Goal: Information Seeking & Learning: Find contact information

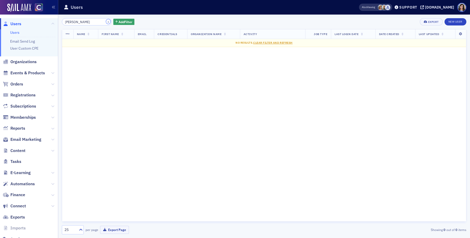
drag, startPoint x: 101, startPoint y: 21, endPoint x: 87, endPoint y: 21, distance: 13.5
click at [106, 21] on button "×" at bounding box center [108, 21] width 5 height 5
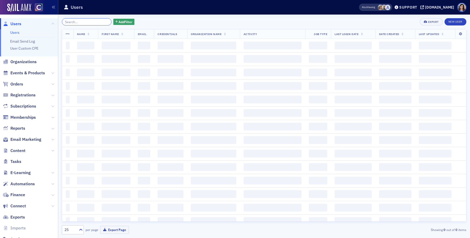
click at [87, 21] on input "search" at bounding box center [87, 21] width 50 height 7
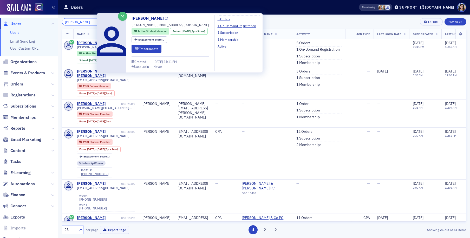
type input "Riley Griffin"
click at [156, 20] on link "Riley Griffin" at bounding box center [150, 18] width 36 height 6
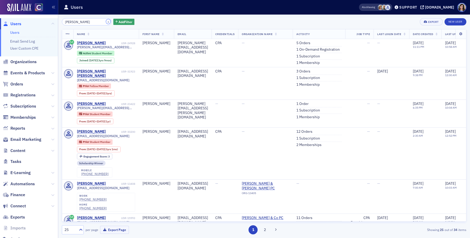
drag, startPoint x: 102, startPoint y: 21, endPoint x: 81, endPoint y: 22, distance: 20.8
click at [106, 21] on button "×" at bounding box center [108, 21] width 5 height 5
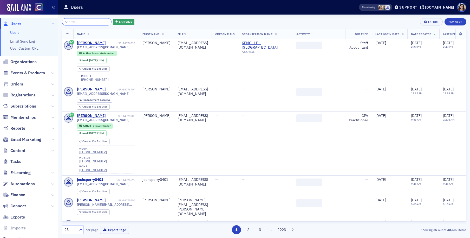
click at [81, 22] on input "search" at bounding box center [87, 21] width 50 height 7
paste input "Allison Patricia Goldhammer"
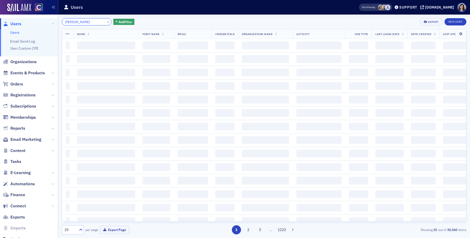
scroll to position [0, 6]
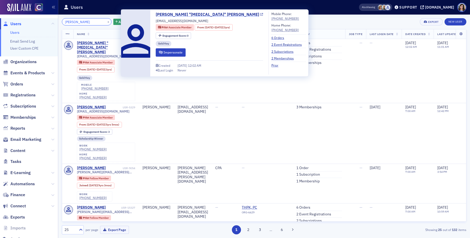
type input "Allison Patricia Goldhammer"
click at [260, 15] on icon at bounding box center [261, 14] width 3 height 3
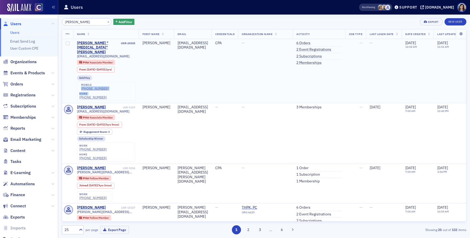
drag, startPoint x: 105, startPoint y: 81, endPoint x: 81, endPoint y: 79, distance: 24.0
click at [81, 82] on div "mobile (972) 832-7377 home (972) 832-7377" at bounding box center [106, 91] width 58 height 19
copy div "(972) 832-7377 home"
click at [104, 82] on div "mobile (972) 832-7377 home (972) 832-7377" at bounding box center [106, 91] width 58 height 19
drag, startPoint x: 105, startPoint y: 80, endPoint x: 81, endPoint y: 80, distance: 23.7
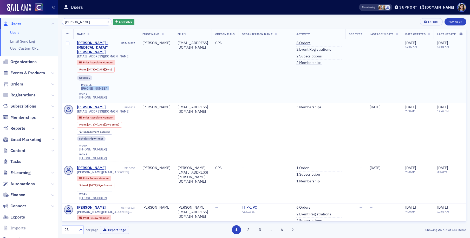
click at [81, 82] on div "mobile (972) 832-7377 home (972) 832-7377" at bounding box center [106, 91] width 58 height 19
copy div "(972) 832-7377"
drag, startPoint x: 101, startPoint y: 22, endPoint x: 88, endPoint y: 22, distance: 12.7
click at [106, 22] on button "×" at bounding box center [108, 21] width 5 height 5
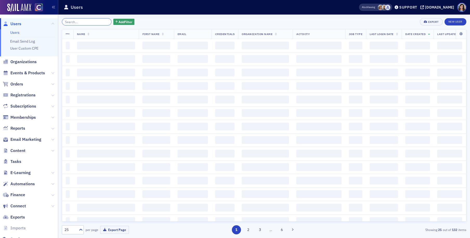
click at [88, 22] on input "search" at bounding box center [87, 21] width 50 height 7
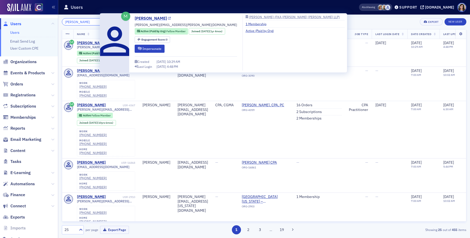
type input "James Samuel Easley"
click at [168, 19] on icon at bounding box center [169, 18] width 3 height 3
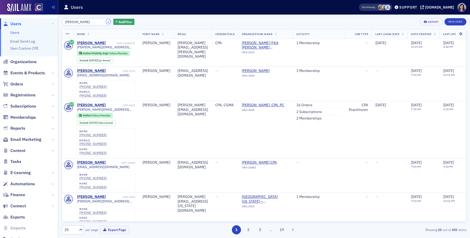
drag, startPoint x: 102, startPoint y: 22, endPoint x: 94, endPoint y: 22, distance: 8.8
click at [106, 22] on button "×" at bounding box center [108, 21] width 5 height 5
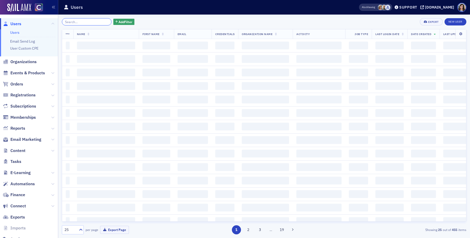
click at [88, 22] on input "search" at bounding box center [87, 21] width 50 height 7
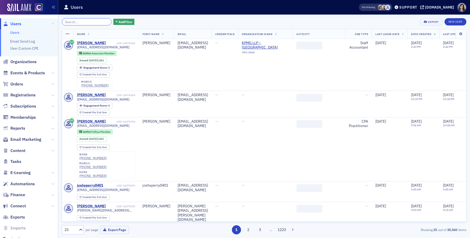
paste input "John Choonghun Lee"
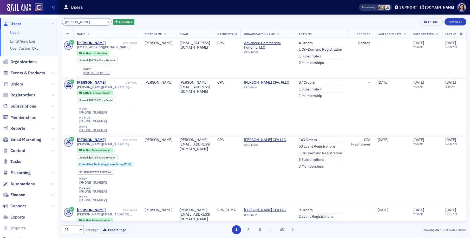
click at [90, 22] on input "John Choonghun Lee" at bounding box center [87, 21] width 50 height 7
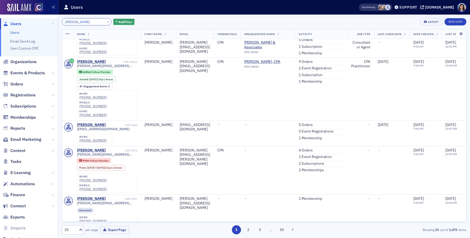
scroll to position [425, 0]
type input "John Lee"
click at [106, 21] on button "×" at bounding box center [108, 21] width 5 height 5
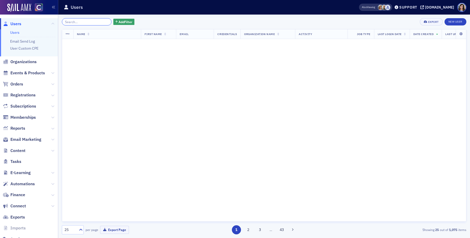
click at [89, 21] on input "search" at bounding box center [87, 21] width 50 height 7
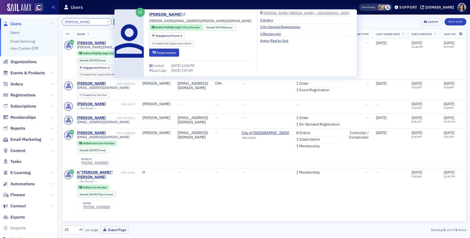
type input "Baird Kingswell-Smith"
click at [185, 15] on icon at bounding box center [184, 14] width 3 height 3
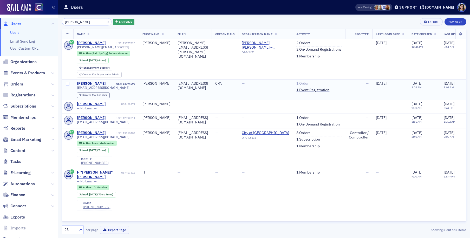
click at [309, 84] on link "1 Order" at bounding box center [302, 83] width 12 height 5
click at [311, 44] on link "2 Orders" at bounding box center [303, 43] width 14 height 5
drag, startPoint x: 212, startPoint y: 83, endPoint x: 168, endPoint y: 83, distance: 43.9
click at [178, 83] on div "bairdks@hotmail.com" at bounding box center [193, 85] width 30 height 9
drag, startPoint x: 110, startPoint y: 90, endPoint x: 113, endPoint y: 89, distance: 3.5
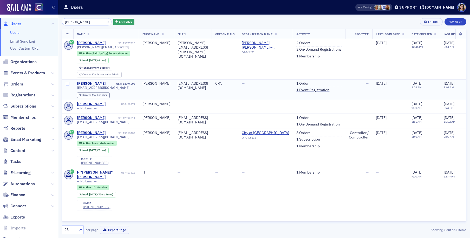
click at [111, 90] on div "bairdks@hotmail.com Created Via : End User" at bounding box center [106, 92] width 58 height 12
drag, startPoint x: 114, startPoint y: 88, endPoint x: 76, endPoint y: 89, distance: 37.7
click at [76, 89] on td "Baird Kingswell-Smith USR-14074696 bairdks@hotmail.com Created Via : End User" at bounding box center [106, 89] width 66 height 21
copy span "bairdks@hotmail.com"
drag, startPoint x: 123, startPoint y: 92, endPoint x: 120, endPoint y: 90, distance: 2.8
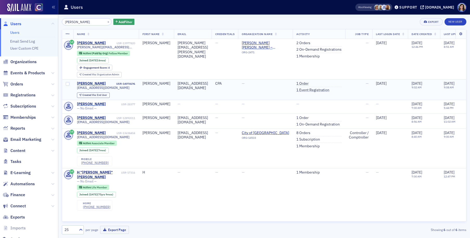
click at [123, 92] on div "bairdks@hotmail.com Created Via : End User" at bounding box center [106, 92] width 58 height 12
drag, startPoint x: 117, startPoint y: 89, endPoint x: 77, endPoint y: 89, distance: 39.5
click at [77, 89] on div "bairdks@hotmail.com" at bounding box center [106, 88] width 58 height 4
copy span "bairdks@hotmail.com"
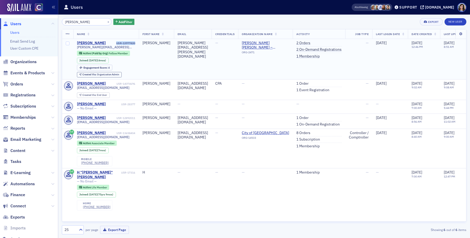
drag, startPoint x: 138, startPoint y: 44, endPoint x: 115, endPoint y: 44, distance: 22.9
click at [115, 44] on td "Baird Kingswell-Smith USR-13977820 baird.kingswell-smith@plantemoran.com Active…" at bounding box center [106, 59] width 66 height 40
copy div "USR-13977820"
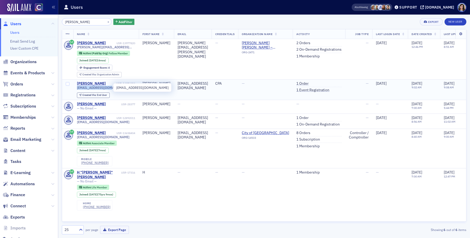
drag, startPoint x: 115, startPoint y: 88, endPoint x: 76, endPoint y: 89, distance: 38.8
click at [76, 89] on td "Baird Kingswell-Smith USR-14074696 bairdks@hotmail.com Created Via : End User" at bounding box center [106, 89] width 66 height 21
copy span "bairdks@hotmail.com"
click at [309, 84] on link "1 Order" at bounding box center [302, 83] width 12 height 5
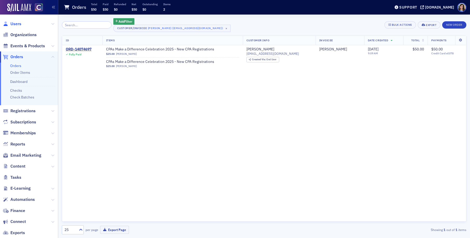
click at [17, 23] on span "Users" at bounding box center [15, 24] width 11 height 6
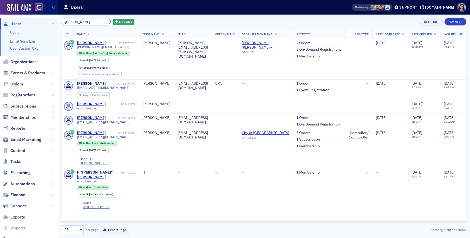
click at [106, 22] on button "×" at bounding box center [108, 21] width 5 height 5
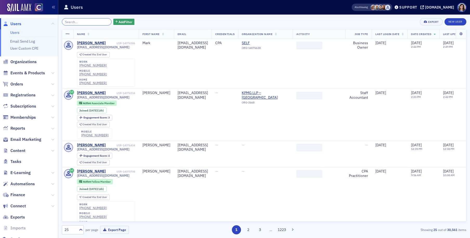
click at [88, 23] on input "search" at bounding box center [87, 21] width 50 height 7
paste input "Michael Matthews"
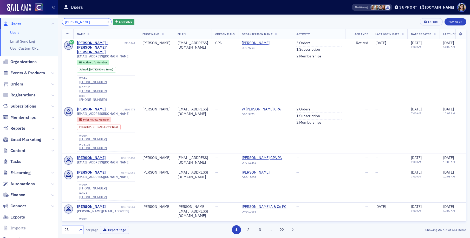
type input "Michael Matthews"
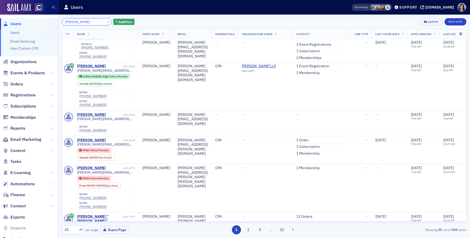
scroll to position [557, 0]
drag, startPoint x: 101, startPoint y: 21, endPoint x: 86, endPoint y: 22, distance: 14.8
click at [106, 21] on button "×" at bounding box center [108, 21] width 5 height 5
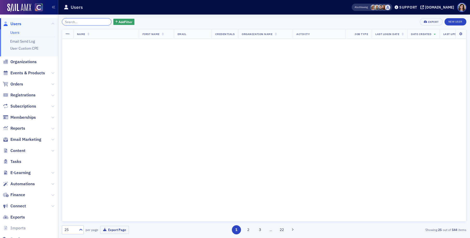
click at [86, 22] on input "search" at bounding box center [87, 21] width 50 height 7
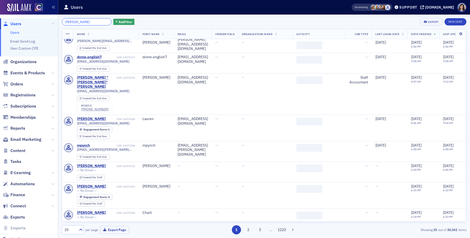
scroll to position [557, 0]
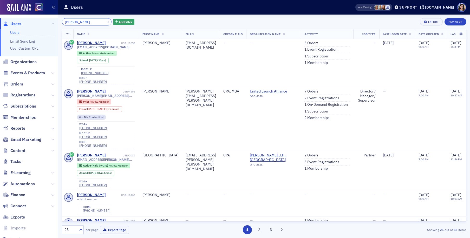
drag, startPoint x: 85, startPoint y: 22, endPoint x: 67, endPoint y: 23, distance: 18.0
click at [67, 23] on input "Sydney Marie Melder" at bounding box center [87, 21] width 50 height 7
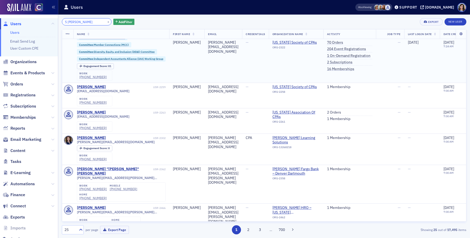
scroll to position [77, 0]
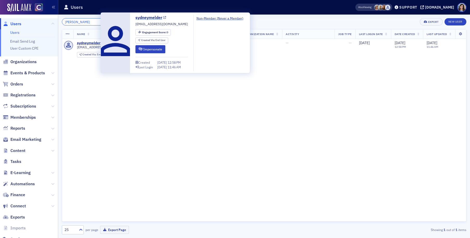
type input "Melder"
click at [165, 17] on icon at bounding box center [164, 17] width 3 height 3
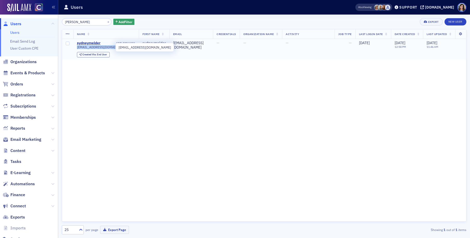
drag, startPoint x: 107, startPoint y: 46, endPoint x: 77, endPoint y: 49, distance: 30.3
click at [77, 49] on div "sydneymelder@gmail.com" at bounding box center [106, 47] width 58 height 4
copy span "sydneymelder@gmail.com"
drag, startPoint x: 102, startPoint y: 22, endPoint x: 98, endPoint y: 22, distance: 4.7
click at [106, 22] on button "×" at bounding box center [108, 21] width 5 height 5
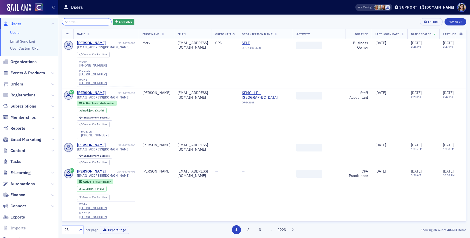
click at [90, 22] on input "search" at bounding box center [87, 21] width 50 height 7
paste input "Wesley James Tipton"
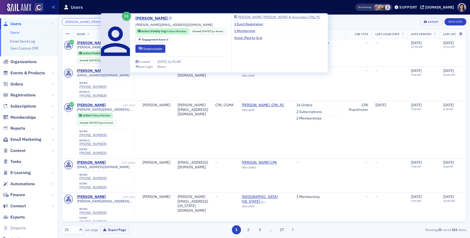
type input "Wesley James Tipton"
click at [169, 18] on icon at bounding box center [170, 18] width 3 height 3
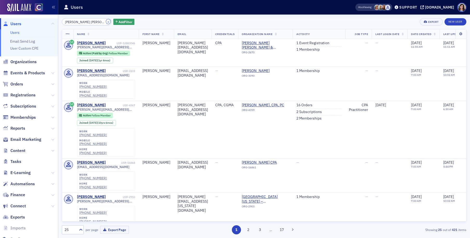
click at [106, 22] on button "×" at bounding box center [108, 21] width 5 height 5
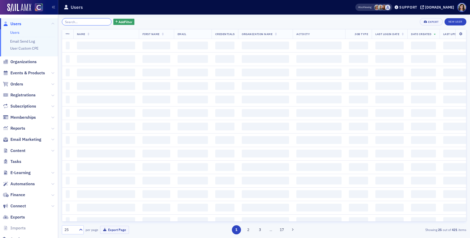
click at [92, 22] on input "search" at bounding box center [87, 21] width 50 height 7
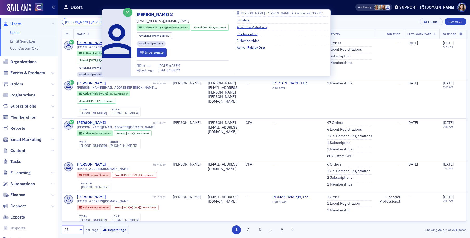
type input "Caleb Adam Thetford"
click at [170, 14] on icon at bounding box center [171, 14] width 3 height 3
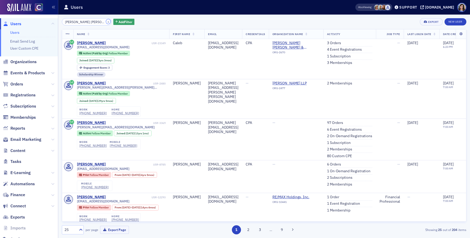
drag, startPoint x: 102, startPoint y: 22, endPoint x: 88, endPoint y: 23, distance: 14.1
click at [106, 22] on button "×" at bounding box center [108, 21] width 5 height 5
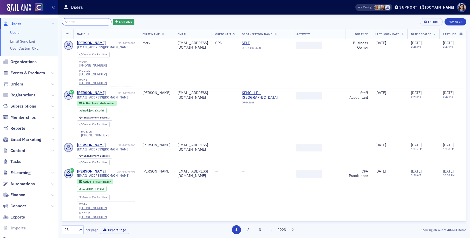
click at [88, 23] on input "search" at bounding box center [87, 21] width 50 height 7
paste input "Brandy Ann Boydstun"
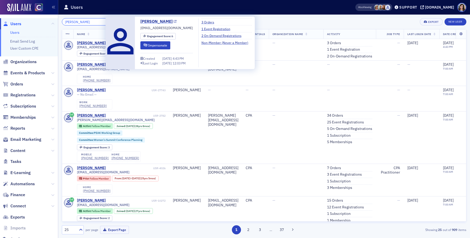
type input "Brandy Ann Boydstun"
click at [174, 22] on icon at bounding box center [175, 21] width 3 height 3
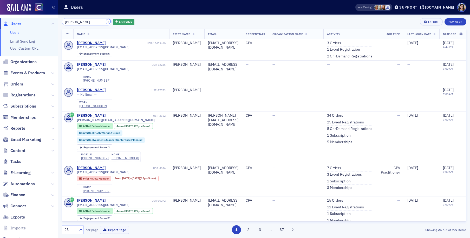
drag, startPoint x: 102, startPoint y: 21, endPoint x: 87, endPoint y: 22, distance: 14.6
click at [106, 21] on button "×" at bounding box center [108, 21] width 5 height 5
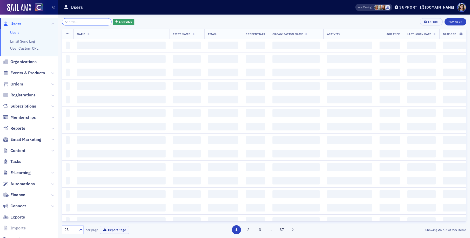
click at [87, 22] on input "search" at bounding box center [87, 21] width 50 height 7
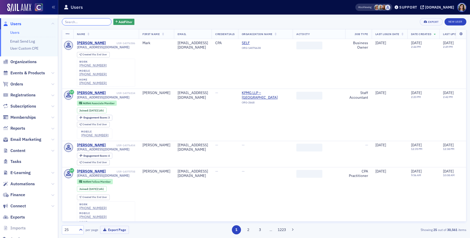
paste input "[PERSON_NAME]"
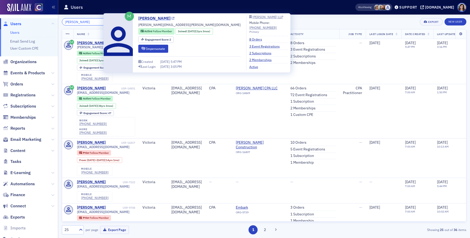
type input "Victoria Mordan"
click at [172, 18] on icon at bounding box center [173, 18] width 3 height 3
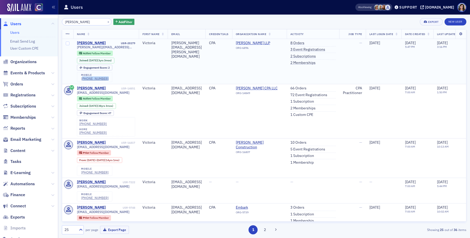
drag, startPoint x: 106, startPoint y: 80, endPoint x: 82, endPoint y: 80, distance: 24.2
click at [82, 80] on div "mobile (484) 541-2090" at bounding box center [94, 77] width 35 height 10
click at [106, 80] on div "mobile (484) 541-2090" at bounding box center [94, 77] width 35 height 10
drag, startPoint x: 102, startPoint y: 80, endPoint x: 80, endPoint y: 80, distance: 22.6
click at [80, 80] on div "mobile (484) 541-2090" at bounding box center [94, 77] width 35 height 10
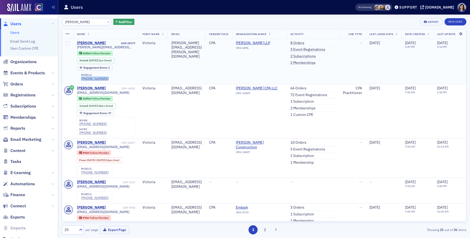
copy div "(484) 541-2090"
drag, startPoint x: 102, startPoint y: 22, endPoint x: 86, endPoint y: 22, distance: 15.9
click at [106, 22] on button "×" at bounding box center [108, 21] width 5 height 5
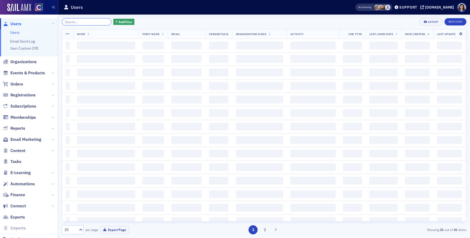
click at [86, 22] on input "search" at bounding box center [87, 21] width 50 height 7
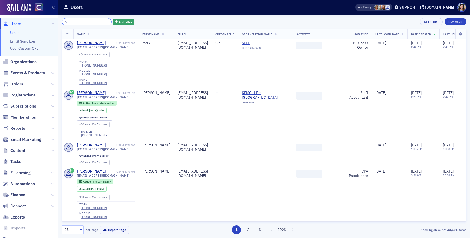
paste input "Sarah Babish"
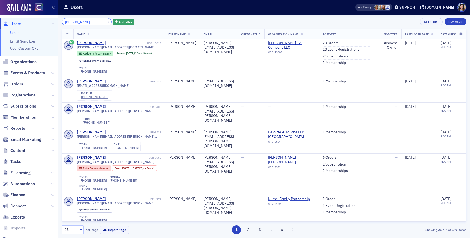
drag, startPoint x: 75, startPoint y: 23, endPoint x: 52, endPoint y: 23, distance: 22.6
click at [52, 23] on div "Users Users Email Send Log User Custom CPE Organizations Events & Products Orde…" at bounding box center [235, 119] width 470 height 238
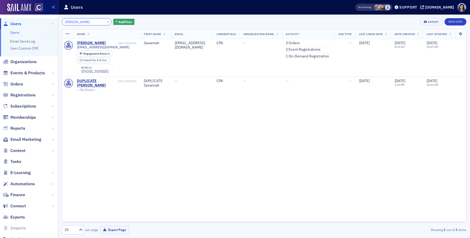
type input "Babish"
drag, startPoint x: 101, startPoint y: 21, endPoint x: 90, endPoint y: 21, distance: 11.7
click at [106, 21] on button "×" at bounding box center [108, 21] width 5 height 5
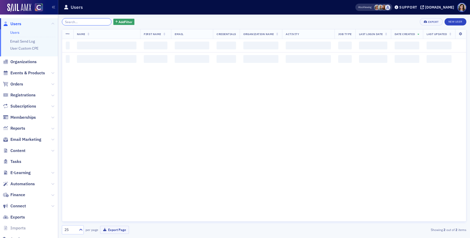
click at [90, 21] on input "search" at bounding box center [87, 21] width 50 height 7
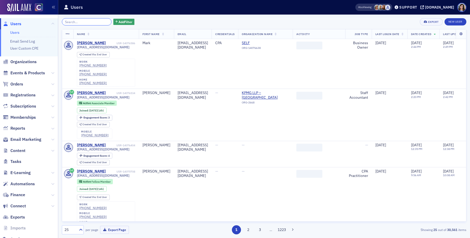
paste input "Ana Carbajal Barahona"
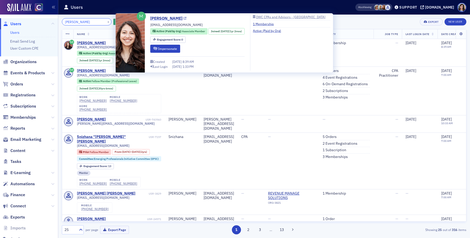
type input "Ana Carbajal Barahona"
click at [186, 19] on icon at bounding box center [185, 18] width 3 height 3
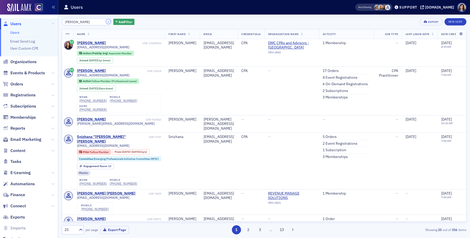
click at [106, 22] on button "×" at bounding box center [108, 21] width 5 height 5
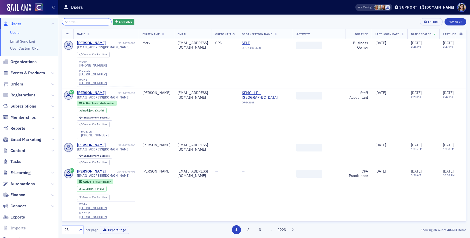
click at [84, 22] on input "search" at bounding box center [87, 21] width 50 height 7
paste input "Tiana Cope"
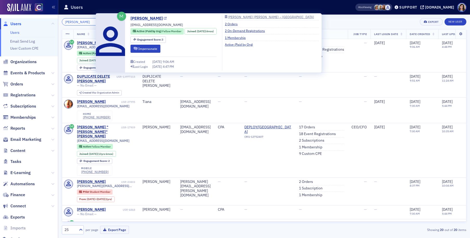
type input "Tiana Cope"
click at [164, 18] on icon at bounding box center [165, 18] width 3 height 3
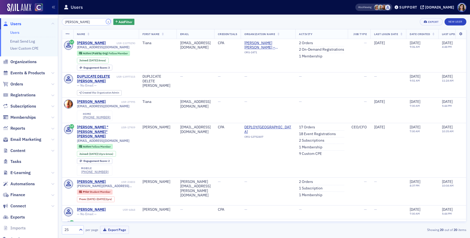
click at [106, 21] on button "×" at bounding box center [108, 21] width 5 height 5
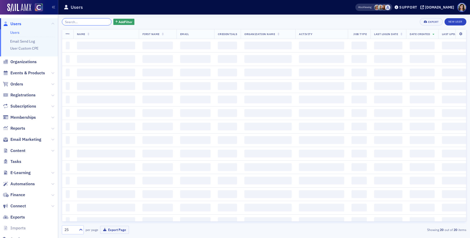
click at [102, 21] on input "search" at bounding box center [87, 21] width 50 height 7
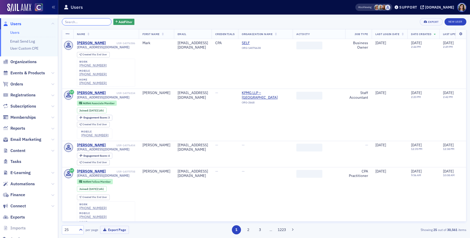
click at [86, 22] on input "search" at bounding box center [87, 21] width 50 height 7
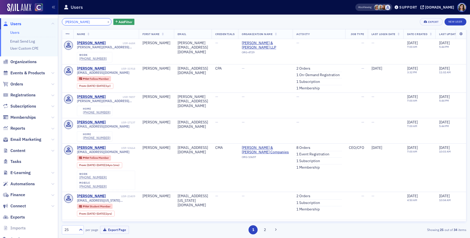
drag, startPoint x: 72, startPoint y: 23, endPoint x: 48, endPoint y: 22, distance: 23.7
click at [48, 22] on div "Users Users Email Send Log User Custom CPE Organizations Events & Products Orde…" at bounding box center [235, 119] width 470 height 238
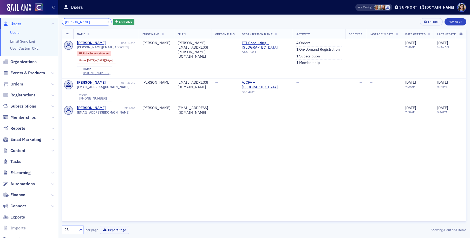
scroll to position [4, 0]
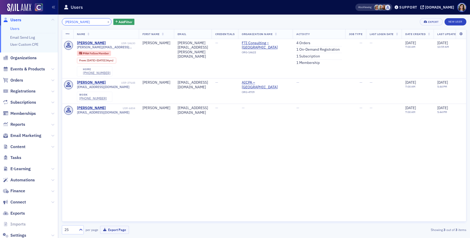
type input "Hazel"
click at [106, 22] on button "×" at bounding box center [108, 21] width 5 height 5
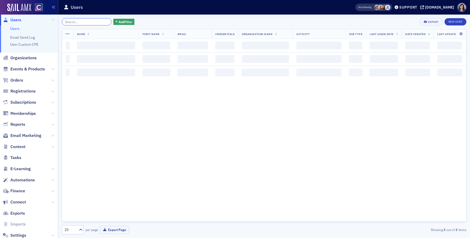
click at [90, 22] on input "search" at bounding box center [87, 21] width 50 height 7
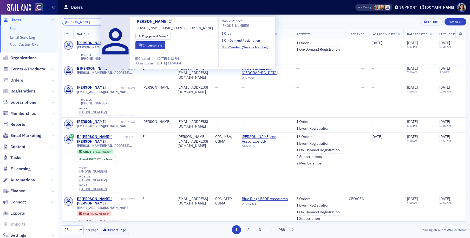
type input "Myra E Donovan"
click at [169, 22] on icon at bounding box center [170, 21] width 3 height 3
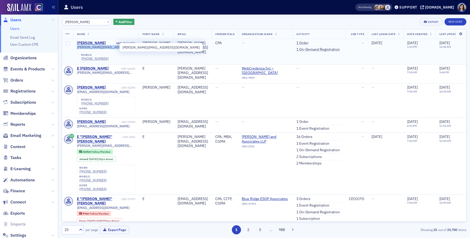
drag, startPoint x: 123, startPoint y: 48, endPoint x: 77, endPoint y: 48, distance: 46.0
click at [77, 48] on div "myra.donovan23@gmail.com" at bounding box center [106, 47] width 58 height 4
copy span "myra.donovan23@gmail.com"
drag, startPoint x: 105, startPoint y: 60, endPoint x: 81, endPoint y: 60, distance: 24.2
click at [81, 60] on div "mobile (720) 630-0094" at bounding box center [94, 57] width 35 height 10
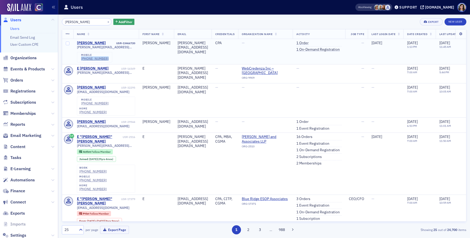
copy div "(720) 630-0094"
click at [106, 23] on button "×" at bounding box center [108, 21] width 5 height 5
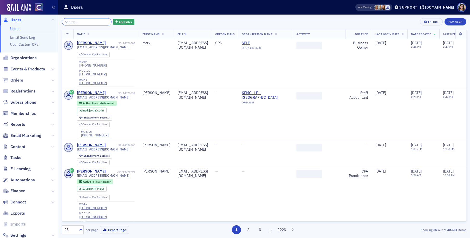
click at [88, 22] on input "search" at bounding box center [87, 21] width 50 height 7
paste input "Sebastian Legarburo"
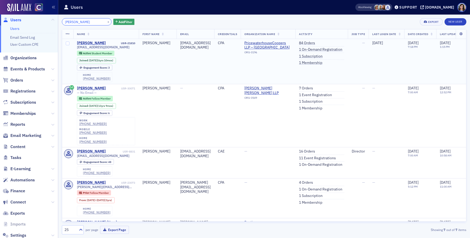
type input "Sebastian Legarburo"
click at [107, 79] on div "home (407) 538-5511" at bounding box center [94, 77] width 35 height 10
click at [173, 59] on td "Sebastian" at bounding box center [158, 61] width 38 height 45
drag, startPoint x: 107, startPoint y: 78, endPoint x: 83, endPoint y: 79, distance: 23.7
click at [83, 79] on div "home (407) 538-5511" at bounding box center [94, 77] width 35 height 10
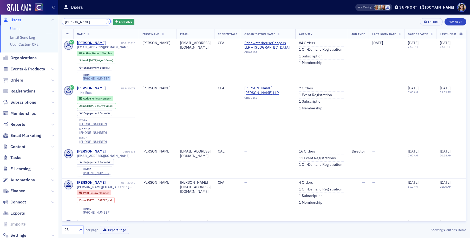
drag, startPoint x: 102, startPoint y: 22, endPoint x: 91, endPoint y: 23, distance: 11.0
click at [106, 22] on button "×" at bounding box center [108, 21] width 5 height 5
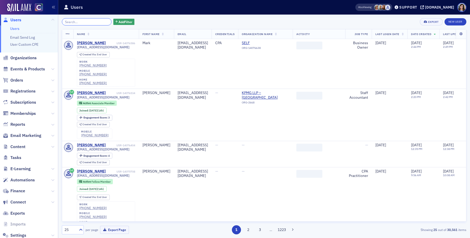
click at [87, 23] on input "search" at bounding box center [87, 21] width 50 height 7
paste input "Ann Christine Maertins"
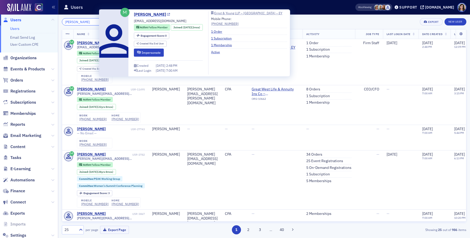
type input "Ann Christine Maertins"
click at [167, 15] on icon at bounding box center [168, 14] width 3 height 3
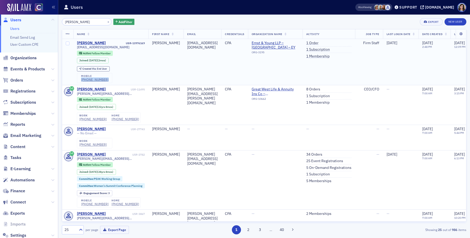
drag, startPoint x: 105, startPoint y: 80, endPoint x: 80, endPoint y: 81, distance: 24.7
click at [80, 81] on div "mobile (903) 619-3143" at bounding box center [94, 78] width 35 height 10
drag, startPoint x: 102, startPoint y: 22, endPoint x: 92, endPoint y: 23, distance: 9.9
click at [106, 22] on button "×" at bounding box center [108, 21] width 5 height 5
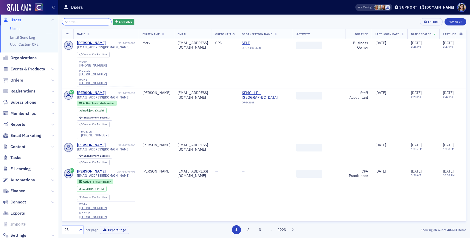
click at [89, 22] on input "search" at bounding box center [87, 21] width 50 height 7
paste input "Michael Anthony Laudato"
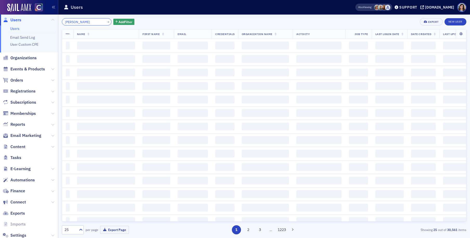
scroll to position [0, 2]
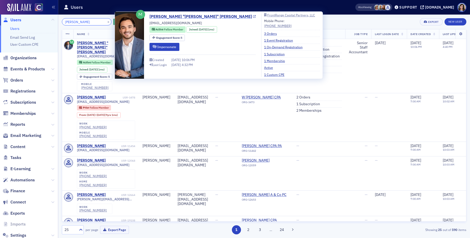
type input "Michael Anthony Laudato"
click at [253, 17] on icon at bounding box center [254, 16] width 3 height 3
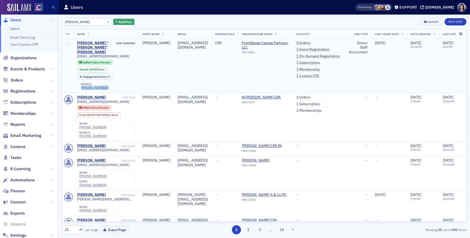
drag, startPoint x: 105, startPoint y: 83, endPoint x: 81, endPoint y: 83, distance: 23.7
click at [81, 83] on div "mobile (440) 667-9583" at bounding box center [94, 86] width 35 height 10
click at [106, 22] on button "×" at bounding box center [108, 21] width 5 height 5
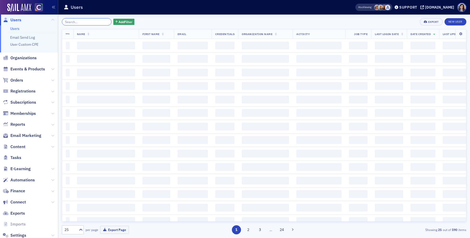
click at [91, 22] on input "search" at bounding box center [87, 21] width 50 height 7
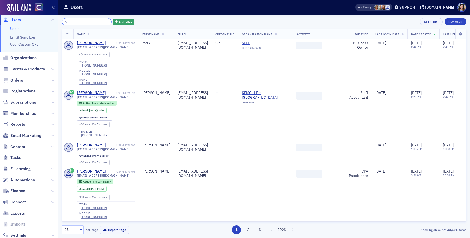
paste input "Preston Scheidt"
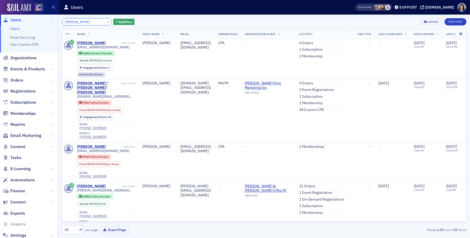
type input "Preston Scheidt"
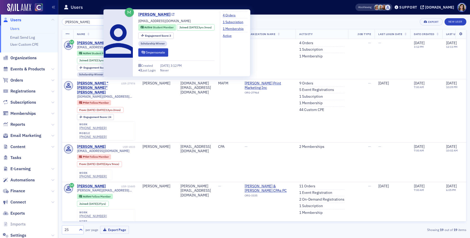
click at [172, 15] on icon at bounding box center [173, 14] width 3 height 3
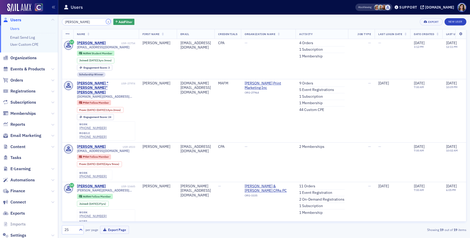
drag, startPoint x: 102, startPoint y: 21, endPoint x: 85, endPoint y: 21, distance: 17.4
click at [106, 21] on button "×" at bounding box center [108, 21] width 5 height 5
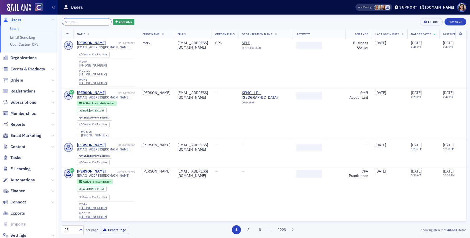
click at [84, 21] on input "search" at bounding box center [87, 21] width 50 height 7
paste input "Erin O'Connor"
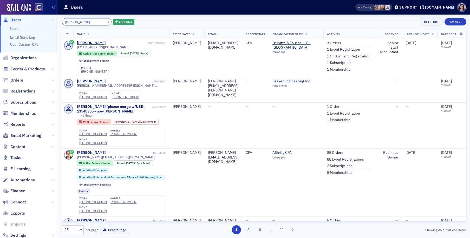
type input "Erin O'Connor"
drag, startPoint x: 107, startPoint y: 73, endPoint x: 82, endPoint y: 73, distance: 25.5
click at [82, 73] on div "mobile (720) 435-0144" at bounding box center [94, 70] width 35 height 10
drag, startPoint x: 102, startPoint y: 23, endPoint x: 88, endPoint y: 22, distance: 14.6
click at [106, 23] on button "×" at bounding box center [108, 21] width 5 height 5
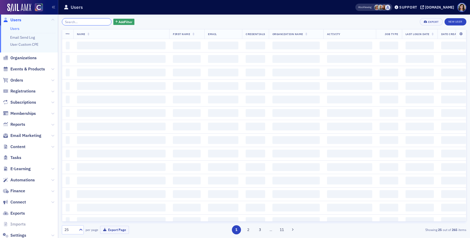
click at [88, 22] on input "search" at bounding box center [87, 21] width 50 height 7
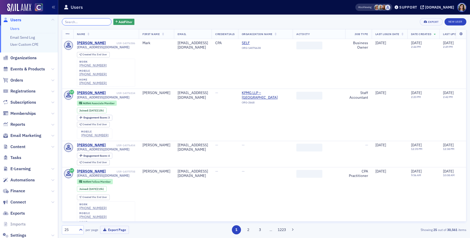
paste input "Victor Laurent"
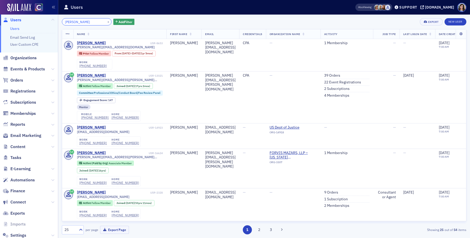
drag, startPoint x: 74, startPoint y: 22, endPoint x: 50, endPoint y: 22, distance: 23.7
click at [50, 22] on div "Users Users Email Send Log User Custom CPE Organizations Events & Products Orde…" at bounding box center [235, 119] width 470 height 238
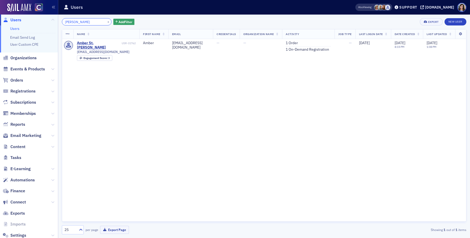
type input "Laurent"
click at [106, 22] on button "×" at bounding box center [108, 21] width 5 height 5
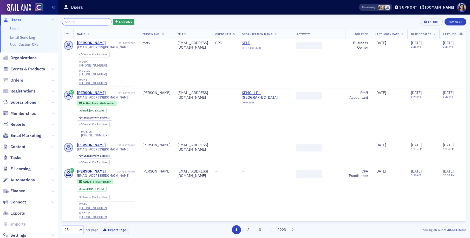
click at [89, 21] on input "search" at bounding box center [87, 21] width 50 height 7
paste input "Andrew Smith"
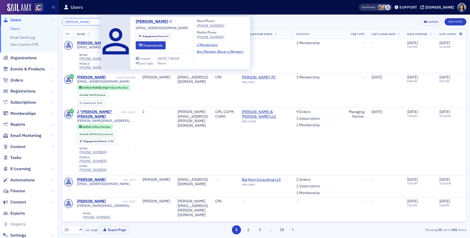
type input "Andrew Smith"
click at [169, 21] on icon at bounding box center [170, 21] width 3 height 3
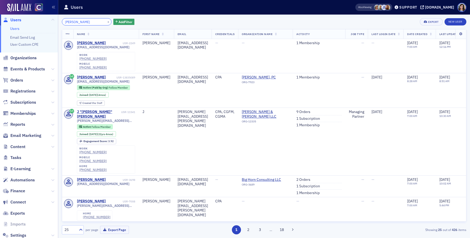
click at [87, 21] on input "Andrew Smith" at bounding box center [87, 21] width 50 height 7
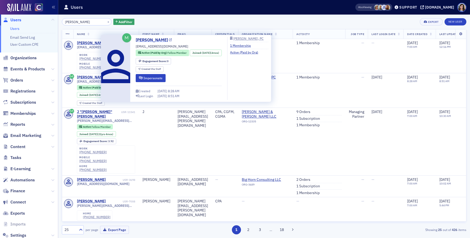
click at [169, 40] on icon at bounding box center [170, 40] width 3 height 3
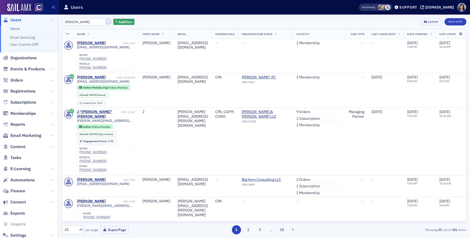
drag, startPoint x: 102, startPoint y: 22, endPoint x: 86, endPoint y: 22, distance: 15.3
click at [106, 22] on button "×" at bounding box center [108, 21] width 5 height 5
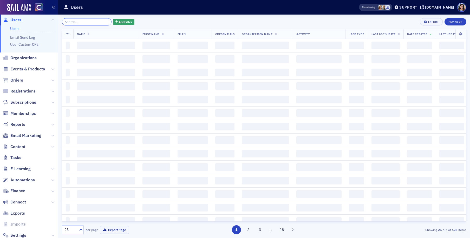
click at [86, 22] on input "search" at bounding box center [87, 21] width 50 height 7
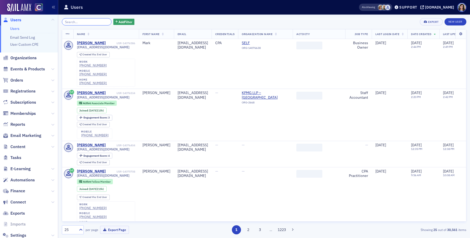
paste input "Benjamin Van Diest"
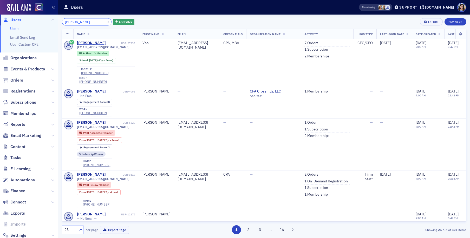
drag, startPoint x: 80, startPoint y: 23, endPoint x: 59, endPoint y: 23, distance: 20.8
click at [59, 23] on div "Benjamin Van Diest × Add Filter Export New User Name First Name Email Credentia…" at bounding box center [264, 127] width 412 height 224
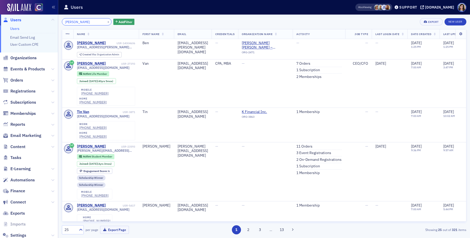
type input "Van Diest"
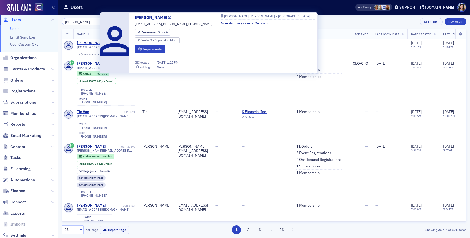
click at [168, 18] on icon at bounding box center [169, 17] width 3 height 3
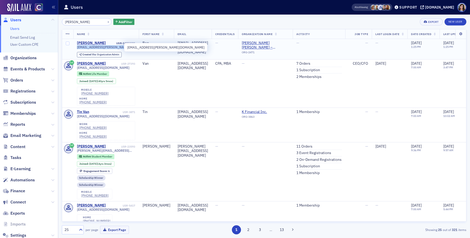
drag, startPoint x: 117, startPoint y: 49, endPoint x: 77, endPoint y: 49, distance: 39.8
click at [77, 49] on div "ben.vandiest@plantemoran.com" at bounding box center [106, 47] width 58 height 4
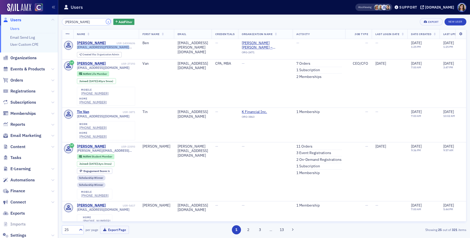
click at [106, 21] on button "×" at bounding box center [108, 21] width 5 height 5
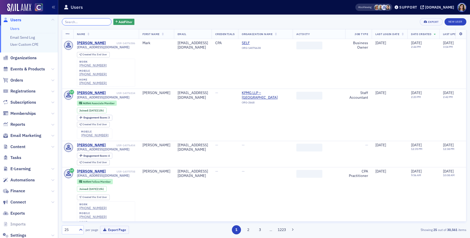
click at [92, 21] on input "search" at bounding box center [87, 21] width 50 height 7
paste input "Jazmin Pena Uc"
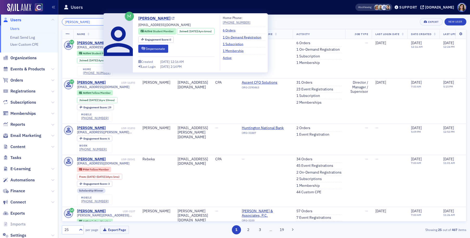
type input "Jazmin Pena Uc"
click at [172, 19] on icon at bounding box center [173, 18] width 3 height 3
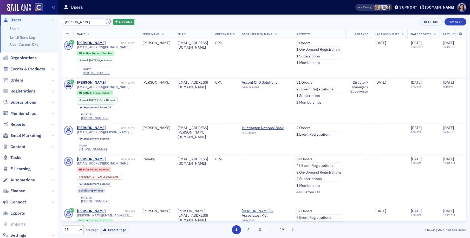
click at [106, 21] on button "×" at bounding box center [108, 21] width 5 height 5
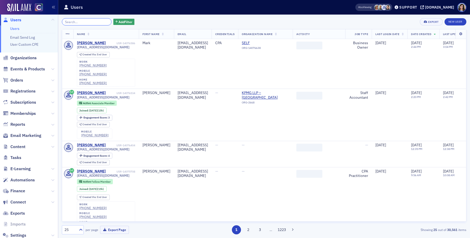
click at [94, 22] on input "search" at bounding box center [87, 21] width 50 height 7
paste input "Dustin Norris Roark"
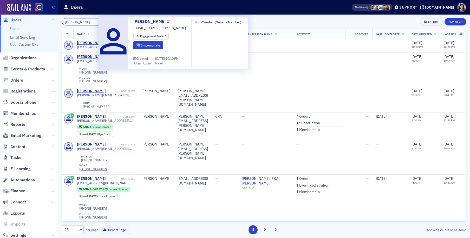
type input "Dustin Norris Roark"
click at [167, 21] on icon at bounding box center [168, 21] width 3 height 3
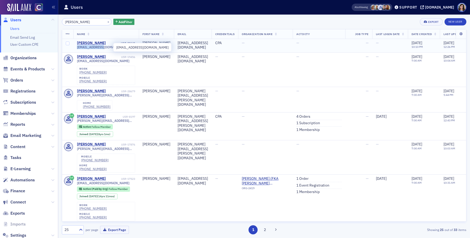
drag, startPoint x: 104, startPoint y: 48, endPoint x: 77, endPoint y: 49, distance: 26.8
click at [77, 49] on span "droark@uccs.edu" at bounding box center [103, 47] width 53 height 4
drag, startPoint x: 102, startPoint y: 21, endPoint x: 94, endPoint y: 22, distance: 8.3
click at [106, 21] on button "×" at bounding box center [108, 21] width 5 height 5
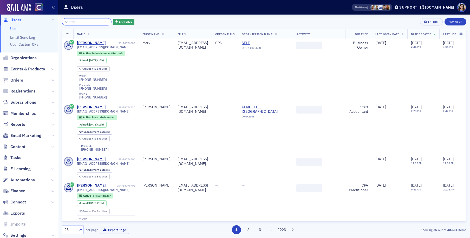
click at [94, 22] on input "search" at bounding box center [87, 21] width 50 height 7
paste input "Kenton Ritz"
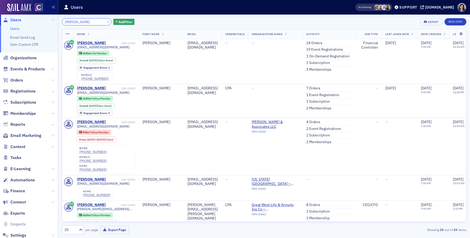
drag, startPoint x: 76, startPoint y: 22, endPoint x: 56, endPoint y: 22, distance: 20.5
click at [56, 22] on div "Users Users Email Send Log User Custom CPE Organizations Events & Products Orde…" at bounding box center [235, 119] width 470 height 238
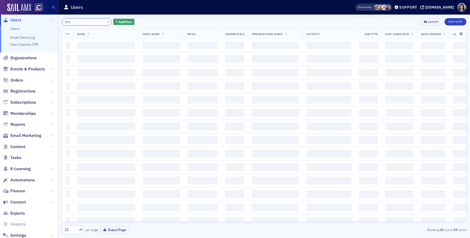
type input "Ritz"
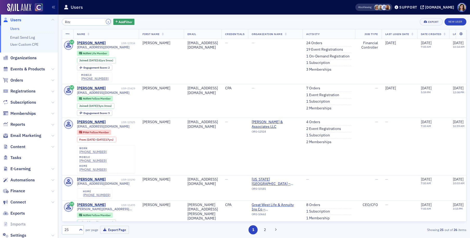
click at [106, 22] on button "×" at bounding box center [108, 21] width 5 height 5
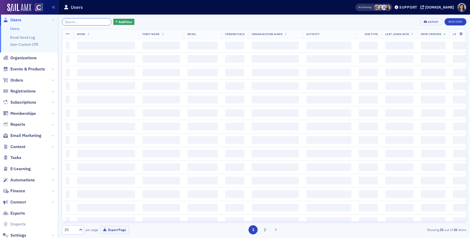
click at [89, 22] on input "search" at bounding box center [87, 21] width 50 height 7
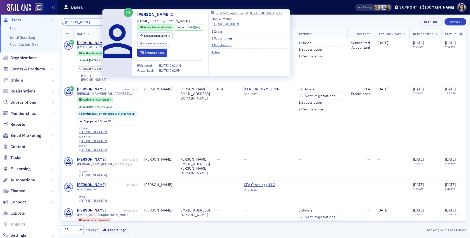
type input "Sabrina Craven"
click at [171, 15] on icon at bounding box center [172, 14] width 3 height 3
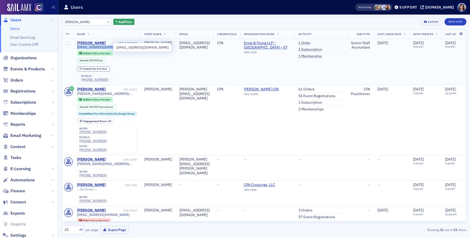
drag, startPoint x: 108, startPoint y: 48, endPoint x: 77, endPoint y: 48, distance: 31.7
click at [77, 48] on div "sncraven17@gmail.com" at bounding box center [107, 47] width 60 height 4
drag, startPoint x: 105, startPoint y: 80, endPoint x: 81, endPoint y: 80, distance: 24.5
click at [81, 80] on div "mobile (636) 226-5049" at bounding box center [94, 78] width 35 height 10
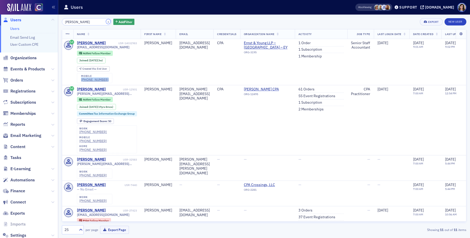
drag, startPoint x: 101, startPoint y: 22, endPoint x: 92, endPoint y: 22, distance: 9.1
click at [106, 22] on button "×" at bounding box center [108, 21] width 5 height 5
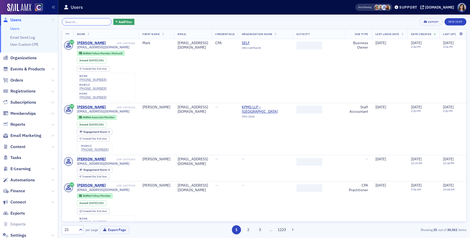
click at [92, 22] on input "search" at bounding box center [87, 21] width 50 height 7
paste input "Ellen Cameron Dunn"
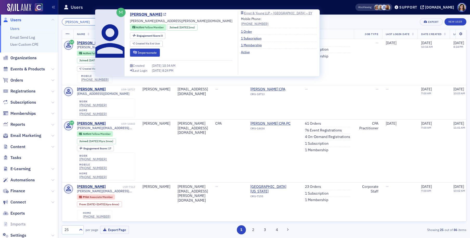
type input "Ellen Cameron Dunn"
click at [163, 15] on icon at bounding box center [164, 14] width 3 height 3
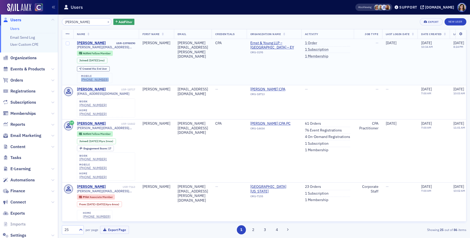
drag, startPoint x: 106, startPoint y: 80, endPoint x: 81, endPoint y: 82, distance: 25.3
click at [81, 81] on div "mobile (214) 803-5254" at bounding box center [94, 78] width 35 height 10
drag, startPoint x: 102, startPoint y: 21, endPoint x: 93, endPoint y: 22, distance: 9.4
click at [106, 21] on button "×" at bounding box center [108, 21] width 5 height 5
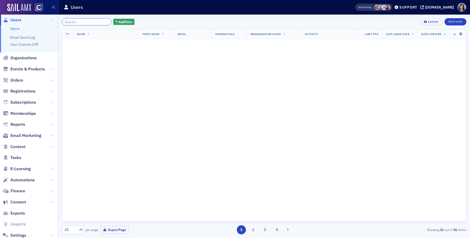
click at [91, 22] on input "search" at bounding box center [87, 21] width 50 height 7
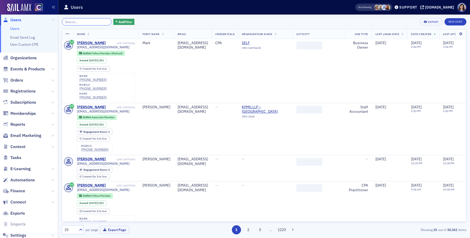
paste input "Charles Bryce DeHaven"
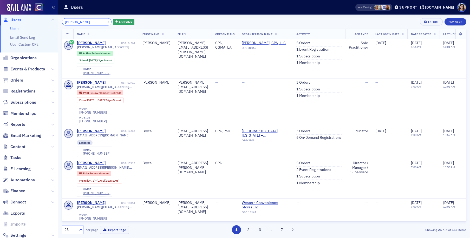
drag, startPoint x: 85, startPoint y: 23, endPoint x: 60, endPoint y: 23, distance: 25.2
click at [60, 23] on div "Charles Bryce DeHaven × Add Filter Export New User Name First Name Email Creden…" at bounding box center [264, 127] width 412 height 224
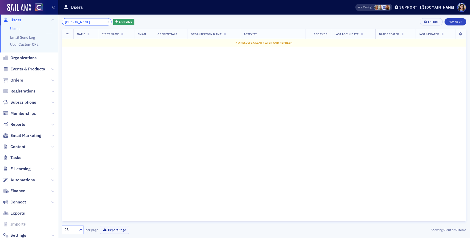
type input "DeHaven"
drag, startPoint x: 102, startPoint y: 23, endPoint x: 91, endPoint y: 23, distance: 11.2
click at [106, 23] on button "×" at bounding box center [108, 21] width 5 height 5
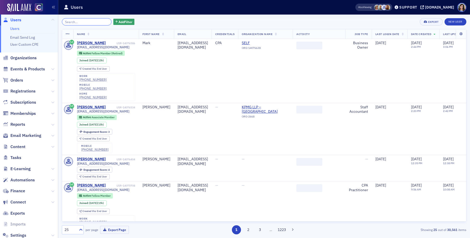
click at [89, 23] on input "search" at bounding box center [87, 21] width 50 height 7
paste input "Jacob Conrad Draper"
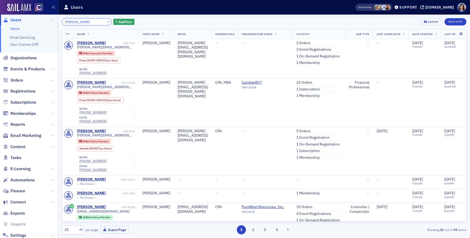
drag, startPoint x: 85, startPoint y: 22, endPoint x: 47, endPoint y: 22, distance: 37.7
click at [47, 22] on div "Users Users Email Send Log User Custom CPE Organizations Events & Products Orde…" at bounding box center [235, 119] width 470 height 238
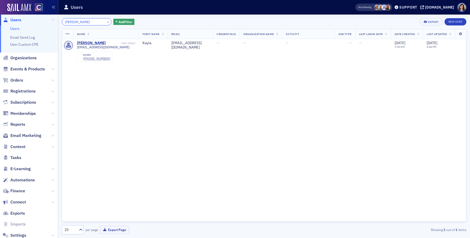
type input "Draper"
click at [106, 21] on button "×" at bounding box center [108, 21] width 5 height 5
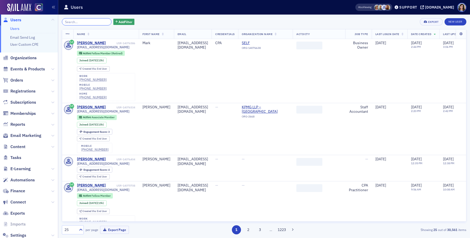
click at [87, 22] on input "search" at bounding box center [87, 21] width 50 height 7
paste input "Joseph M Neteland"
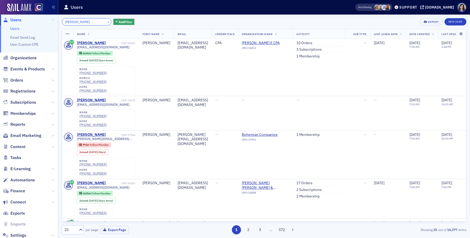
drag, startPoint x: 79, startPoint y: 22, endPoint x: 48, endPoint y: 22, distance: 31.7
click at [48, 22] on div "Users Users Email Send Log User Custom CPE Organizations Events & Products Orde…" at bounding box center [235, 119] width 470 height 238
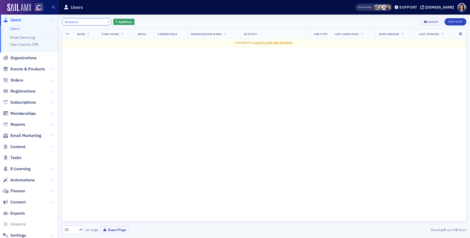
type input "Neteland"
click at [106, 22] on button "×" at bounding box center [108, 21] width 5 height 5
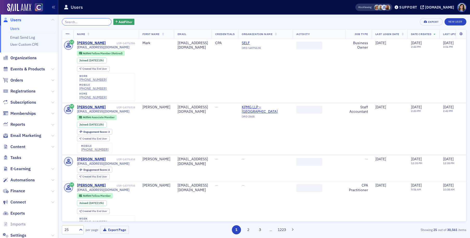
click at [93, 22] on input "search" at bounding box center [87, 21] width 50 height 7
paste input "Okoli-Patterson"
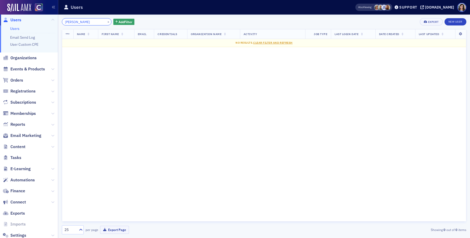
type input "Okoli-Patterson"
click at [106, 22] on button "×" at bounding box center [108, 21] width 5 height 5
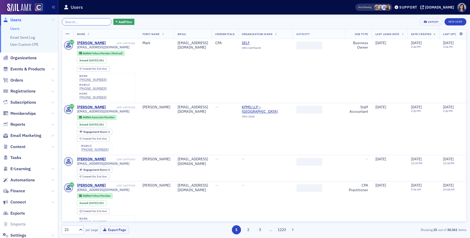
click at [92, 22] on input "search" at bounding box center [87, 21] width 50 height 7
paste input "ogo.huldar@gmail.com"
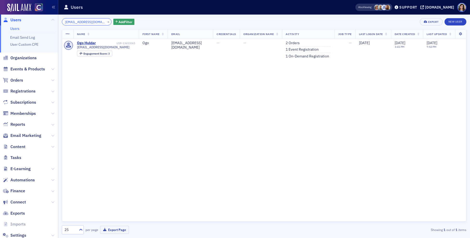
type input "ogo.huldar@gmail.com"
drag, startPoint x: 102, startPoint y: 22, endPoint x: 93, endPoint y: 22, distance: 9.1
click at [106, 22] on button "×" at bounding box center [108, 21] width 5 height 5
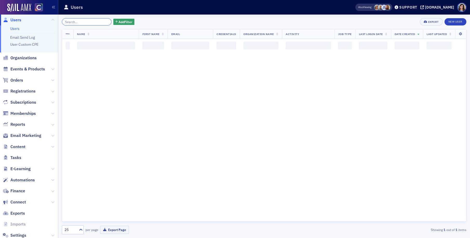
click at [93, 22] on input "search" at bounding box center [87, 21] width 50 height 7
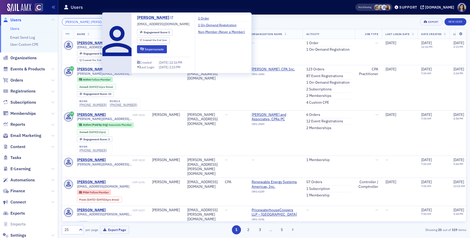
type input "Megan Elise Colburn"
click at [170, 18] on icon at bounding box center [171, 17] width 3 height 3
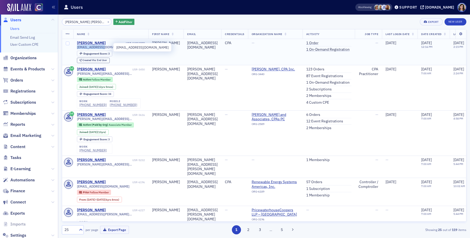
drag, startPoint x: 110, startPoint y: 47, endPoint x: 77, endPoint y: 48, distance: 33.0
click at [77, 48] on span "mlavaux@kpmg.com" at bounding box center [103, 47] width 53 height 4
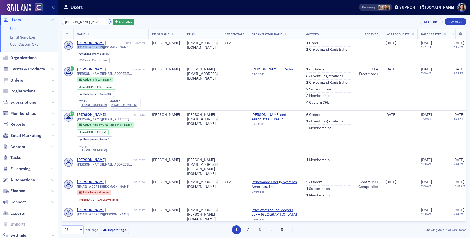
click at [106, 21] on button "×" at bounding box center [108, 21] width 5 height 5
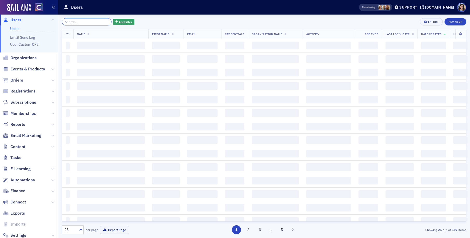
click at [87, 21] on input "search" at bounding box center [87, 21] width 50 height 7
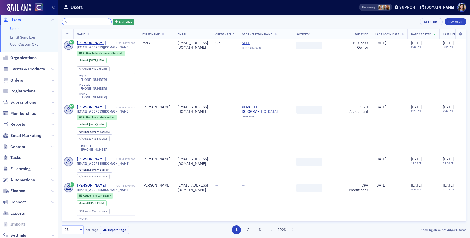
paste input "Matthew John Misegadis"
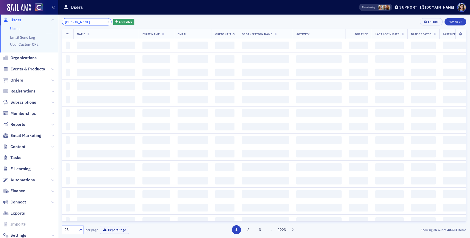
scroll to position [0, 1]
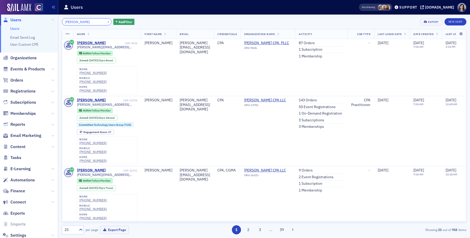
drag, startPoint x: 85, startPoint y: 22, endPoint x: 50, endPoint y: 21, distance: 35.2
click at [51, 20] on div "Users Users Email Send Log User Custom CPE Organizations Events & Products Orde…" at bounding box center [235, 119] width 470 height 238
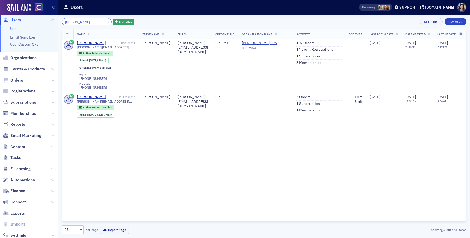
type input "Misegadis"
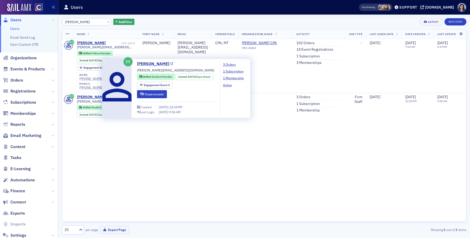
click at [170, 64] on icon at bounding box center [171, 64] width 3 height 3
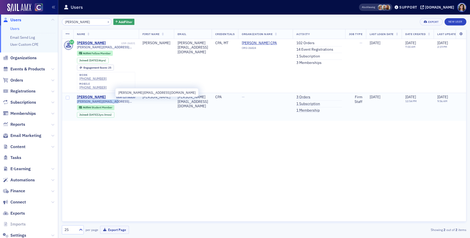
drag, startPoint x: 116, startPoint y: 93, endPoint x: 77, endPoint y: 94, distance: 38.5
click at [77, 100] on div "matt@misegadiscpas.com" at bounding box center [106, 102] width 58 height 4
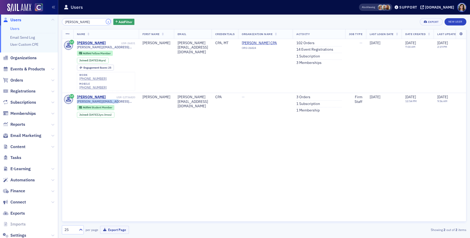
click at [106, 21] on button "×" at bounding box center [108, 21] width 5 height 5
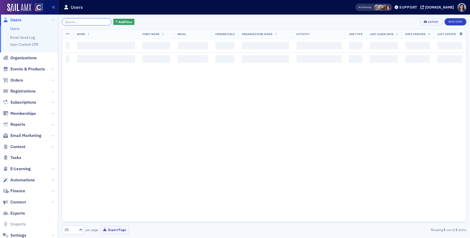
click at [94, 21] on input "search" at bounding box center [87, 21] width 50 height 7
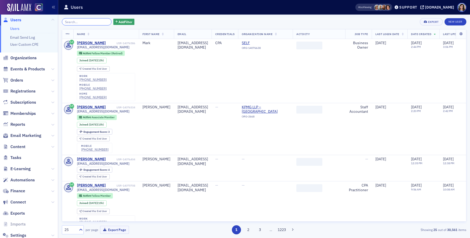
paste input "Xi Li"
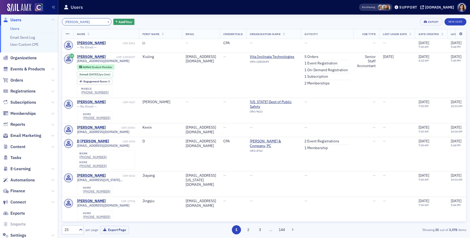
type input "Xi Li"
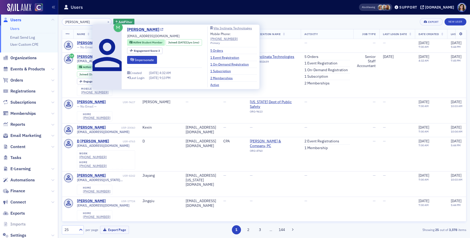
click at [160, 30] on icon at bounding box center [161, 29] width 3 height 3
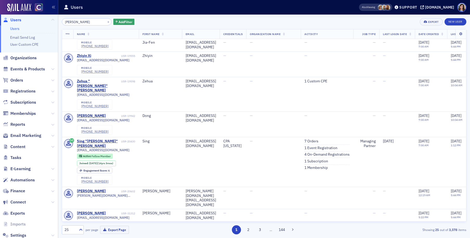
scroll to position [240, 0]
drag, startPoint x: 101, startPoint y: 22, endPoint x: 92, endPoint y: 22, distance: 9.1
click at [106, 22] on button "×" at bounding box center [108, 21] width 5 height 5
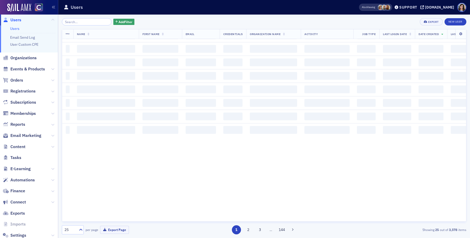
scroll to position [238, 0]
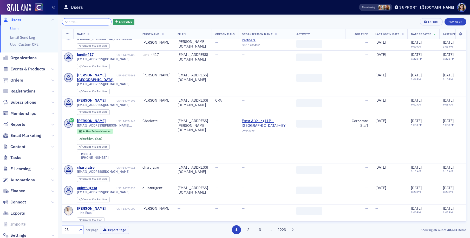
click at [91, 22] on input "search" at bounding box center [87, 21] width 50 height 7
paste input "Hannah Setterquis Gharrity"
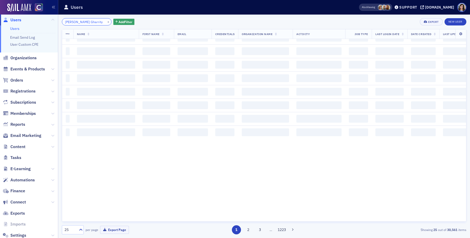
scroll to position [0, 4]
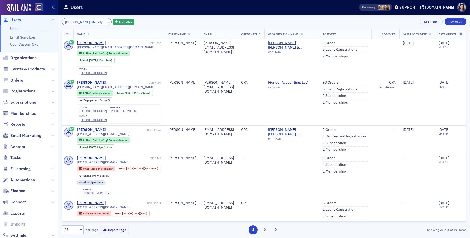
drag, startPoint x: 87, startPoint y: 22, endPoint x: 30, endPoint y: 19, distance: 57.3
click at [30, 19] on div "Users Users Email Send Log User Custom CPE Organizations Events & Products Orde…" at bounding box center [235, 119] width 470 height 238
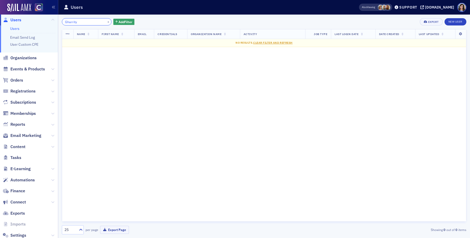
type input "Gharrity"
drag, startPoint x: 102, startPoint y: 21, endPoint x: 95, endPoint y: 21, distance: 7.5
click at [106, 21] on button "×" at bounding box center [108, 21] width 5 height 5
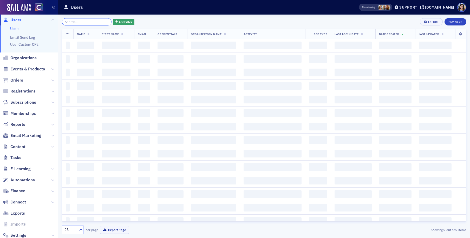
click at [94, 21] on input "search" at bounding box center [87, 21] width 50 height 7
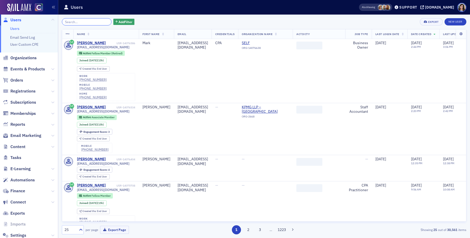
paste input "hamoryjp@gmail.com"
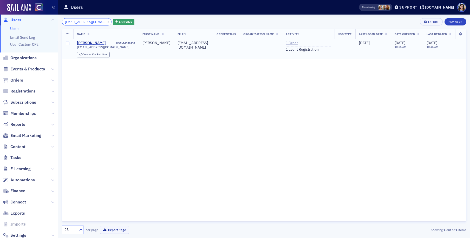
type input "hamoryjp@gmail.com"
click at [289, 43] on link "1 Order" at bounding box center [292, 43] width 12 height 5
click at [106, 22] on button "×" at bounding box center [108, 21] width 5 height 5
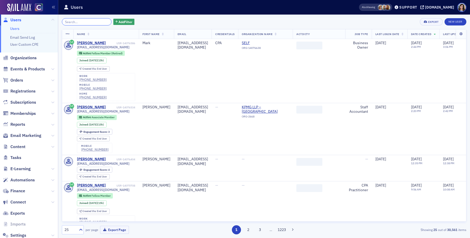
click at [91, 23] on input "search" at bounding box center [87, 21] width 50 height 7
paste input "Angela Carol Heuman"
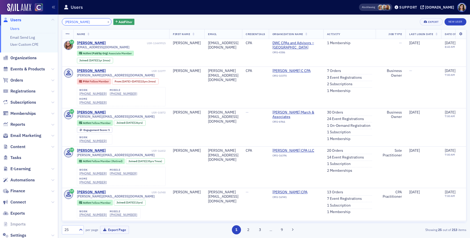
type input "Angela Carol Heuman"
click at [106, 22] on button "×" at bounding box center [108, 21] width 5 height 5
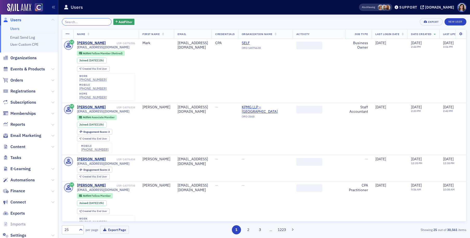
click at [90, 22] on input "search" at bounding box center [87, 21] width 50 height 7
paste input "Stephanie Smith"
type input "Stephanie Smith"
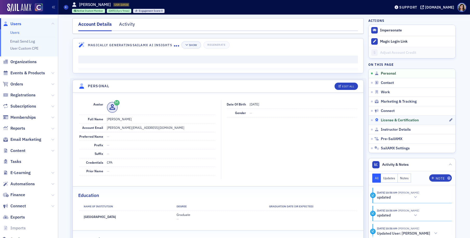
click at [392, 120] on span "License & Certification" at bounding box center [400, 120] width 38 height 5
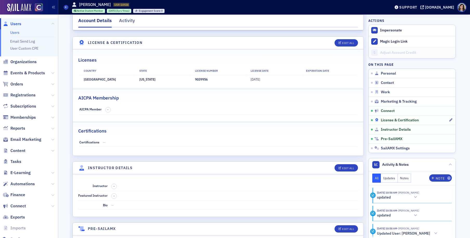
scroll to position [943, 0]
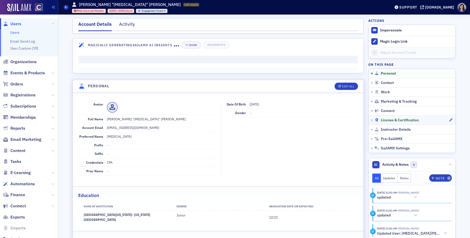
click at [390, 120] on span "License & Certification" at bounding box center [400, 120] width 38 height 5
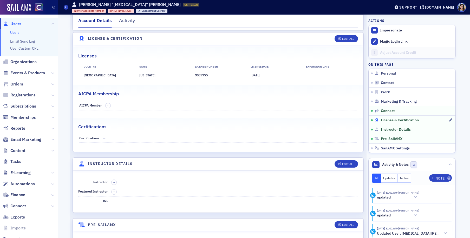
scroll to position [855, 0]
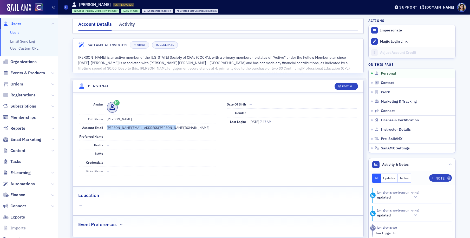
drag, startPoint x: 166, startPoint y: 128, endPoint x: 105, endPoint y: 130, distance: 61.4
click at [107, 129] on dd "baird.kingswell-smith@plantemoran.com" at bounding box center [161, 128] width 109 height 8
copy dd "[PERSON_NAME][EMAIL_ADDRESS][PERSON_NAME][DOMAIN_NAME]"
drag, startPoint x: 141, startPoint y: 132, endPoint x: 157, endPoint y: 128, distance: 17.0
click at [141, 132] on dd "[PERSON_NAME][EMAIL_ADDRESS][PERSON_NAME][DOMAIN_NAME]" at bounding box center [161, 128] width 109 height 8
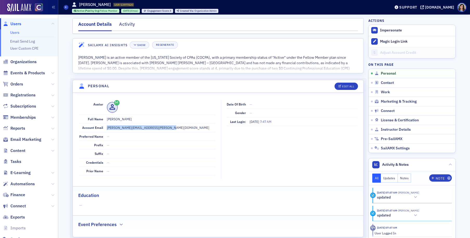
drag, startPoint x: 141, startPoint y: 126, endPoint x: 106, endPoint y: 128, distance: 34.9
click at [107, 128] on dd "baird.kingswell-smith@plantemoran.com" at bounding box center [161, 128] width 109 height 8
copy dd "baird.kingswell-smith@plantemoran.com"
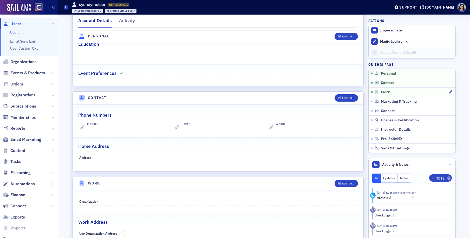
scroll to position [152, 0]
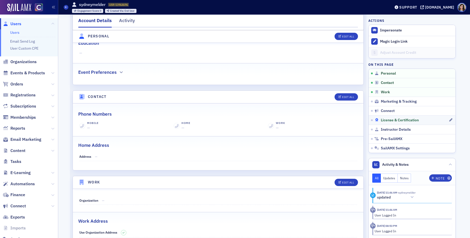
click at [387, 121] on span "License & Certification" at bounding box center [400, 120] width 38 height 5
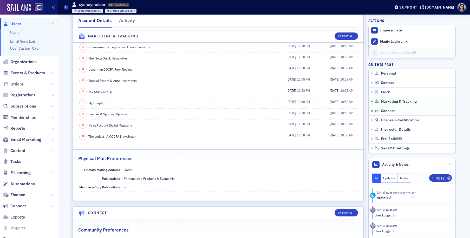
scroll to position [556, 0]
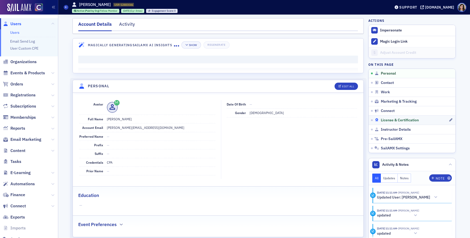
click at [388, 118] on span "License & Certification" at bounding box center [400, 120] width 38 height 5
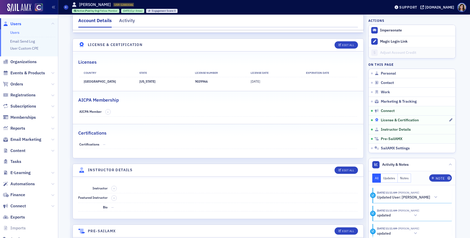
scroll to position [924, 0]
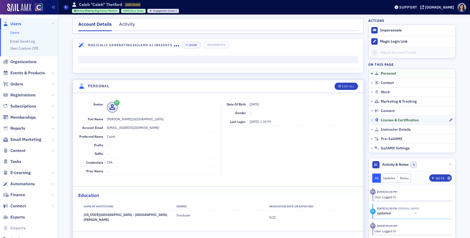
click at [385, 120] on span "License & Certification" at bounding box center [400, 120] width 38 height 5
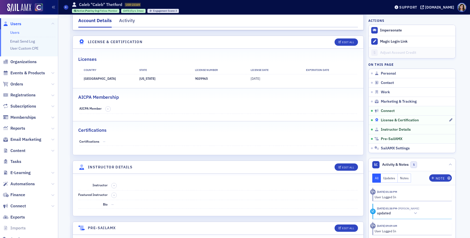
scroll to position [952, 0]
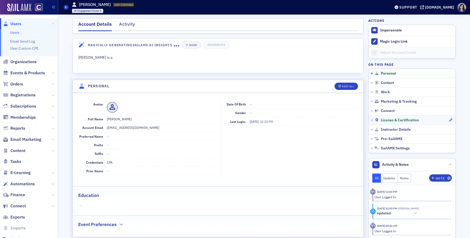
click at [381, 118] on span "License & Certification" at bounding box center [400, 120] width 38 height 5
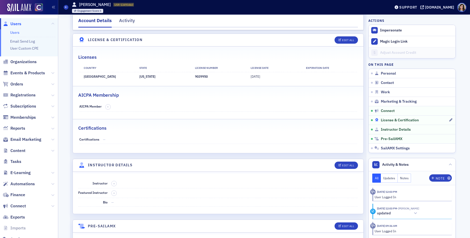
scroll to position [827, 0]
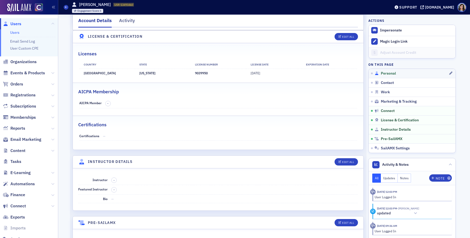
click at [383, 72] on span "Personal" at bounding box center [388, 73] width 15 height 5
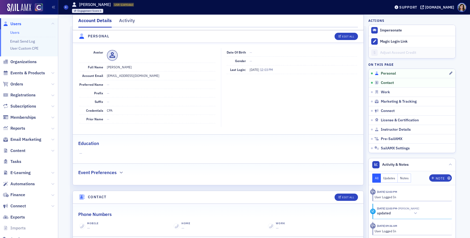
scroll to position [50, 0]
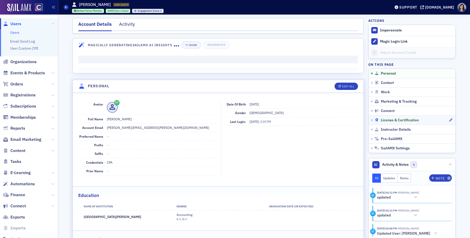
click at [391, 119] on span "License & Certification" at bounding box center [400, 120] width 38 height 5
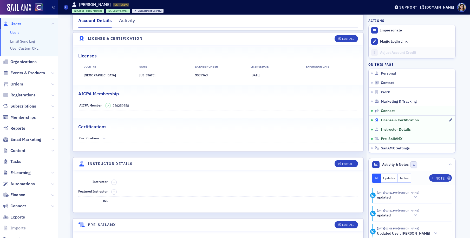
scroll to position [956, 0]
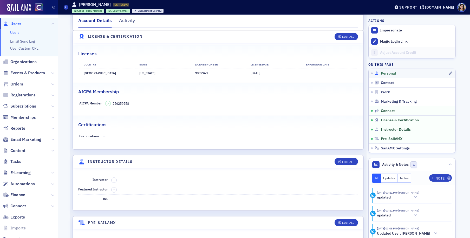
click at [390, 73] on span "Personal" at bounding box center [388, 73] width 15 height 5
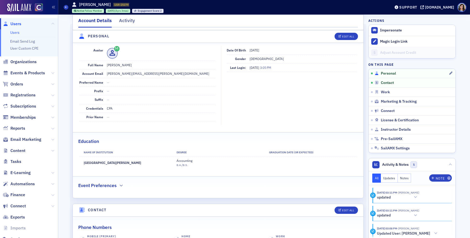
scroll to position [50, 0]
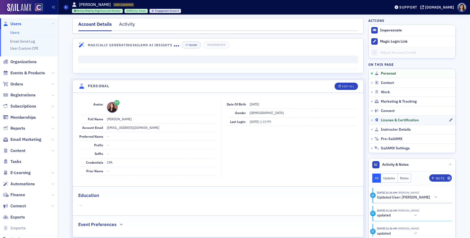
click at [387, 120] on span "License & Certification" at bounding box center [400, 120] width 38 height 5
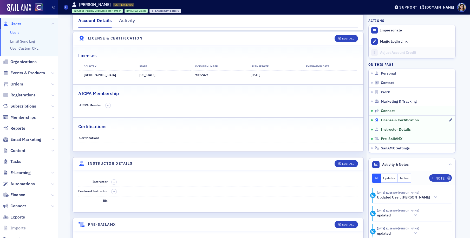
scroll to position [924, 0]
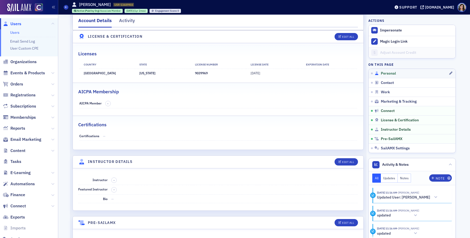
click at [386, 72] on span "Personal" at bounding box center [388, 73] width 15 height 5
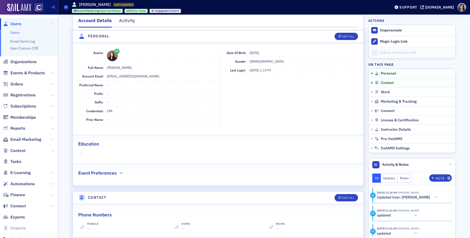
scroll to position [50, 0]
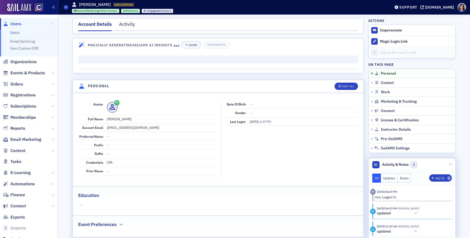
click at [404, 180] on button "Notes" at bounding box center [405, 178] width 14 height 9
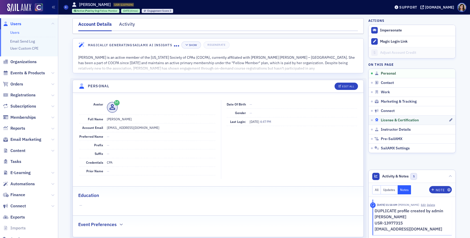
click at [387, 119] on span "License & Certification" at bounding box center [400, 120] width 38 height 5
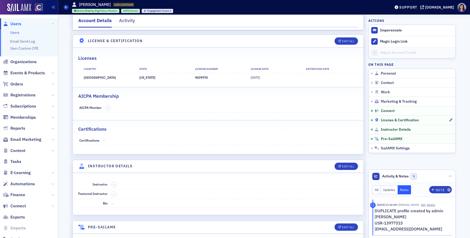
scroll to position [924, 0]
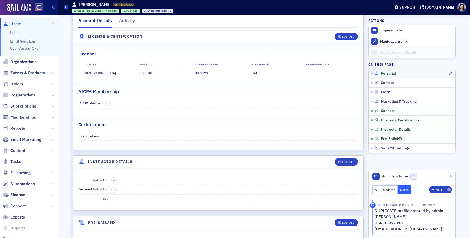
click at [388, 72] on span "Personal" at bounding box center [388, 73] width 15 height 5
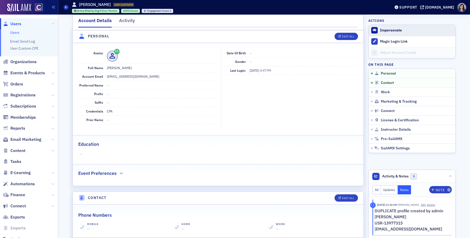
scroll to position [50, 0]
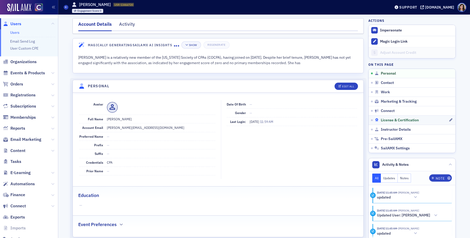
click at [387, 121] on span "License & Certification" at bounding box center [400, 120] width 38 height 5
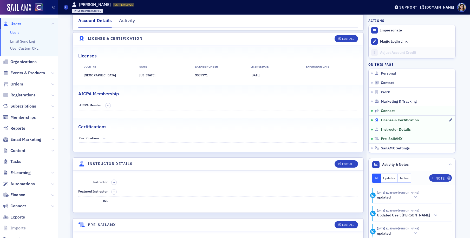
scroll to position [827, 0]
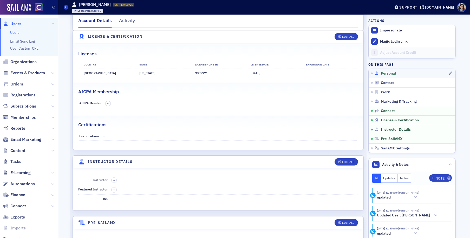
click at [388, 74] on span "Personal" at bounding box center [388, 73] width 15 height 5
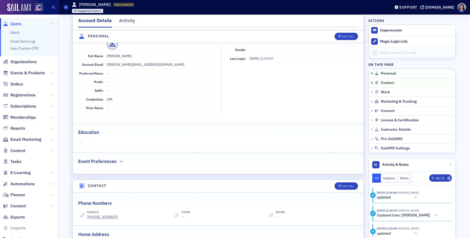
scroll to position [50, 0]
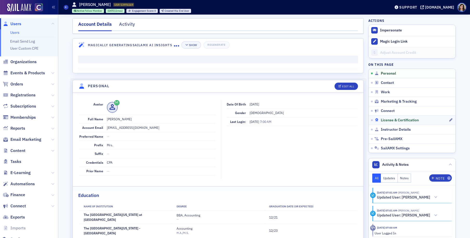
click at [389, 122] on span "License & Certification" at bounding box center [400, 120] width 38 height 5
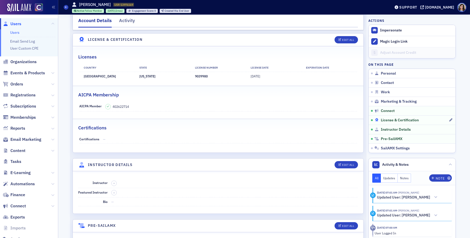
scroll to position [969, 0]
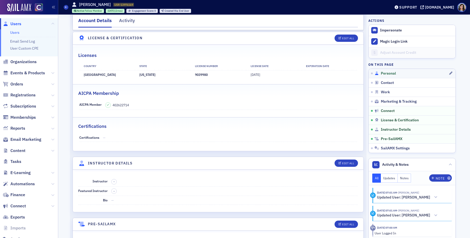
click at [386, 74] on span "Personal" at bounding box center [388, 73] width 15 height 5
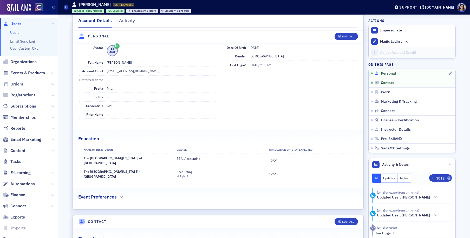
scroll to position [50, 0]
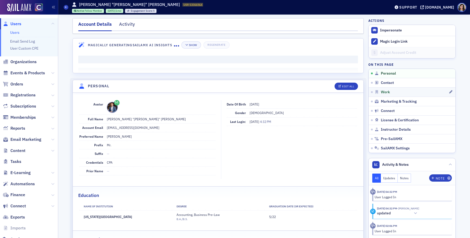
drag, startPoint x: 400, startPoint y: 120, endPoint x: 399, endPoint y: 95, distance: 25.3
click at [400, 120] on span "License & Certification" at bounding box center [400, 120] width 38 height 5
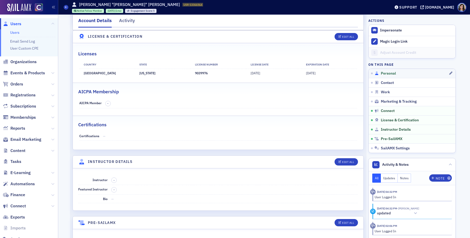
click at [393, 74] on span "Personal" at bounding box center [388, 73] width 15 height 5
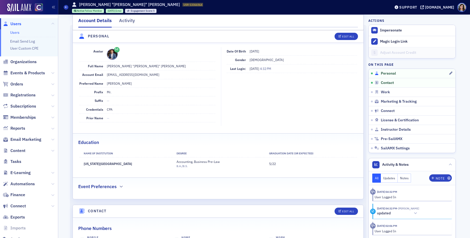
scroll to position [50, 0]
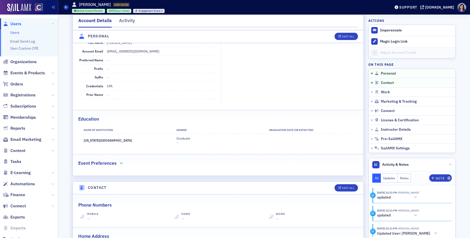
scroll to position [82, 0]
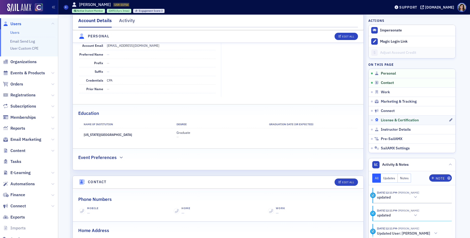
click at [396, 118] on span "License & Certification" at bounding box center [400, 120] width 38 height 5
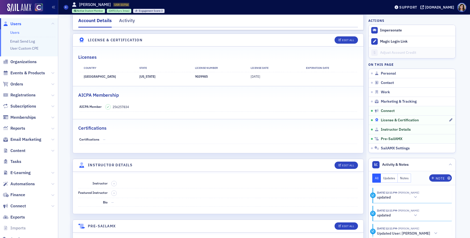
scroll to position [926, 0]
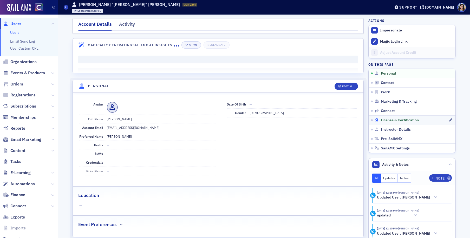
click at [380, 119] on div "License & Certification" at bounding box center [412, 120] width 74 height 5
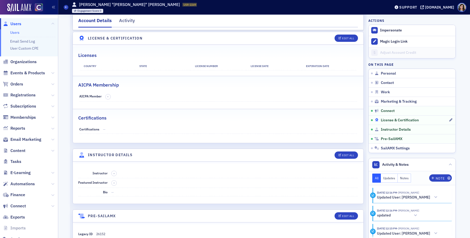
scroll to position [845, 0]
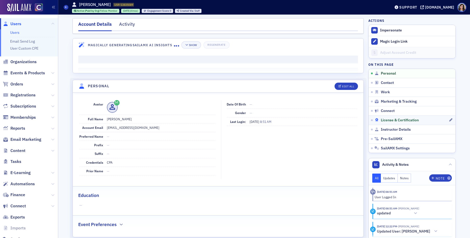
click at [388, 120] on span "License & Certification" at bounding box center [400, 120] width 38 height 5
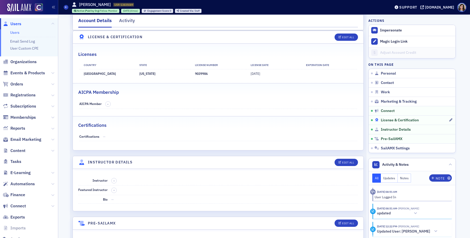
scroll to position [924, 0]
click at [390, 74] on span "Personal" at bounding box center [388, 73] width 15 height 5
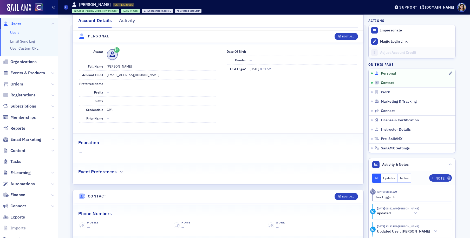
scroll to position [50, 0]
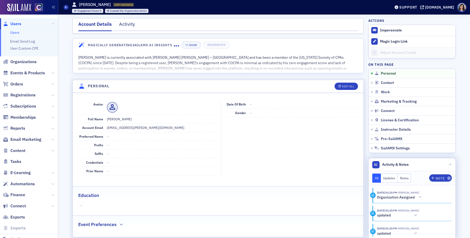
click at [405, 176] on button "Notes" at bounding box center [405, 178] width 14 height 9
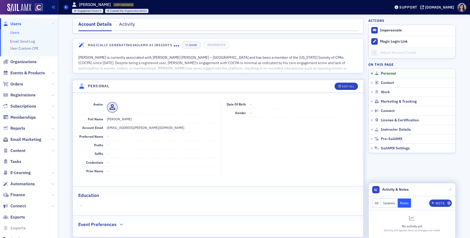
click at [377, 204] on button "All" at bounding box center [376, 203] width 9 height 9
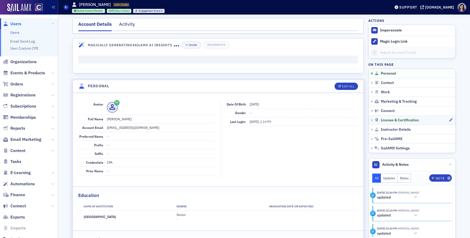
click at [405, 122] on link "License & Certification" at bounding box center [412, 119] width 87 height 9
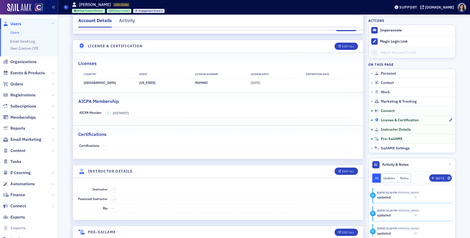
scroll to position [926, 0]
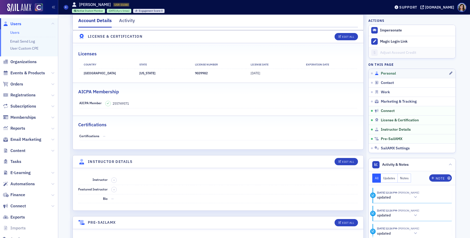
click at [385, 72] on span "Personal" at bounding box center [388, 73] width 15 height 5
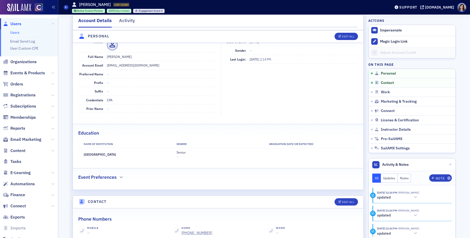
scroll to position [50, 0]
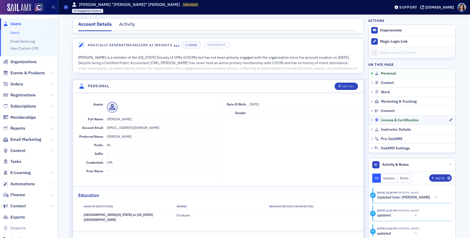
click at [394, 121] on span "License & Certification" at bounding box center [400, 120] width 38 height 5
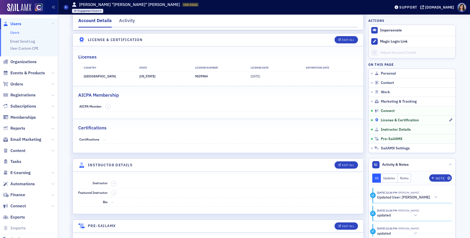
scroll to position [843, 0]
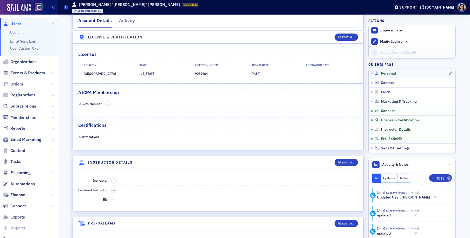
click at [388, 72] on span "Personal" at bounding box center [388, 73] width 15 height 5
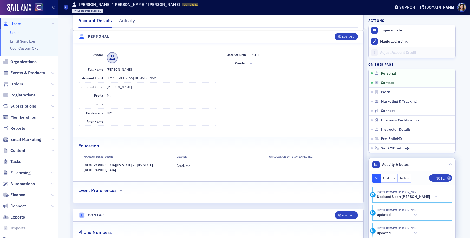
scroll to position [0, 0]
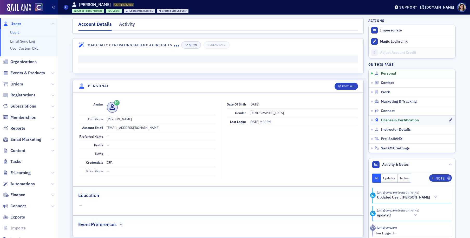
click at [392, 121] on span "License & Certification" at bounding box center [400, 120] width 38 height 5
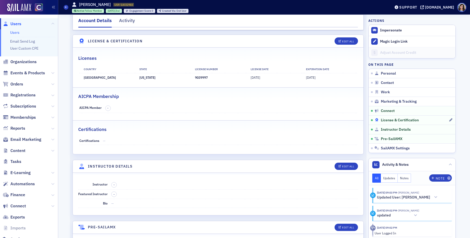
scroll to position [941, 0]
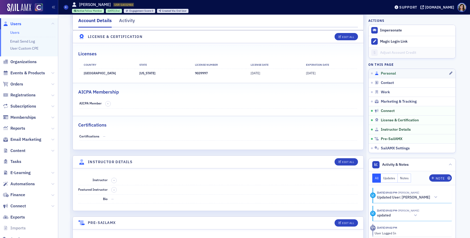
click at [385, 73] on span "Personal" at bounding box center [388, 73] width 15 height 5
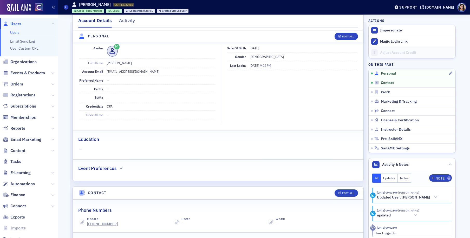
scroll to position [50, 0]
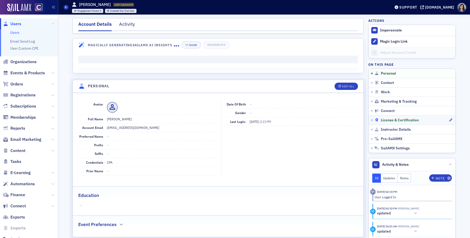
click at [393, 122] on span "License & Certification" at bounding box center [400, 120] width 38 height 5
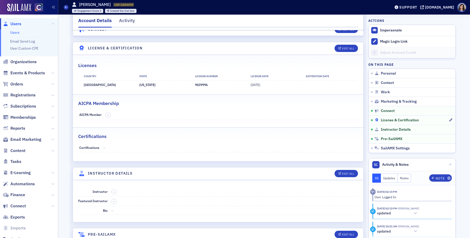
scroll to position [827, 0]
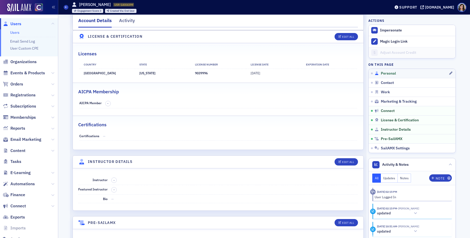
click at [389, 74] on span "Personal" at bounding box center [388, 73] width 15 height 5
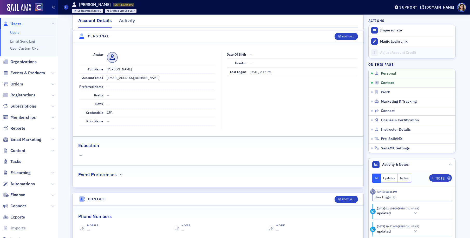
scroll to position [50, 0]
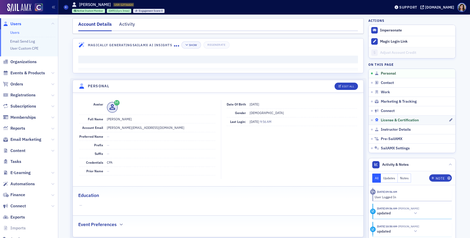
click at [389, 122] on span "License & Certification" at bounding box center [400, 120] width 38 height 5
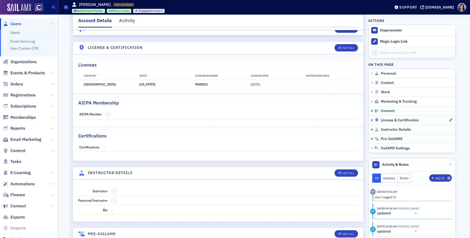
scroll to position [928, 0]
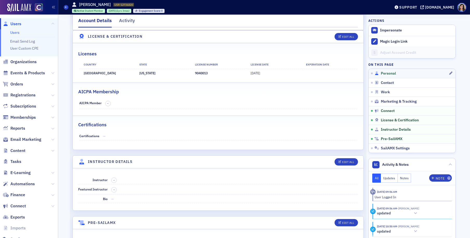
click at [388, 74] on span "Personal" at bounding box center [388, 73] width 15 height 5
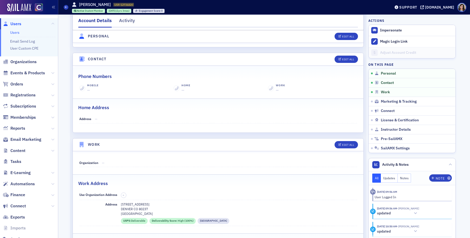
scroll to position [193, 0]
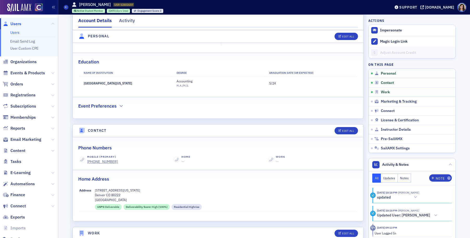
scroll to position [135, 0]
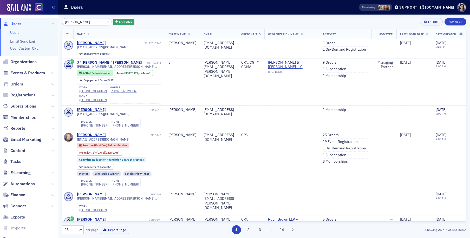
scroll to position [4, 0]
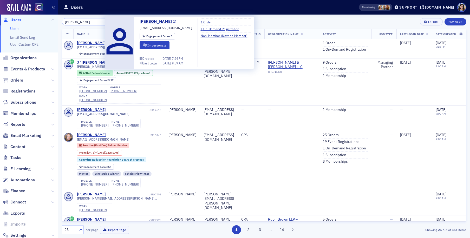
type input "Stephanie Smith"
click at [173, 22] on icon at bounding box center [174, 21] width 3 height 3
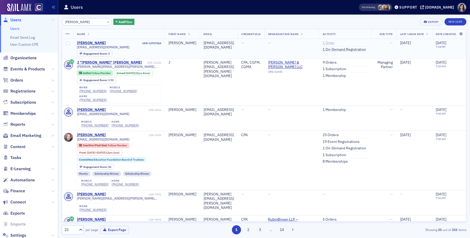
click at [335, 43] on link "1 Order" at bounding box center [329, 43] width 12 height 5
drag, startPoint x: 115, startPoint y: 47, endPoint x: 77, endPoint y: 49, distance: 38.5
click at [77, 49] on div "stephmsmith34@gmail.com Engagement Score : 3" at bounding box center [119, 50] width 85 height 11
click at [152, 46] on div "stephmsmith34@gmail.com" at bounding box center [119, 47] width 85 height 4
drag, startPoint x: 120, startPoint y: 48, endPoint x: 74, endPoint y: 50, distance: 45.8
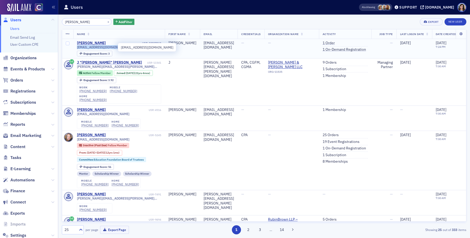
click at [77, 49] on div "stephmsmith34@gmail.com" at bounding box center [119, 47] width 85 height 4
copy span "stephmsmith34@gmail.com"
drag, startPoint x: 101, startPoint y: 21, endPoint x: 85, endPoint y: 22, distance: 15.9
click at [106, 22] on button "×" at bounding box center [108, 21] width 5 height 5
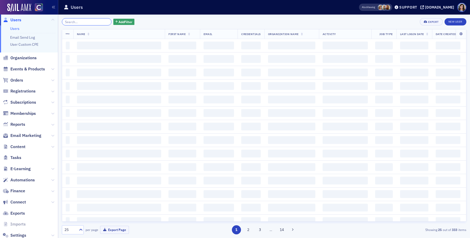
click at [85, 22] on input "search" at bounding box center [87, 21] width 50 height 7
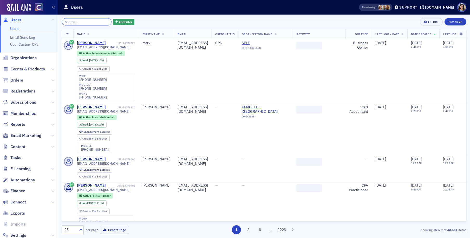
paste input "Emily Jean Giltner"
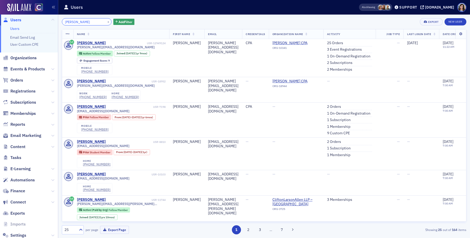
type input "Emily Jean Giltner"
drag, startPoint x: 105, startPoint y: 72, endPoint x: 81, endPoint y: 72, distance: 23.9
click at [81, 72] on div "mobile (719) 568-4068" at bounding box center [94, 70] width 35 height 10
copy div "(719) 568-4068"
click at [106, 21] on button "×" at bounding box center [108, 21] width 5 height 5
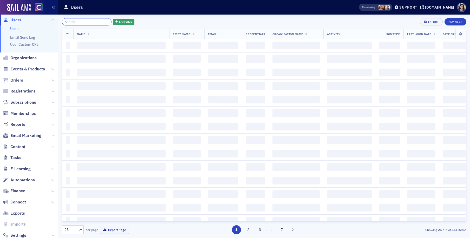
click at [89, 22] on input "search" at bounding box center [87, 21] width 50 height 7
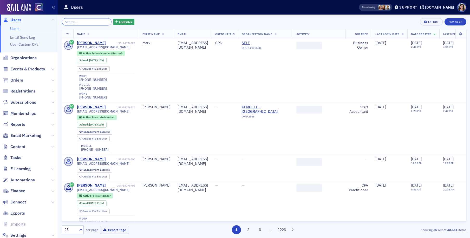
paste input "Amanda Lynn Arbucci"
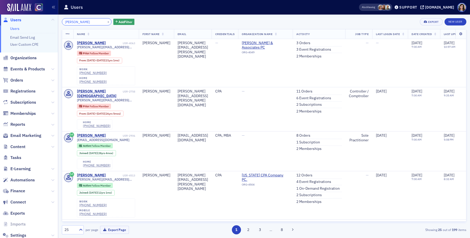
drag, startPoint x: 86, startPoint y: 23, endPoint x: 42, endPoint y: 21, distance: 43.5
click at [42, 21] on div "Users Users Email Send Log User Custom CPE Organizations Events & Products Orde…" at bounding box center [235, 119] width 470 height 238
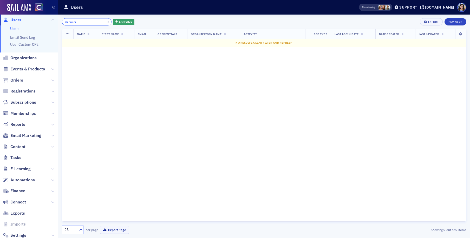
type input "Arbucci"
drag, startPoint x: 103, startPoint y: 21, endPoint x: 95, endPoint y: 22, distance: 7.3
click at [106, 21] on button "×" at bounding box center [108, 21] width 5 height 5
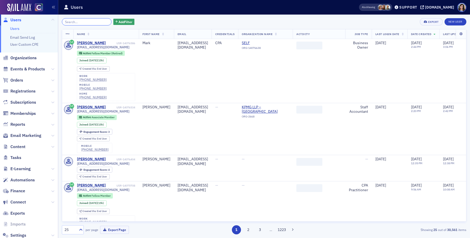
click at [93, 22] on input "search" at bounding box center [87, 21] width 50 height 7
paste input "Jennifer Christina Dudley"
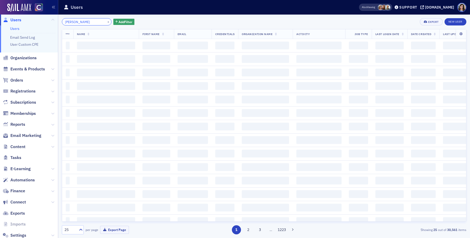
scroll to position [0, 2]
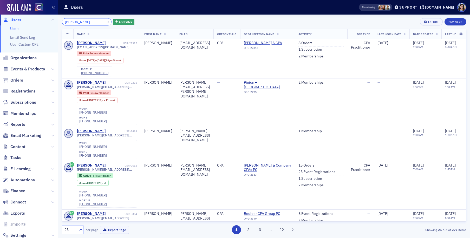
drag, startPoint x: 89, startPoint y: 22, endPoint x: 62, endPoint y: 19, distance: 27.0
click at [62, 19] on div "Jennifer Christina Dudley ×" at bounding box center [87, 21] width 50 height 7
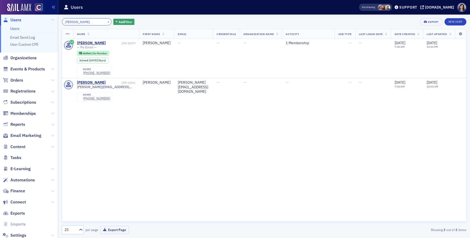
type input "Dudley"
click at [106, 22] on button "×" at bounding box center [108, 21] width 5 height 5
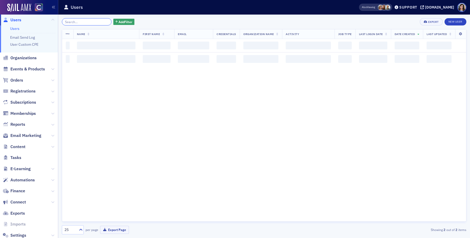
click at [87, 22] on input "search" at bounding box center [87, 21] width 50 height 7
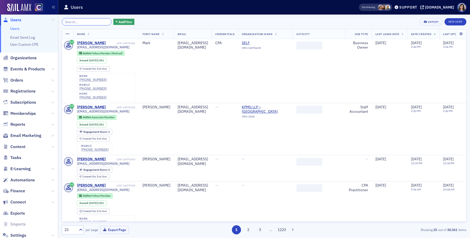
paste input "Tiffany Huang"
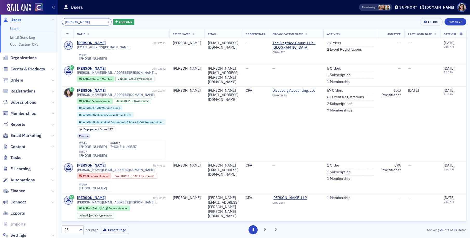
drag, startPoint x: 66, startPoint y: 22, endPoint x: 42, endPoint y: 23, distance: 23.2
click at [42, 23] on div "Users Users Email Send Log User Custom CPE Organizations Events & Products Orde…" at bounding box center [235, 119] width 470 height 238
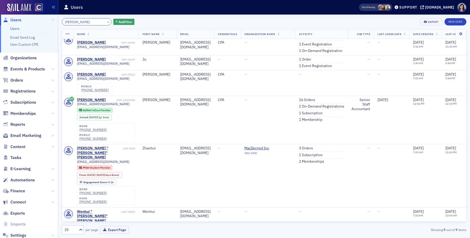
scroll to position [56, 0]
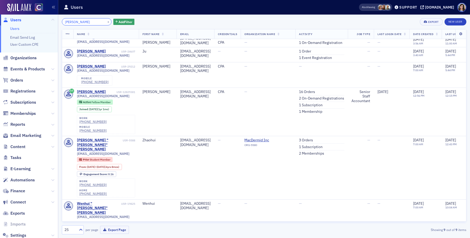
type input "Huang"
drag, startPoint x: 102, startPoint y: 20, endPoint x: 95, endPoint y: 21, distance: 7.1
click at [106, 21] on button "×" at bounding box center [108, 21] width 5 height 5
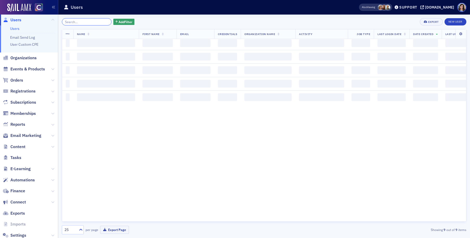
click at [84, 22] on input "search" at bounding box center [87, 21] width 50 height 7
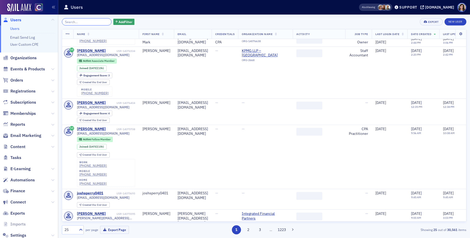
paste input "Jay Anthony Henley"
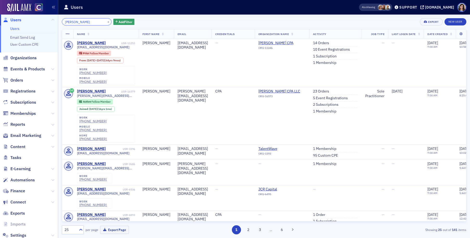
click at [83, 23] on input "Jay Anthony Henley" at bounding box center [87, 21] width 50 height 7
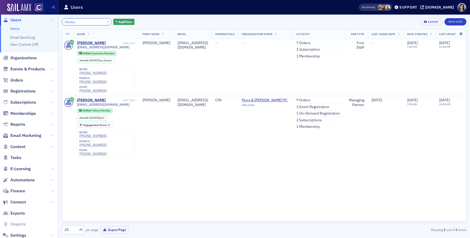
type input "Henley"
drag, startPoint x: 101, startPoint y: 21, endPoint x: 86, endPoint y: 21, distance: 15.3
click at [106, 21] on button "×" at bounding box center [108, 21] width 5 height 5
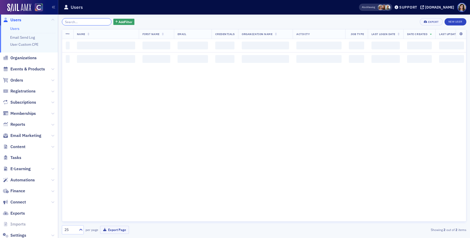
click at [86, 21] on input "search" at bounding box center [87, 21] width 50 height 7
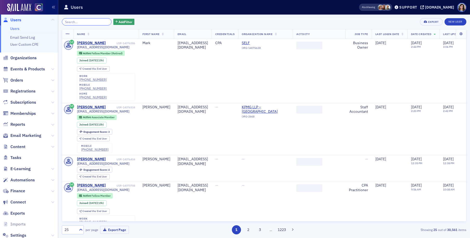
paste input "Alexander William Navran"
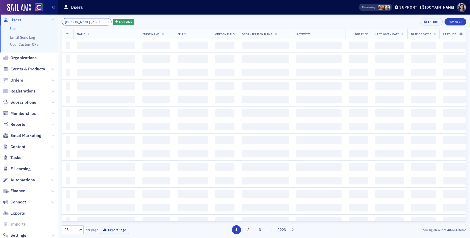
scroll to position [0, 3]
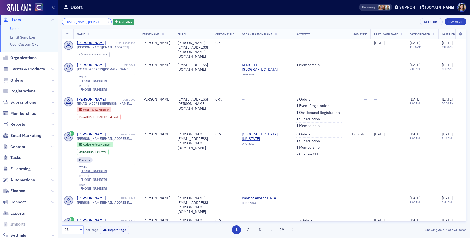
type input "Alexander William Navran"
drag, startPoint x: 102, startPoint y: 22, endPoint x: 85, endPoint y: 21, distance: 16.9
click at [106, 22] on button "×" at bounding box center [108, 21] width 5 height 5
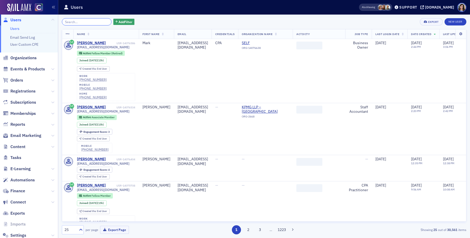
click at [85, 21] on input "search" at bounding box center [87, 21] width 50 height 7
paste input "Vennessa Marie Distel"
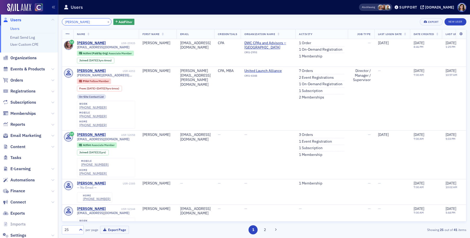
type input "Vennessa Marie Distel"
click at [106, 22] on button "×" at bounding box center [108, 21] width 5 height 5
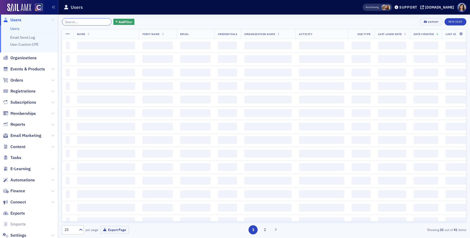
click at [89, 22] on input "search" at bounding box center [87, 21] width 50 height 7
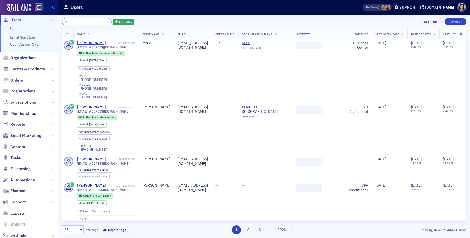
paste input "Courtney Renae Stringfellow"
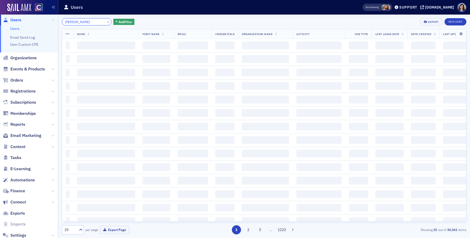
scroll to position [0, 6]
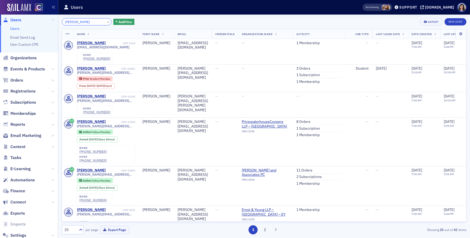
drag, startPoint x: 81, startPoint y: 22, endPoint x: 29, endPoint y: 17, distance: 52.0
click at [29, 17] on div "Users Users Email Send Log User Custom CPE Organizations Events & Products Orde…" at bounding box center [235, 119] width 470 height 238
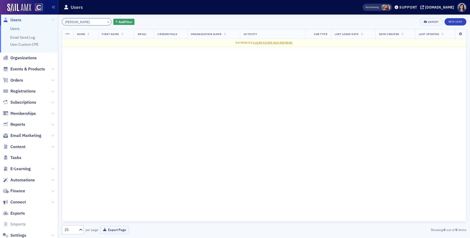
type input "Stringfellow"
drag, startPoint x: 102, startPoint y: 22, endPoint x: 88, endPoint y: 22, distance: 14.3
click at [106, 22] on button "×" at bounding box center [108, 21] width 5 height 5
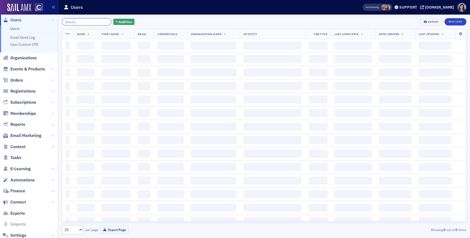
click at [87, 22] on input "search" at bounding box center [87, 21] width 50 height 7
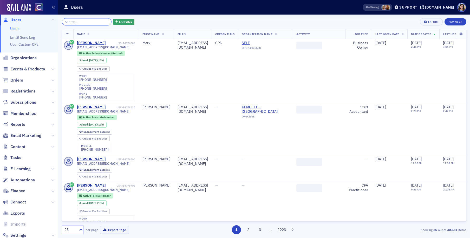
paste input "Ethan Layman"
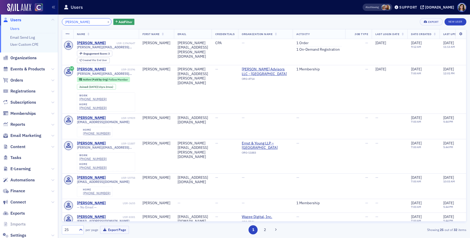
type input "Ethan Layman"
drag, startPoint x: 101, startPoint y: 21, endPoint x: 92, endPoint y: 22, distance: 8.9
click at [106, 21] on button "×" at bounding box center [108, 21] width 5 height 5
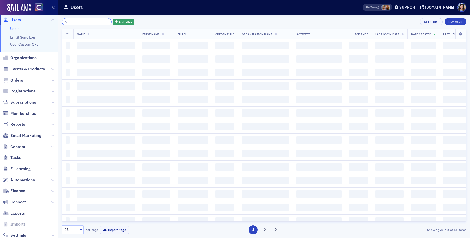
click at [92, 22] on input "search" at bounding box center [87, 21] width 50 height 7
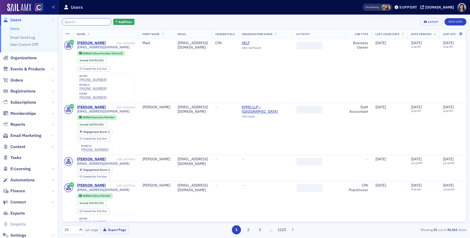
paste input "Matthew Ian Levitan"
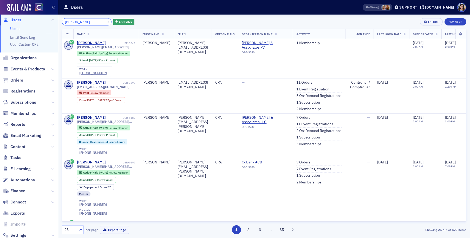
drag, startPoint x: 83, startPoint y: 22, endPoint x: 43, endPoint y: 22, distance: 40.3
click at [44, 22] on div "Users Users Email Send Log User Custom CPE Organizations Events & Products Orde…" at bounding box center [235, 119] width 470 height 238
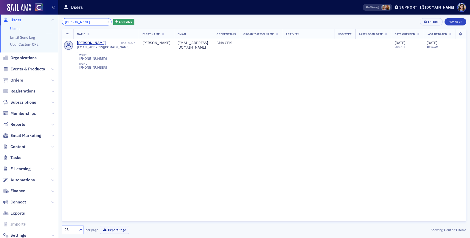
type input "Levitan"
drag, startPoint x: 103, startPoint y: 21, endPoint x: 96, endPoint y: 21, distance: 6.8
click at [106, 21] on button "×" at bounding box center [108, 21] width 5 height 5
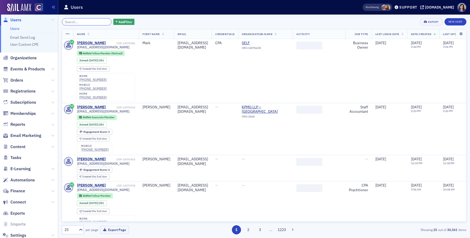
click at [87, 22] on input "search" at bounding box center [87, 21] width 50 height 7
paste input "Elke Nicole Lintukorpi"
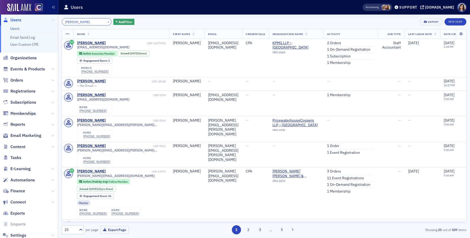
type input "Elke Nicole Lintukorpi"
click at [106, 21] on button "×" at bounding box center [108, 21] width 5 height 5
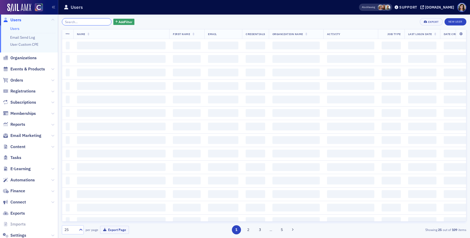
click at [91, 22] on input "search" at bounding box center [87, 21] width 50 height 7
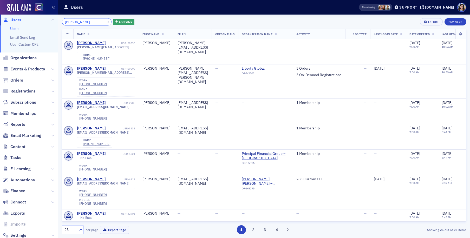
drag, startPoint x: 78, startPoint y: 23, endPoint x: 46, endPoint y: 22, distance: 31.7
click at [46, 22] on div "Users Users Email Send Log User Custom CPE Organizations Events & Products Orde…" at bounding box center [235, 119] width 470 height 238
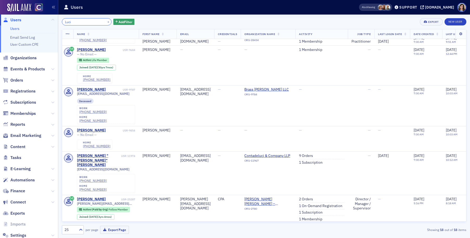
scroll to position [149, 0]
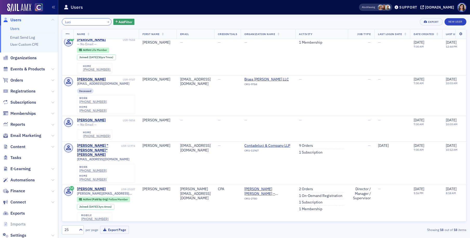
type input "Luci"
click at [106, 22] on button "×" at bounding box center [108, 21] width 5 height 5
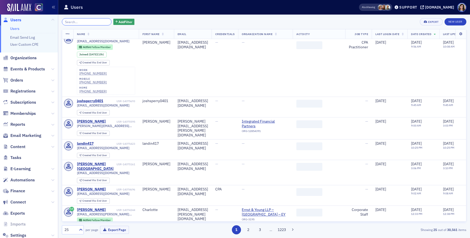
click at [88, 22] on input "search" at bounding box center [87, 21] width 50 height 7
paste input "Alexandra Lyon"
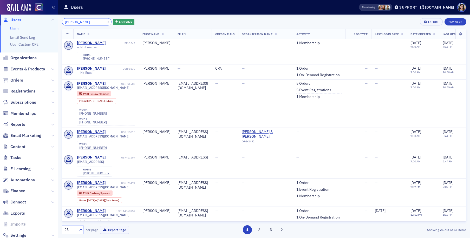
drag, startPoint x: 80, startPoint y: 23, endPoint x: 42, endPoint y: 23, distance: 38.0
click at [42, 23] on div "Users Users Email Send Log User Custom CPE Organizations Events & Products Orde…" at bounding box center [235, 119] width 470 height 238
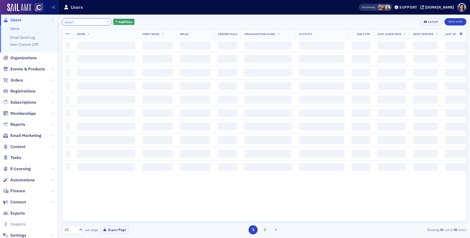
scroll to position [539, 0]
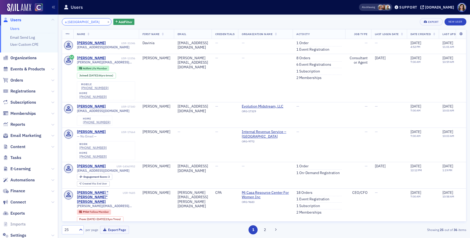
type input "a Lyon"
drag, startPoint x: 102, startPoint y: 22, endPoint x: 94, endPoint y: 21, distance: 8.3
click at [106, 22] on button "×" at bounding box center [108, 21] width 5 height 5
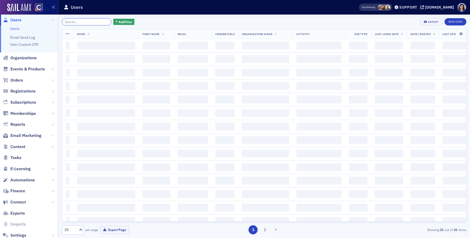
click at [89, 21] on input "search" at bounding box center [87, 21] width 50 height 7
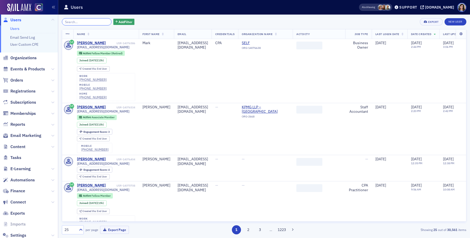
paste input "Thomas Santala"
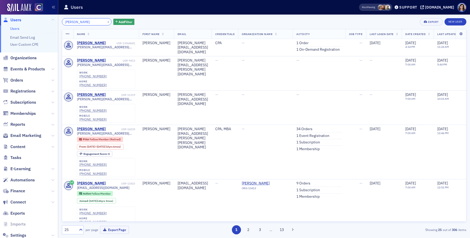
type input "Thomas Santala"
click at [106, 21] on button "×" at bounding box center [108, 21] width 5 height 5
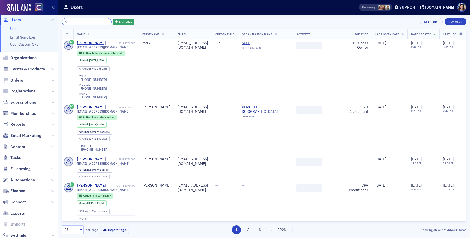
click at [87, 21] on input "search" at bounding box center [87, 21] width 50 height 7
paste input "Samuel Henry Gunn"
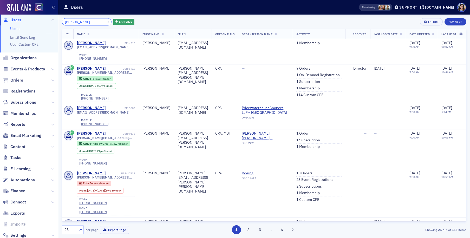
click at [86, 22] on input "Samuel Henry Gunn" at bounding box center [87, 21] width 50 height 7
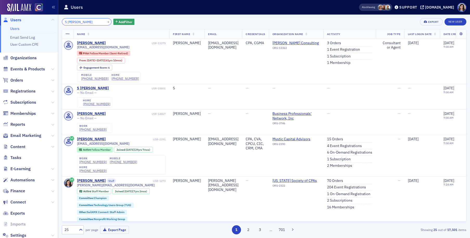
click at [68, 23] on input "S Gunn" at bounding box center [87, 21] width 50 height 7
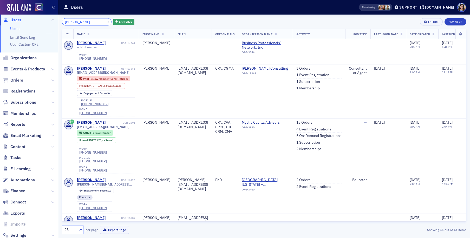
type input "Gunn"
drag, startPoint x: 103, startPoint y: 22, endPoint x: 85, endPoint y: 21, distance: 18.0
click at [106, 22] on button "×" at bounding box center [108, 21] width 5 height 5
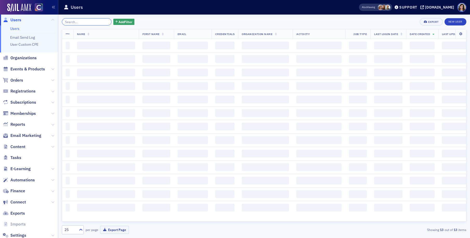
click at [85, 21] on input "search" at bounding box center [87, 21] width 50 height 7
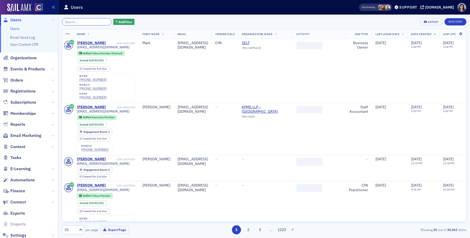
paste input "Emma Gatzemeier"
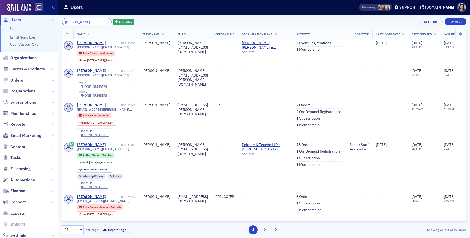
drag, startPoint x: 76, startPoint y: 22, endPoint x: 48, endPoint y: 21, distance: 27.6
click at [48, 21] on div "Users Users Email Send Log User Custom CPE Organizations Events & Products Orde…" at bounding box center [235, 119] width 470 height 238
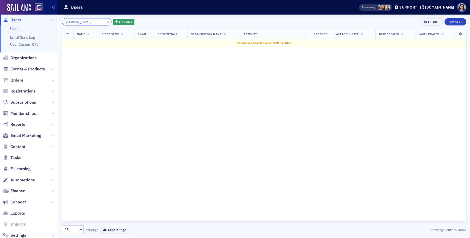
click at [66, 22] on input "-Gatzemeier" at bounding box center [87, 21] width 50 height 7
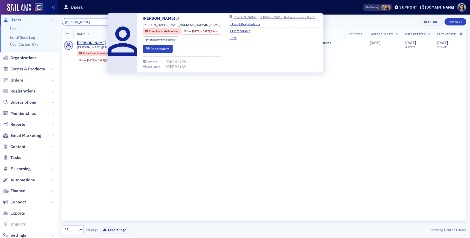
type input "Gatzemeier"
click at [179, 18] on icon at bounding box center [177, 18] width 3 height 3
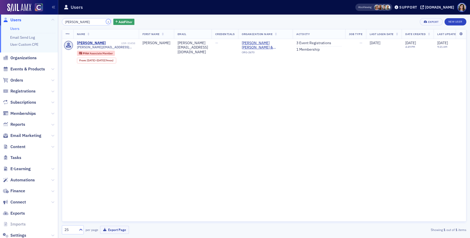
click at [106, 21] on button "×" at bounding box center [108, 21] width 5 height 5
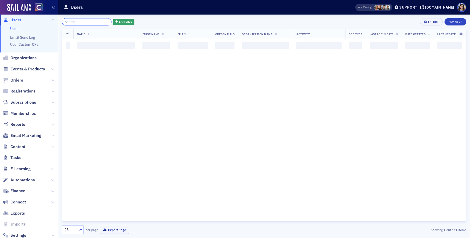
click at [88, 21] on input "search" at bounding box center [87, 21] width 50 height 7
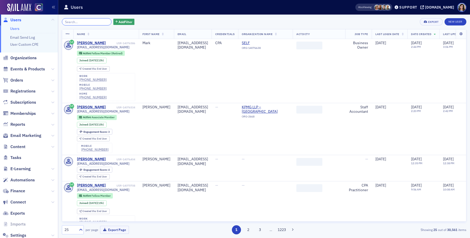
paste input "Thomas Nelson"
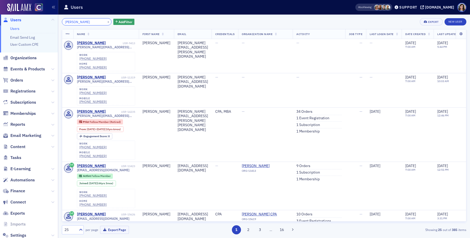
click at [77, 22] on input "Thomas Nelson" at bounding box center [87, 21] width 50 height 7
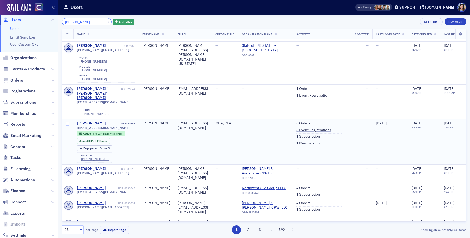
scroll to position [532, 0]
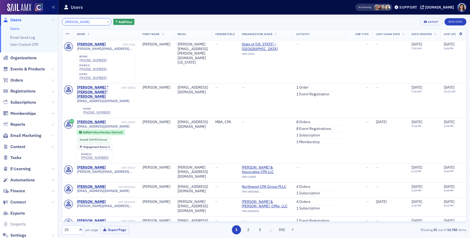
type input "T Nelson"
click at [106, 22] on button "×" at bounding box center [108, 21] width 5 height 5
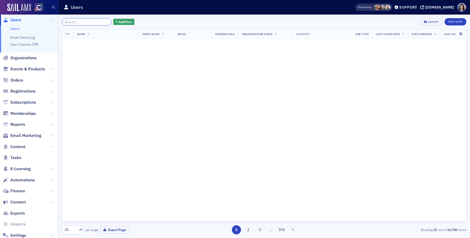
click at [94, 22] on input "search" at bounding box center [87, 21] width 50 height 7
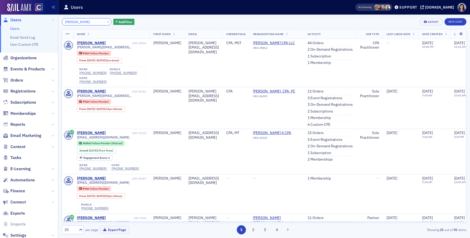
click at [74, 22] on input "Claire Todd" at bounding box center [87, 21] width 50 height 7
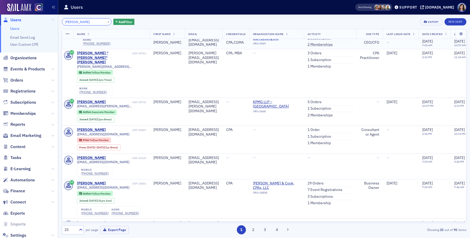
scroll to position [383, 0]
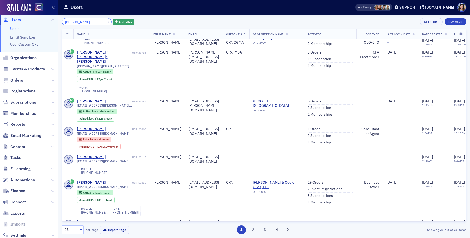
click at [74, 22] on input "Claire Todd" at bounding box center [87, 21] width 50 height 7
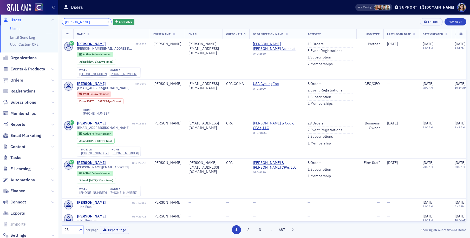
scroll to position [299, 0]
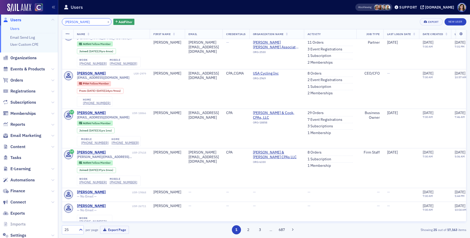
type input "C Todd"
drag, startPoint x: 102, startPoint y: 21, endPoint x: 89, endPoint y: 21, distance: 13.0
click at [106, 21] on button "×" at bounding box center [108, 21] width 5 height 5
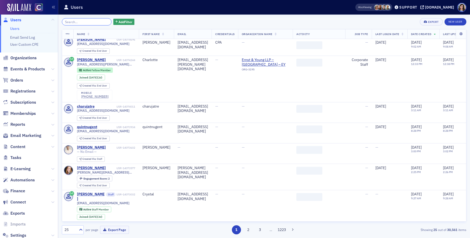
click at [89, 21] on input "search" at bounding box center [87, 21] width 50 height 7
paste input "Melita Jessica Mascarenhas"
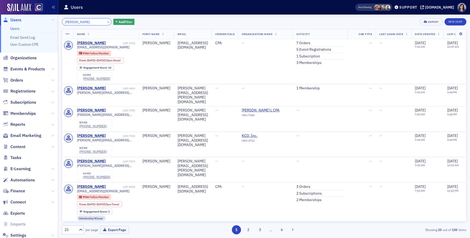
click at [81, 22] on input "Melita Jessica Mascarenhas" at bounding box center [87, 21] width 50 height 7
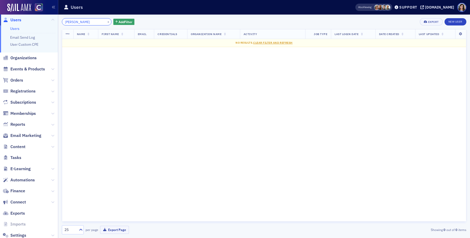
type input "Mascarenhas"
click at [106, 21] on button "×" at bounding box center [108, 21] width 5 height 5
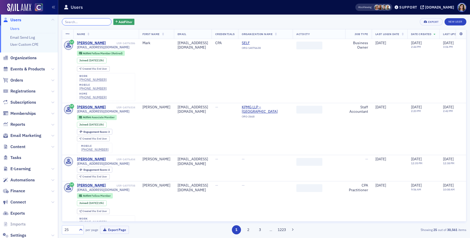
click at [89, 22] on input "search" at bounding box center [87, 21] width 50 height 7
paste input "Jackson Riley Brattain"
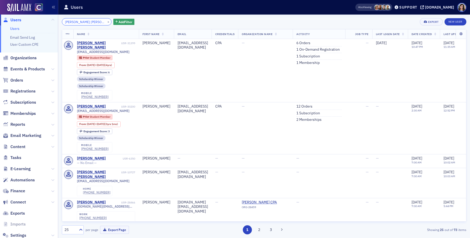
type input "Jackson Riley Brattain"
drag, startPoint x: 101, startPoint y: 21, endPoint x: 95, endPoint y: 21, distance: 6.0
click at [106, 21] on button "×" at bounding box center [108, 21] width 5 height 5
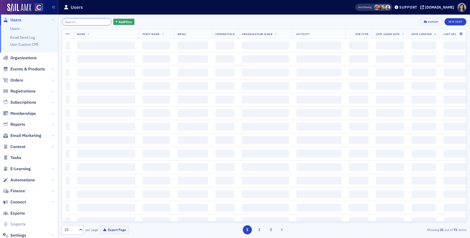
click at [88, 22] on input "search" at bounding box center [87, 21] width 50 height 7
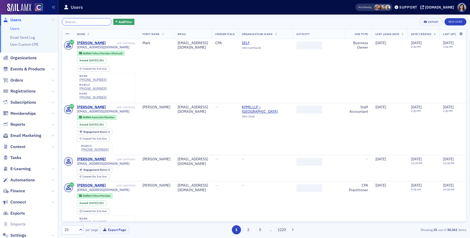
paste input "Melissa Aragon"
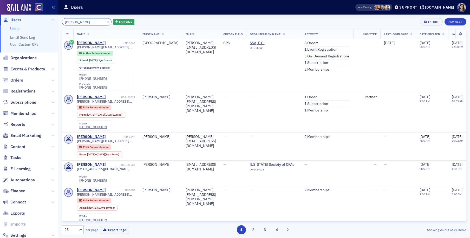
drag, startPoint x: 77, startPoint y: 22, endPoint x: 42, endPoint y: 22, distance: 34.6
click at [43, 22] on div "Users Users Email Send Log User Custom CPE Organizations Events & Products Orde…" at bounding box center [235, 119] width 470 height 238
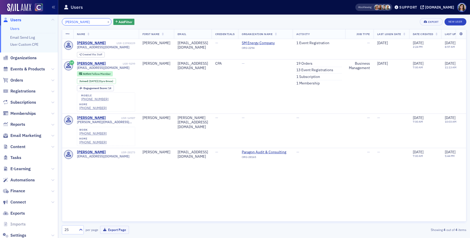
type input "Aragon"
click at [106, 21] on button "×" at bounding box center [108, 21] width 5 height 5
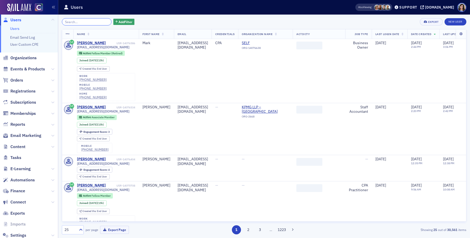
click at [91, 23] on input "search" at bounding box center [87, 21] width 50 height 7
paste input "Joshua Paul Gensemer"
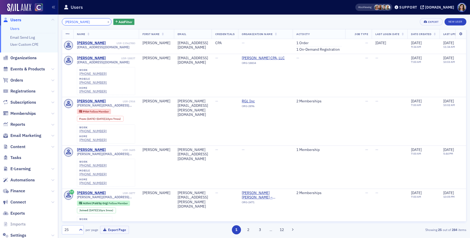
type input "Joshua Paul Gensemer"
click at [106, 22] on button "×" at bounding box center [108, 21] width 5 height 5
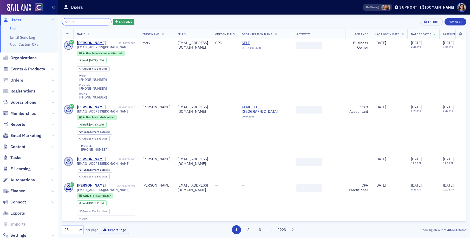
click at [92, 22] on input "search" at bounding box center [87, 21] width 50 height 7
paste input "Erin Ann Castillo"
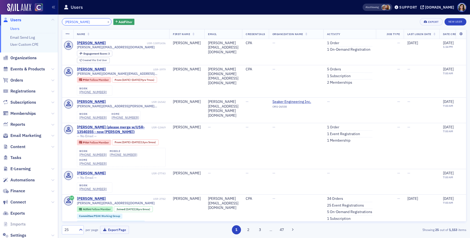
type input "Erin Ann Castillo"
click at [106, 22] on button "×" at bounding box center [108, 21] width 5 height 5
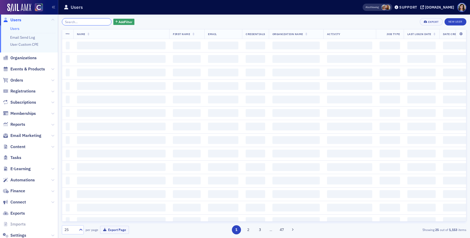
click at [89, 22] on input "search" at bounding box center [87, 21] width 50 height 7
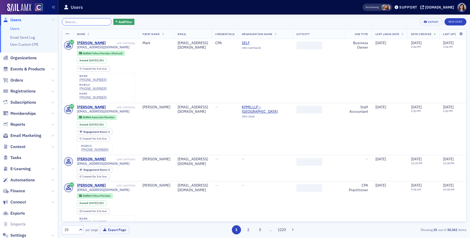
paste input "Robert Murdock"
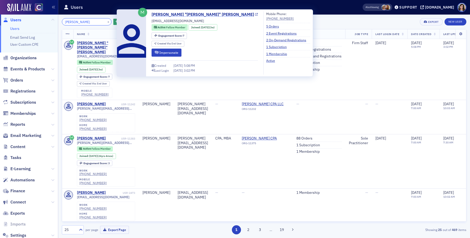
type input "Robert Murdock"
click at [255, 14] on icon at bounding box center [256, 14] width 3 height 3
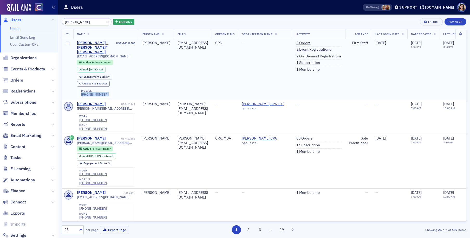
drag, startPoint x: 104, startPoint y: 85, endPoint x: 81, endPoint y: 86, distance: 23.2
click at [81, 88] on div "mobile (303) 718-7013" at bounding box center [94, 93] width 35 height 10
copy div "(303) 718-7013"
click at [311, 43] on link "5 Orders" at bounding box center [303, 43] width 14 height 5
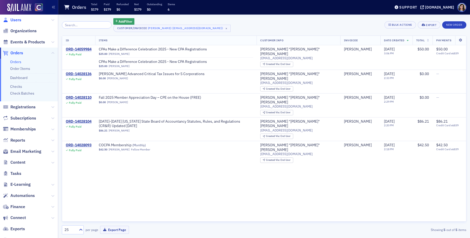
click at [18, 20] on span "Users" at bounding box center [15, 20] width 11 height 6
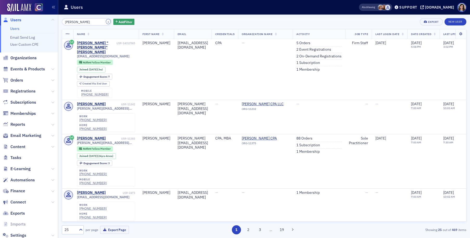
drag, startPoint x: 103, startPoint y: 22, endPoint x: 86, endPoint y: 23, distance: 17.0
click at [106, 22] on button "×" at bounding box center [108, 21] width 5 height 5
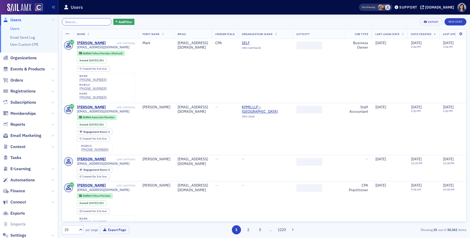
click at [86, 23] on input "search" at bounding box center [87, 21] width 50 height 7
paste input "Hunter Bratton"
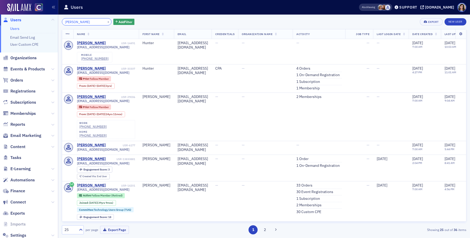
drag, startPoint x: 66, startPoint y: 23, endPoint x: 50, endPoint y: 22, distance: 15.1
click at [51, 22] on div "Users Users Email Send Log User Custom CPE Organizations Events & Products Orde…" at bounding box center [235, 119] width 470 height 238
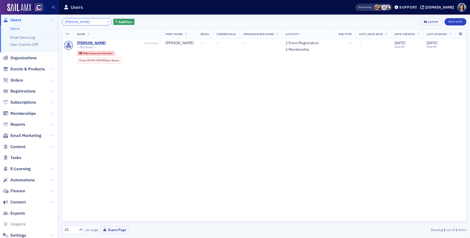
type input "Bratton"
drag, startPoint x: 102, startPoint y: 21, endPoint x: 92, endPoint y: 22, distance: 10.7
click at [106, 21] on button "×" at bounding box center [108, 21] width 5 height 5
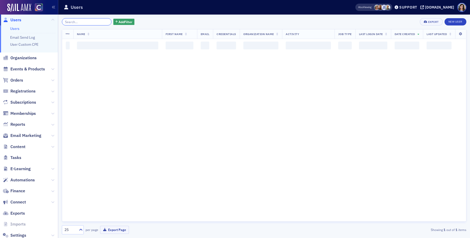
click at [91, 22] on input "search" at bounding box center [87, 21] width 50 height 7
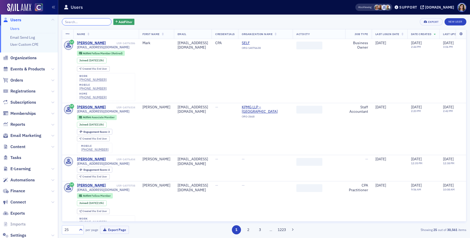
paste input "Xiaohan Cui"
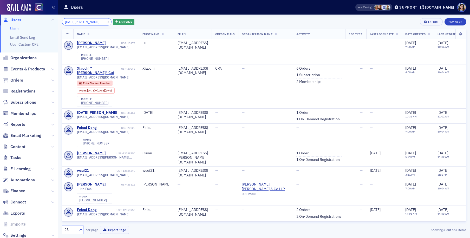
drag, startPoint x: 77, startPoint y: 23, endPoint x: 50, endPoint y: 21, distance: 27.1
click at [50, 21] on div "Users Users Email Send Log User Custom CPE Organizations Events & Products Orde…" at bounding box center [235, 119] width 470 height 238
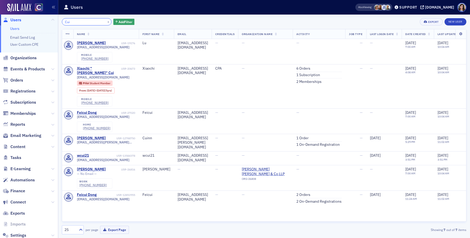
type input "Cui"
click at [106, 21] on button "×" at bounding box center [108, 21] width 5 height 5
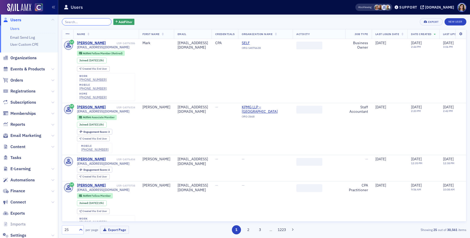
click at [88, 21] on input "search" at bounding box center [87, 21] width 50 height 7
paste input "Trenton Friedman"
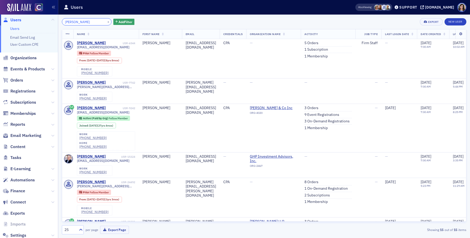
click at [77, 23] on input "Trenton Friedman" at bounding box center [87, 21] width 50 height 7
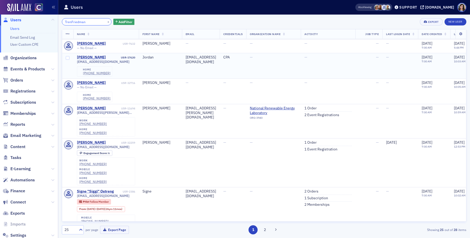
scroll to position [599, 0]
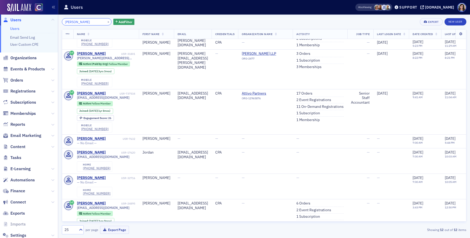
scroll to position [173, 0]
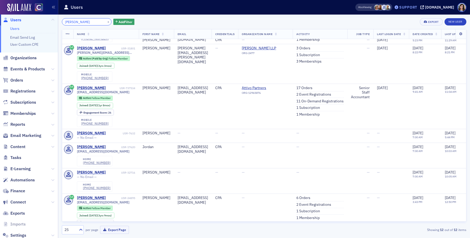
type input "Friedman"
click at [106, 22] on button "×" at bounding box center [108, 21] width 5 height 5
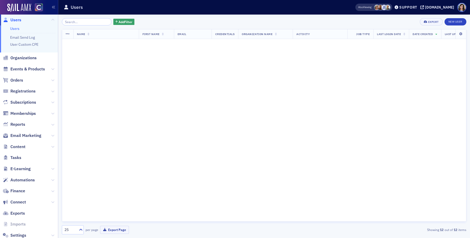
scroll to position [334, 0]
click at [86, 22] on input "search" at bounding box center [87, 21] width 50 height 7
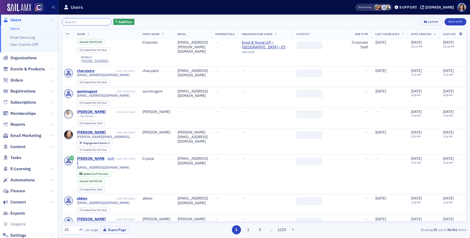
paste input "Anna Rose Hickey"
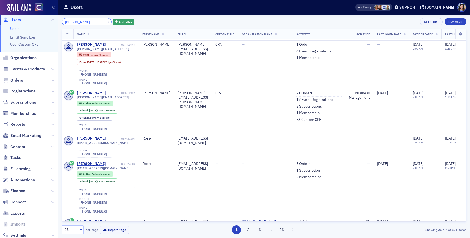
drag, startPoint x: 64, startPoint y: 22, endPoint x: 54, endPoint y: 22, distance: 9.6
click at [54, 22] on div "Users Users Email Send Log User Custom CPE Organizations Events & Products Orde…" at bounding box center [235, 119] width 470 height 238
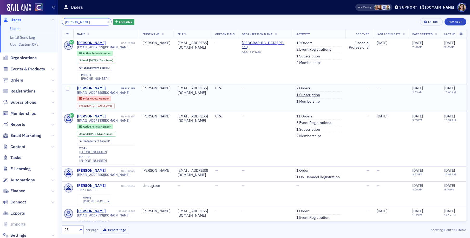
scroll to position [3, 0]
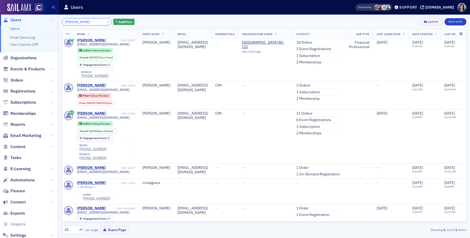
type input "Hickey"
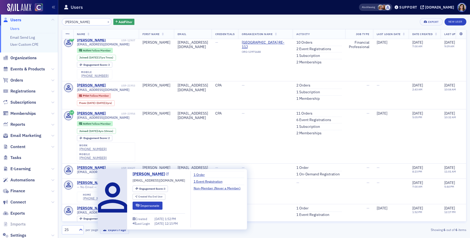
click at [166, 175] on icon at bounding box center [167, 174] width 3 height 3
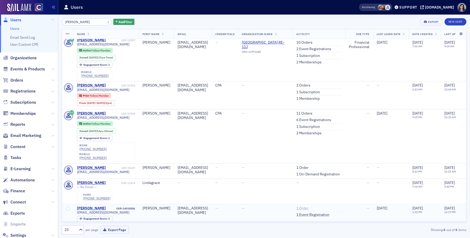
click at [309, 206] on link "1 Order" at bounding box center [302, 208] width 12 height 5
drag, startPoint x: 112, startPoint y: 204, endPoint x: 73, endPoint y: 203, distance: 39.3
click at [75, 204] on td "Anna Hickey USR-14018586 aschnelbach@kpmg.com Engagement Score : 3 Created Via …" at bounding box center [106, 217] width 66 height 26
copy span "aschnelbach@kpmg.com"
drag, startPoint x: 101, startPoint y: 21, endPoint x: 92, endPoint y: 22, distance: 9.1
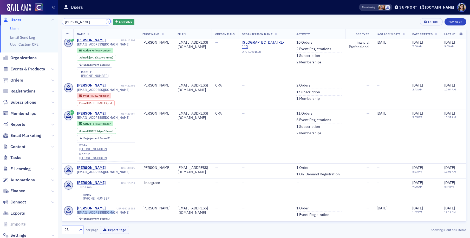
click at [106, 21] on button "×" at bounding box center [108, 21] width 5 height 5
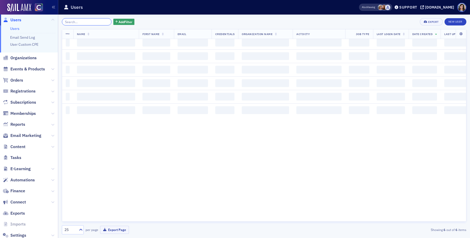
click at [92, 22] on input "search" at bounding box center [87, 21] width 50 height 7
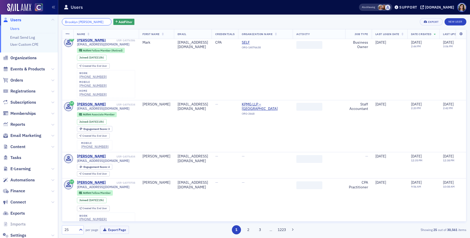
scroll to position [0, 6]
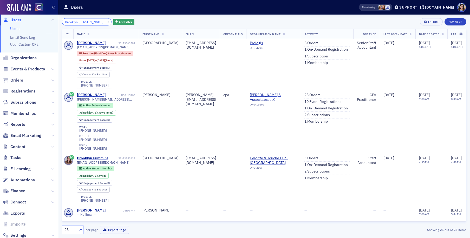
click at [89, 22] on input "Brooklyn Paige Raile Petrillo" at bounding box center [87, 21] width 50 height 7
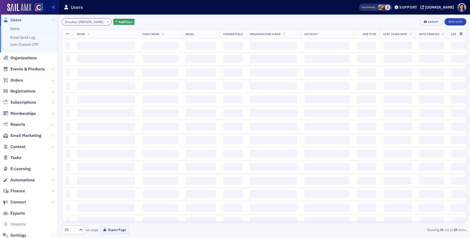
scroll to position [0, 2]
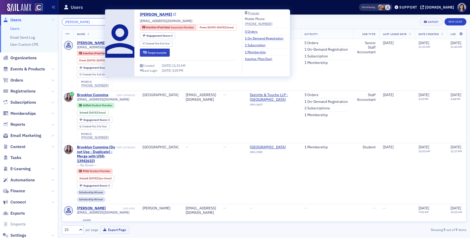
type input "Brooklyn Petrillo"
click at [173, 15] on icon at bounding box center [174, 14] width 3 height 3
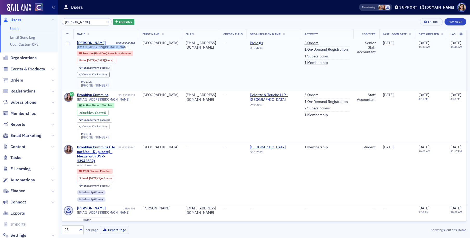
drag, startPoint x: 113, startPoint y: 47, endPoint x: 71, endPoint y: 49, distance: 41.9
click at [75, 49] on td "Brooklyn Petrillo USR-13963482 brooklynraile@hotmail.com Inactive (Past Due) As…" at bounding box center [106, 65] width 66 height 52
copy span "brooklynraile@hotmail.com"
drag, startPoint x: 106, startPoint y: 86, endPoint x: 81, endPoint y: 87, distance: 25.0
click at [81, 87] on div "mobile (303) 598-1989" at bounding box center [94, 84] width 35 height 10
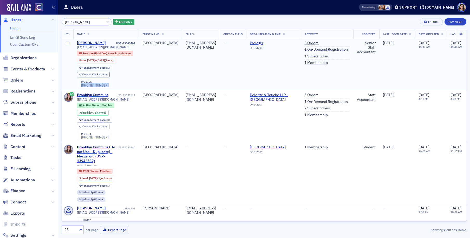
copy div "(303) 598-1989"
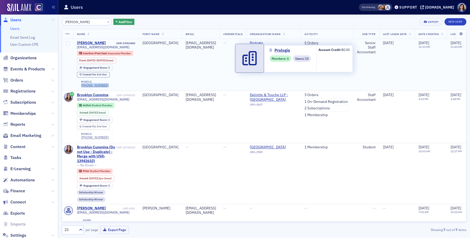
click at [276, 44] on span "Prologis" at bounding box center [273, 43] width 47 height 5
select select "US"
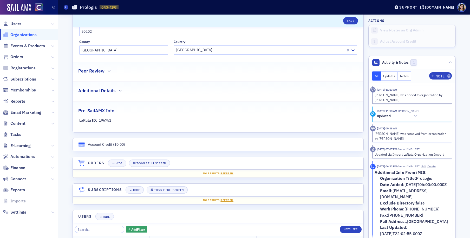
scroll to position [183, 0]
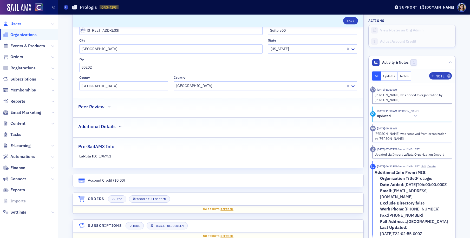
click at [14, 24] on span "Users" at bounding box center [15, 24] width 11 height 6
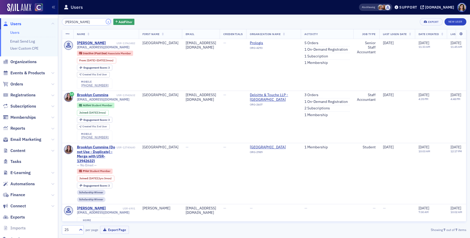
click at [106, 22] on button "×" at bounding box center [108, 21] width 5 height 5
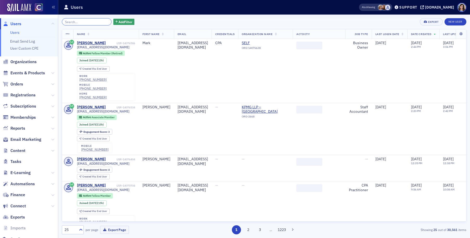
click at [91, 22] on input "search" at bounding box center [87, 21] width 50 height 7
paste input "[PERSON_NAME]"
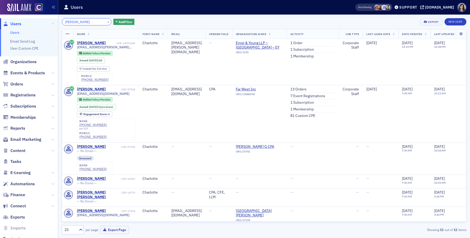
type input "[PERSON_NAME]"
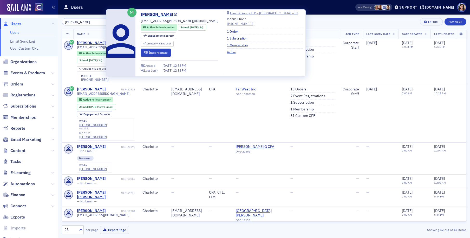
click at [176, 15] on icon at bounding box center [175, 14] width 3 height 3
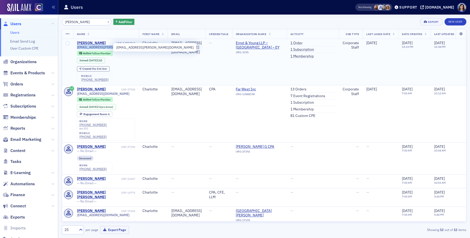
drag, startPoint x: 115, startPoint y: 47, endPoint x: 77, endPoint y: 48, distance: 38.2
click at [77, 48] on div "[EMAIL_ADDRESS][PERSON_NAME][DOMAIN_NAME]" at bounding box center [106, 47] width 58 height 4
copy span "[EMAIL_ADDRESS][PERSON_NAME][DOMAIN_NAME]"
drag, startPoint x: 107, startPoint y: 78, endPoint x: 81, endPoint y: 79, distance: 25.8
click at [81, 79] on div "mobile (920) 418-2656" at bounding box center [94, 78] width 35 height 10
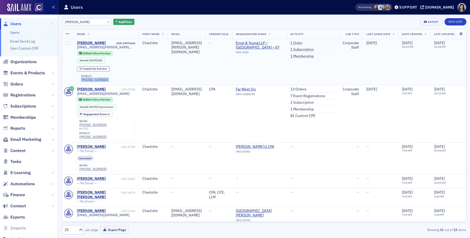
copy div "[PHONE_NUMBER]"
drag, startPoint x: 101, startPoint y: 22, endPoint x: 86, endPoint y: 22, distance: 15.6
click at [106, 22] on button "×" at bounding box center [108, 21] width 5 height 5
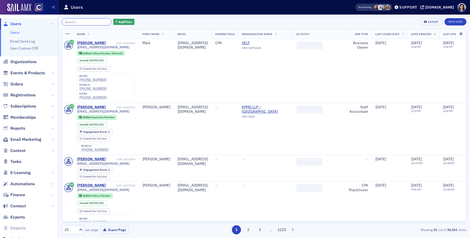
click at [86, 22] on input "search" at bounding box center [87, 21] width 50 height 7
paste input "Alec Tanaka"
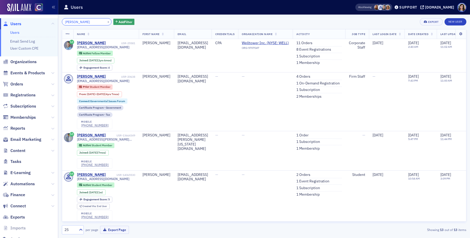
drag, startPoint x: 72, startPoint y: 22, endPoint x: 38, endPoint y: 21, distance: 34.1
click at [38, 21] on div "Users Users Email Send Log User Custom CPE Organizations Events & Products Orde…" at bounding box center [235, 119] width 470 height 238
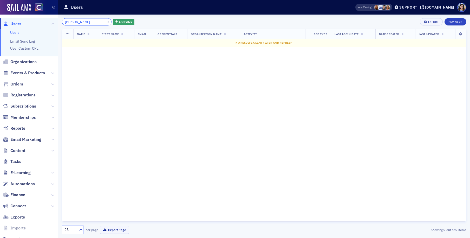
type input "Tanaka"
click at [106, 22] on button "×" at bounding box center [108, 21] width 5 height 5
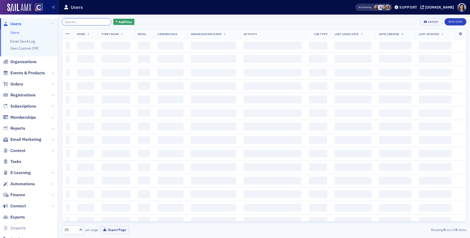
click at [93, 22] on input "search" at bounding box center [87, 21] width 50 height 7
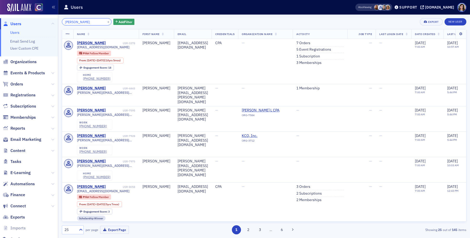
drag, startPoint x: 76, startPoint y: 22, endPoint x: 38, endPoint y: 22, distance: 38.0
click at [38, 22] on div "Users Users Email Send Log User Custom CPE Organizations Events & Products Orde…" at bounding box center [235, 119] width 470 height 238
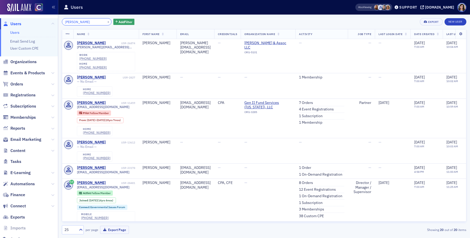
type input "Roper"
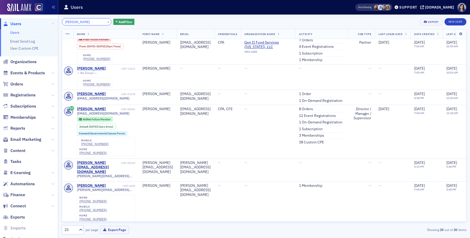
scroll to position [76, 0]
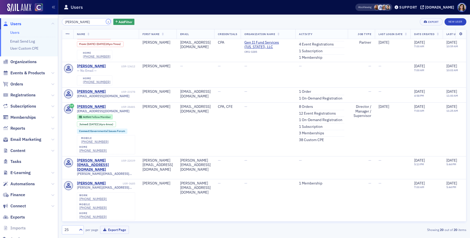
drag, startPoint x: 101, startPoint y: 22, endPoint x: 82, endPoint y: 21, distance: 19.5
click at [106, 22] on button "×" at bounding box center [108, 21] width 5 height 5
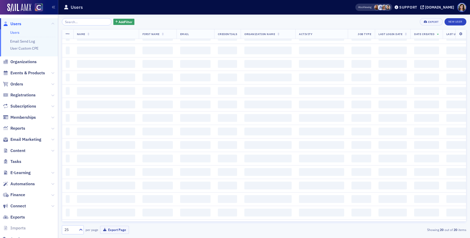
scroll to position [76, 0]
click at [82, 21] on input "search" at bounding box center [87, 21] width 50 height 7
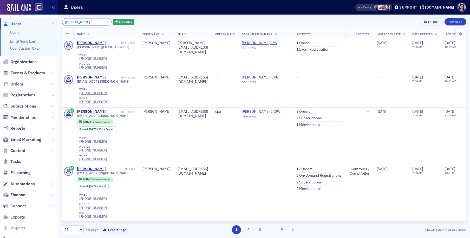
drag, startPoint x: 74, startPoint y: 23, endPoint x: 50, endPoint y: 23, distance: 23.1
click at [51, 23] on div "Users Users Email Send Log User Custom CPE Organizations Events & Products Orde…" at bounding box center [235, 119] width 470 height 238
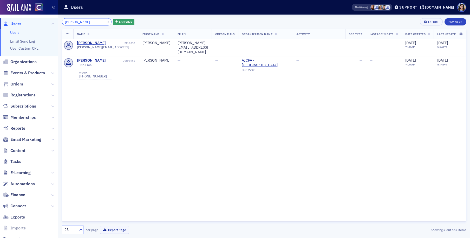
type input "Zaro"
drag, startPoint x: 102, startPoint y: 22, endPoint x: 96, endPoint y: 22, distance: 5.2
click at [106, 22] on button "×" at bounding box center [108, 21] width 5 height 5
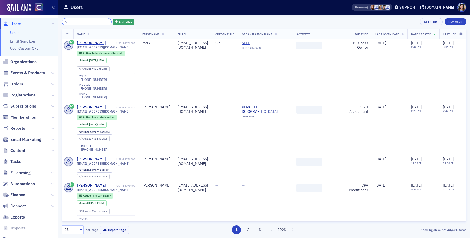
click at [88, 21] on input "search" at bounding box center [87, 21] width 50 height 7
paste input "Della Marie Gehring"
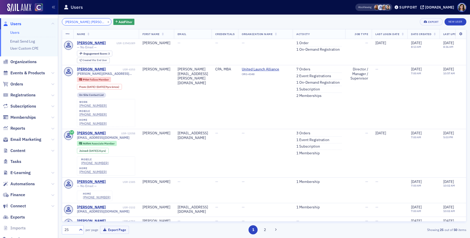
click at [82, 22] on input "Della Marie Gehring" at bounding box center [87, 21] width 50 height 7
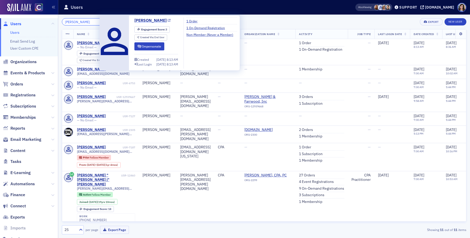
type input "Della Gehring"
click at [168, 21] on icon at bounding box center [169, 20] width 3 height 3
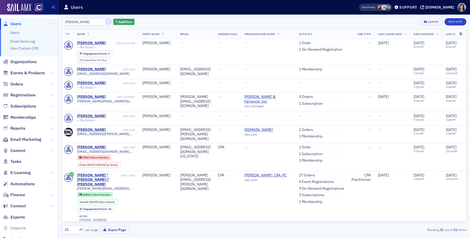
drag, startPoint x: 103, startPoint y: 21, endPoint x: 92, endPoint y: 21, distance: 11.2
click at [106, 21] on button "×" at bounding box center [108, 21] width 5 height 5
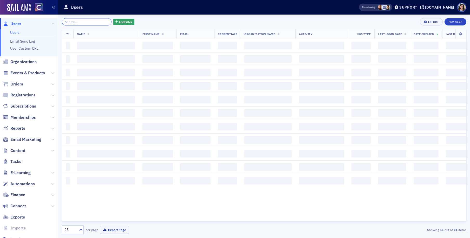
click at [92, 21] on input "search" at bounding box center [87, 21] width 50 height 7
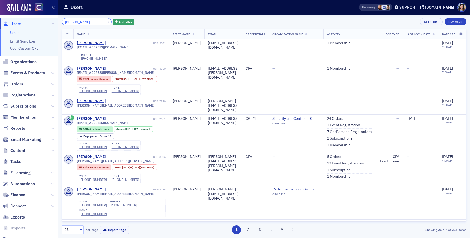
drag, startPoint x: 77, startPoint y: 23, endPoint x: 55, endPoint y: 23, distance: 22.6
click at [55, 22] on div "Users Users Email Send Log User Custom CPE Organizations Events & Products Orde…" at bounding box center [235, 119] width 470 height 238
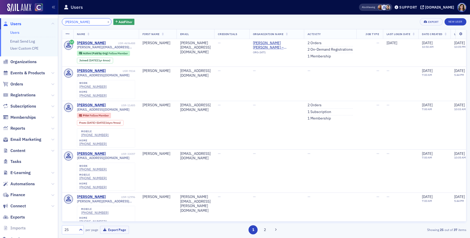
type input "Klein"
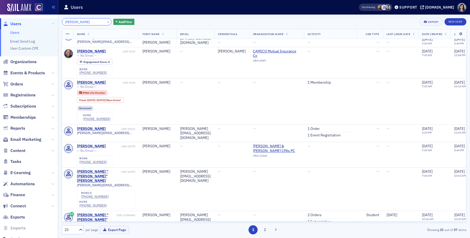
scroll to position [291, 0]
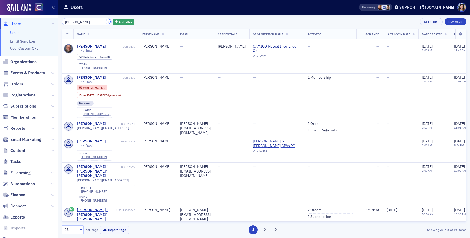
click at [106, 21] on button "×" at bounding box center [108, 21] width 5 height 5
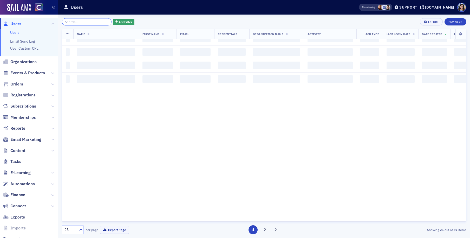
click at [93, 22] on input "search" at bounding box center [87, 21] width 50 height 7
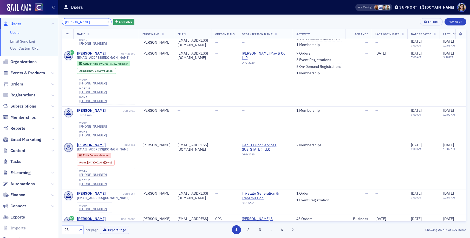
scroll to position [78, 0]
drag, startPoint x: 71, startPoint y: 23, endPoint x: 32, endPoint y: 24, distance: 39.0
click at [32, 24] on div "Users Users Email Send Log User Custom CPE Organizations Events & Products Orde…" at bounding box center [235, 119] width 470 height 238
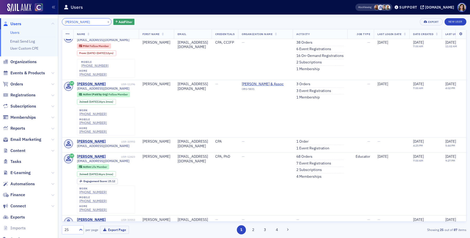
scroll to position [623, 0]
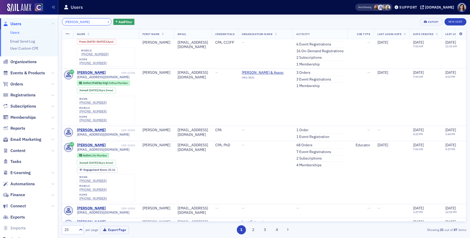
type input "Nelson"
click at [106, 21] on button "×" at bounding box center [108, 21] width 5 height 5
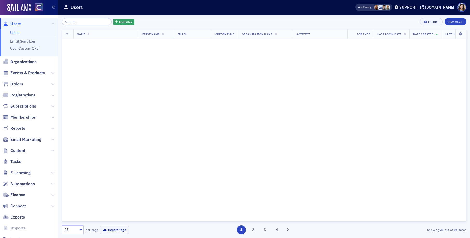
scroll to position [517, 0]
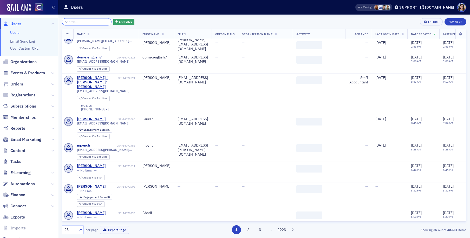
click at [82, 21] on input "search" at bounding box center [87, 21] width 50 height 7
paste input "Kikiola Smith"
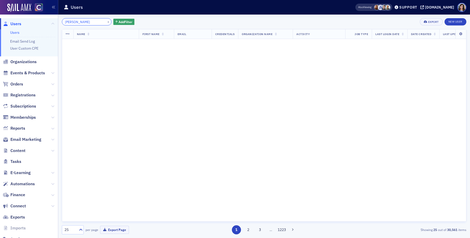
scroll to position [623, 0]
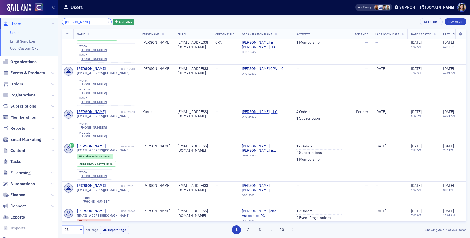
scroll to position [261, 0]
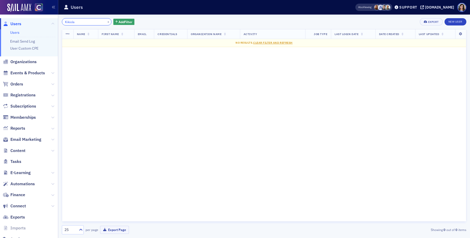
type input "Kikiola"
drag, startPoint x: 103, startPoint y: 22, endPoint x: 90, endPoint y: 22, distance: 13.0
click at [106, 22] on button "×" at bounding box center [108, 21] width 5 height 5
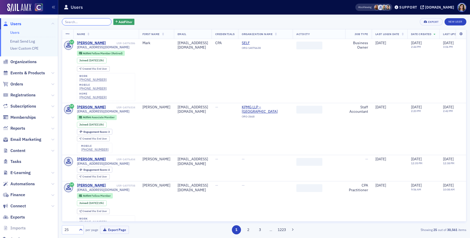
click at [89, 22] on input "search" at bounding box center [87, 21] width 50 height 7
paste input "Hannah Renault"
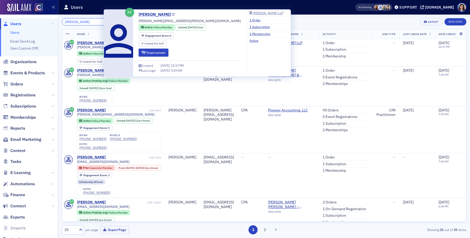
type input "Hannah Renault"
click at [172, 15] on icon at bounding box center [173, 14] width 3 height 3
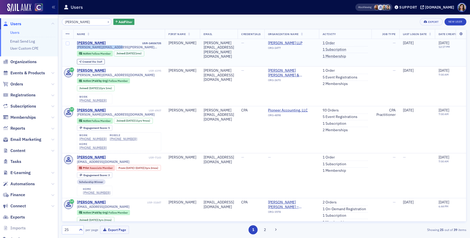
drag, startPoint x: 75, startPoint y: 47, endPoint x: 120, endPoint y: 48, distance: 45.0
click at [120, 48] on td "Hannah Renault USR-14026725 hannah.renault@crowe.com Active Fellow Member Joine…" at bounding box center [119, 53] width 92 height 28
copy span "hannah.renault@crowe.com"
drag, startPoint x: 101, startPoint y: 22, endPoint x: 89, endPoint y: 22, distance: 11.7
click at [106, 22] on button "×" at bounding box center [108, 21] width 5 height 5
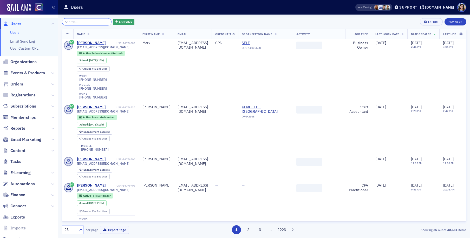
click at [89, 22] on input "search" at bounding box center [87, 21] width 50 height 7
paste input "Megan Warnecke"
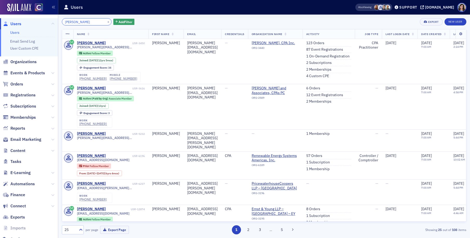
drag, startPoint x: 75, startPoint y: 22, endPoint x: 48, endPoint y: 21, distance: 27.8
click at [48, 21] on div "Users Users Email Send Log User Custom CPE Organizations Events & Products Orde…" at bounding box center [235, 119] width 470 height 238
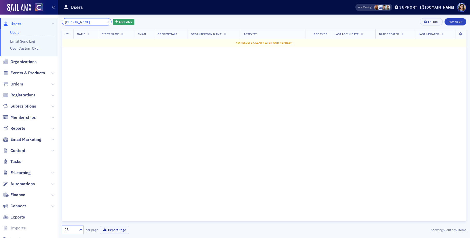
type input "Warnecke"
drag, startPoint x: 102, startPoint y: 22, endPoint x: 95, endPoint y: 22, distance: 6.8
click at [106, 22] on button "×" at bounding box center [108, 21] width 5 height 5
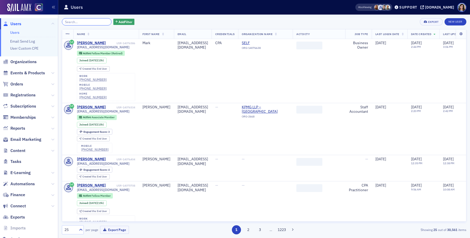
click at [93, 22] on input "search" at bounding box center [87, 21] width 50 height 7
paste input "Philip Baxter"
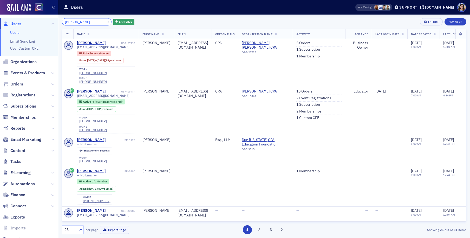
drag, startPoint x: 73, startPoint y: 22, endPoint x: 47, endPoint y: 24, distance: 26.6
click at [47, 23] on div "Users Users Email Send Log User Custom CPE Organizations Events & Products Orde…" at bounding box center [235, 119] width 470 height 238
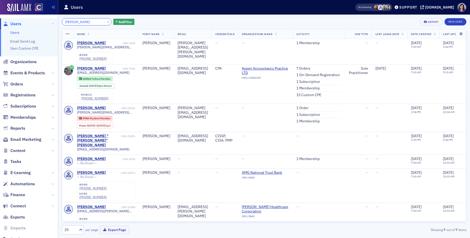
type input "Baxter"
drag, startPoint x: 100, startPoint y: 22, endPoint x: 94, endPoint y: 22, distance: 6.8
click at [106, 22] on button "×" at bounding box center [108, 21] width 5 height 5
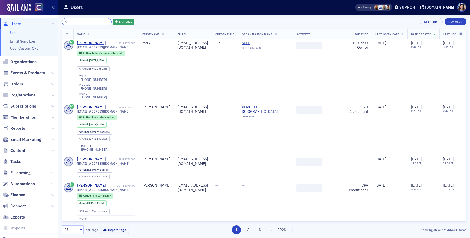
click at [87, 22] on input "search" at bounding box center [87, 21] width 50 height 7
paste input "Nicholas Benson"
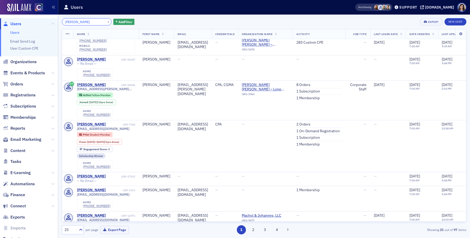
scroll to position [242, 0]
drag, startPoint x: 79, startPoint y: 23, endPoint x: 72, endPoint y: 23, distance: 6.8
click at [72, 23] on input "Nicholas Benson" at bounding box center [87, 21] width 50 height 7
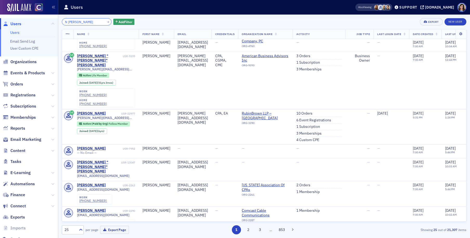
scroll to position [360, 0]
type input "N Benson"
drag, startPoint x: 103, startPoint y: 22, endPoint x: 90, endPoint y: 22, distance: 12.7
click at [106, 22] on button "×" at bounding box center [108, 21] width 5 height 5
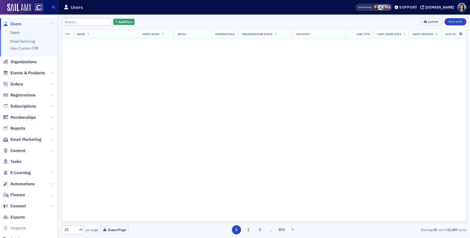
scroll to position [357, 0]
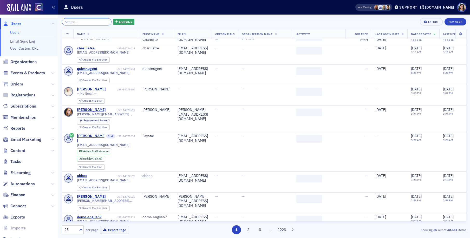
click at [90, 22] on input "search" at bounding box center [87, 21] width 50 height 7
paste input "Joanne Michele Buchanan"
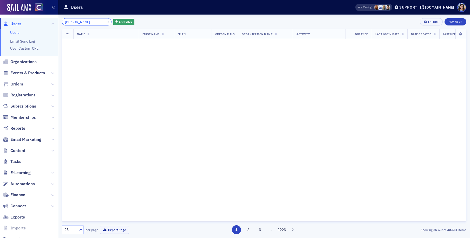
scroll to position [0, 3]
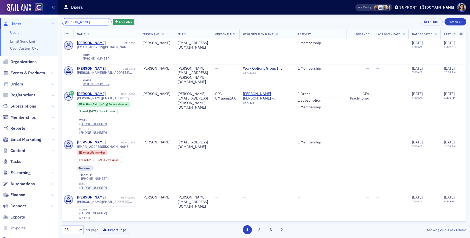
drag, startPoint x: 86, startPoint y: 23, endPoint x: 71, endPoint y: 23, distance: 14.8
click at [71, 23] on input "Joanne Michele Buchanan" at bounding box center [87, 21] width 50 height 7
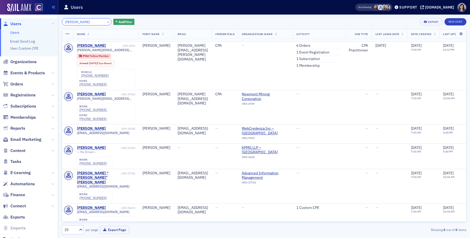
scroll to position [61, 0]
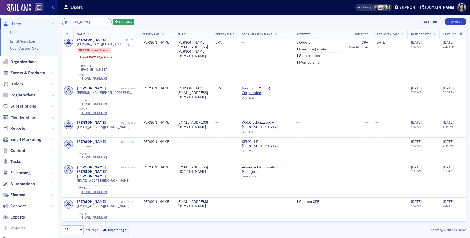
type input "Buchanan"
click at [106, 22] on button "×" at bounding box center [108, 21] width 5 height 5
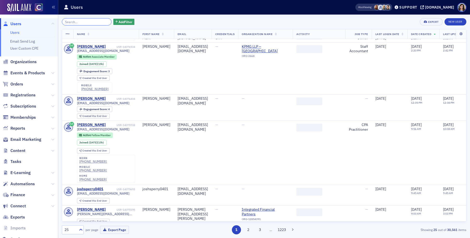
click at [90, 22] on input "search" at bounding box center [87, 21] width 50 height 7
paste input "Darren Charles DeLaCroix"
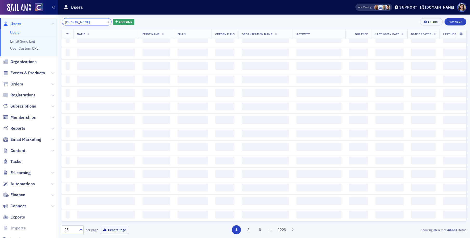
scroll to position [0, 2]
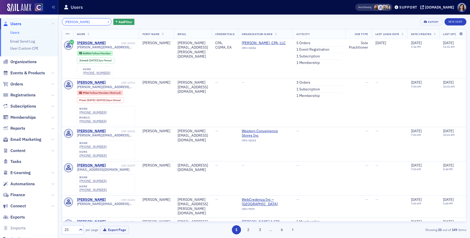
drag, startPoint x: 85, startPoint y: 23, endPoint x: 39, endPoint y: 21, distance: 46.3
click at [39, 21] on div "Users Users Email Send Log User Custom CPE Organizations Events & Products Orde…" at bounding box center [235, 119] width 470 height 238
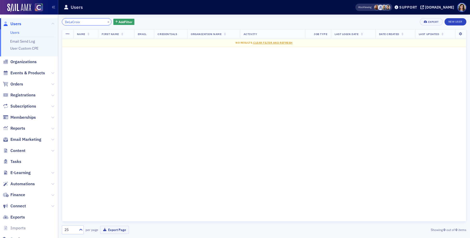
type input "DeLaCroix"
click at [106, 22] on button "×" at bounding box center [108, 21] width 5 height 5
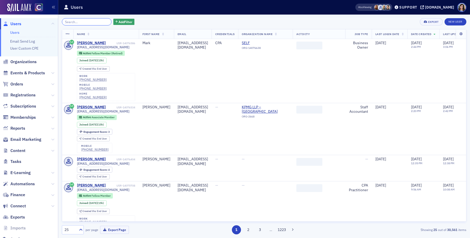
click at [87, 23] on input "search" at bounding box center [87, 21] width 50 height 7
paste input "Madison Alexandra Gaffney"
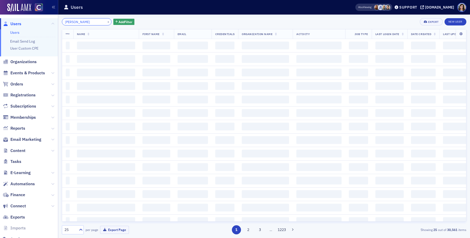
scroll to position [0, 5]
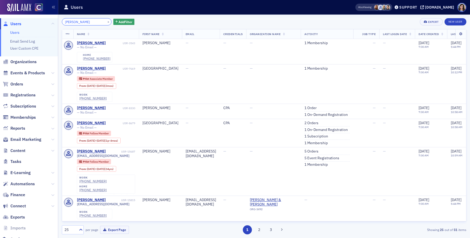
drag, startPoint x: 88, startPoint y: 22, endPoint x: 28, endPoint y: 19, distance: 60.4
click at [28, 19] on div "Users Users Email Send Log User Custom CPE Organizations Events & Products Orde…" at bounding box center [235, 119] width 470 height 238
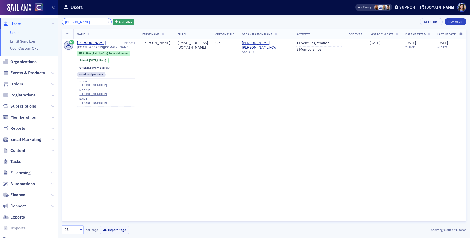
type input "Gaffney"
click at [106, 22] on button "×" at bounding box center [108, 21] width 5 height 5
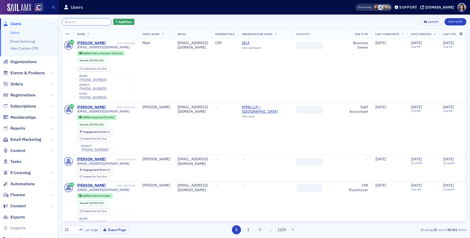
click at [91, 22] on input "search" at bounding box center [87, 21] width 50 height 7
paste input "Crista Michele Holt"
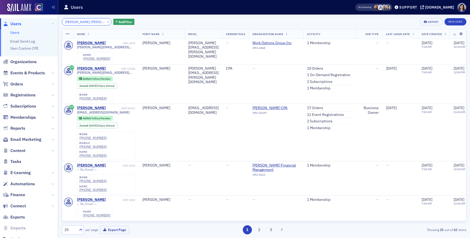
click at [86, 23] on input "Crista Michele Holt" at bounding box center [87, 21] width 50 height 7
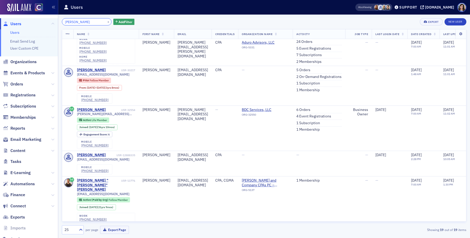
scroll to position [367, 0]
type input "Holt"
drag, startPoint x: 102, startPoint y: 21, endPoint x: 85, endPoint y: 20, distance: 17.7
click at [106, 21] on button "×" at bounding box center [108, 21] width 5 height 5
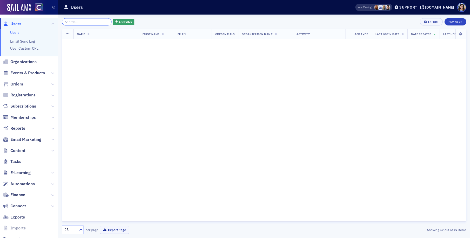
click at [85, 20] on input "search" at bounding box center [87, 21] width 50 height 7
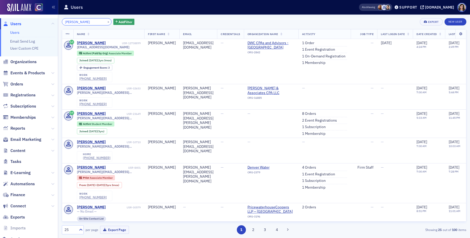
type input "Brooke Lewis"
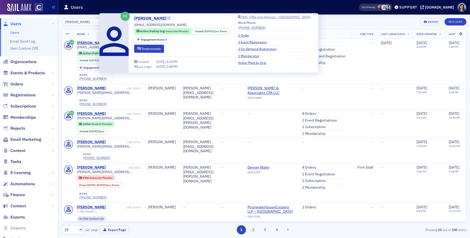
click at [167, 17] on icon at bounding box center [168, 18] width 3 height 3
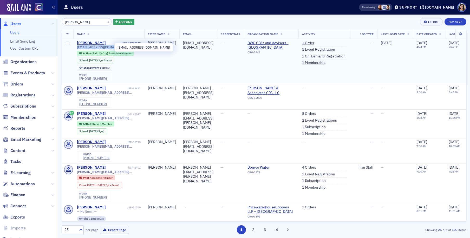
drag, startPoint x: 117, startPoint y: 47, endPoint x: 76, endPoint y: 48, distance: 40.8
click at [76, 48] on td "Brooke Lewis USR-12738899 blewis@dwcadvisors.com Active (Paid by Org) Associate…" at bounding box center [108, 61] width 71 height 45
copy span "blewis@dwcadvisors.com"
click at [106, 21] on button "×" at bounding box center [108, 21] width 5 height 5
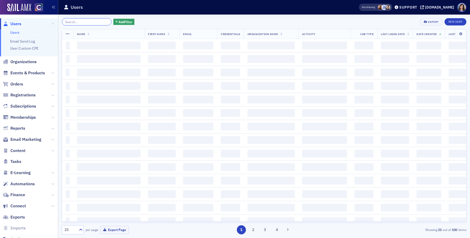
click at [91, 22] on input "search" at bounding box center [87, 21] width 50 height 7
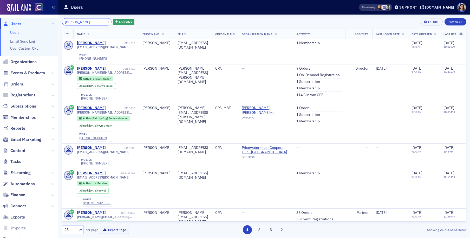
click at [91, 22] on input "Samuel Dickinson Nunn" at bounding box center [87, 21] width 50 height 7
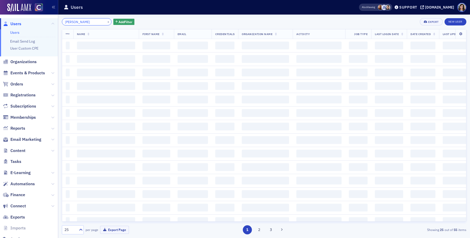
type input "Samuel Nunn"
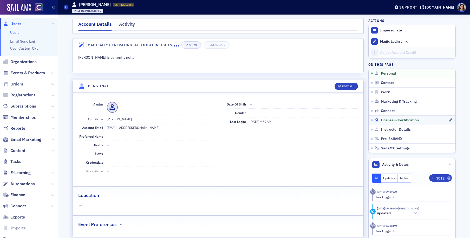
click at [392, 121] on span "License & Certification" at bounding box center [400, 120] width 38 height 5
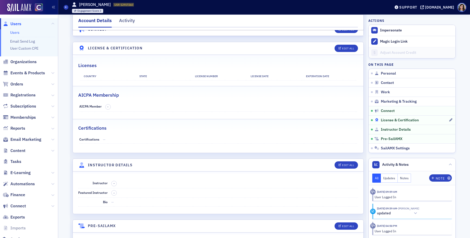
scroll to position [827, 0]
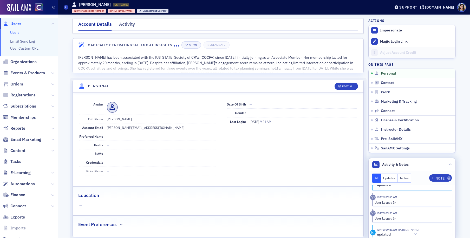
scroll to position [63, 0]
click at [392, 118] on span "License & Certification" at bounding box center [400, 120] width 38 height 5
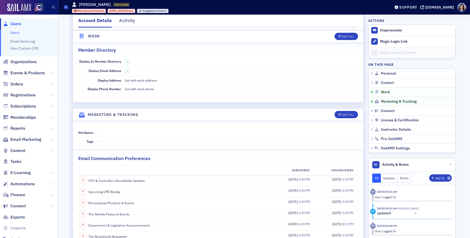
scroll to position [413, 0]
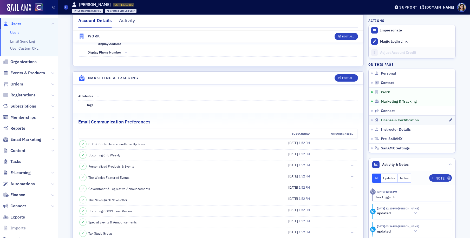
click at [393, 117] on link "License & Certification" at bounding box center [412, 119] width 87 height 9
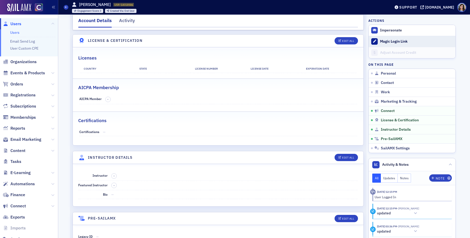
scroll to position [827, 0]
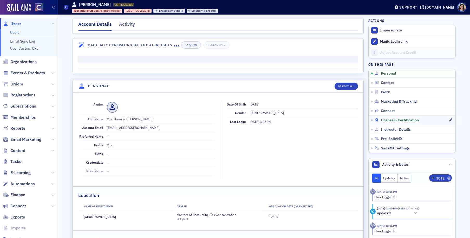
click at [394, 120] on span "License & Certification" at bounding box center [400, 120] width 38 height 5
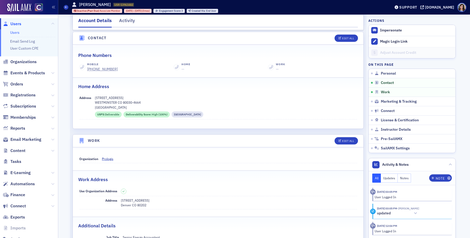
scroll to position [225, 0]
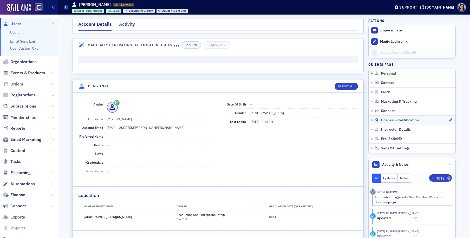
click at [393, 118] on span "License & Certification" at bounding box center [400, 120] width 38 height 5
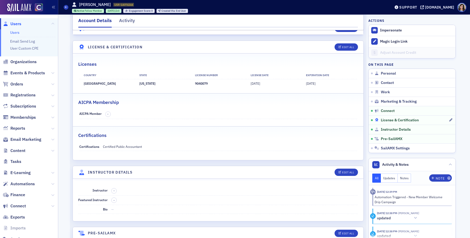
scroll to position [956, 0]
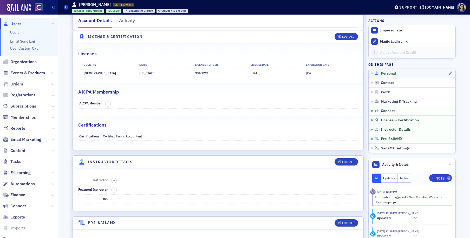
click at [385, 75] on span "Personal" at bounding box center [388, 73] width 15 height 5
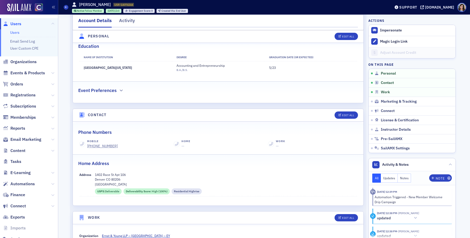
scroll to position [150, 0]
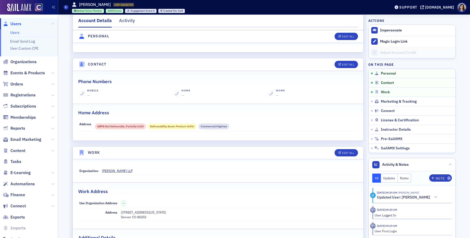
scroll to position [194, 0]
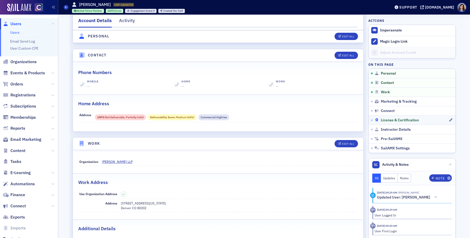
click at [385, 119] on span "License & Certification" at bounding box center [400, 120] width 38 height 5
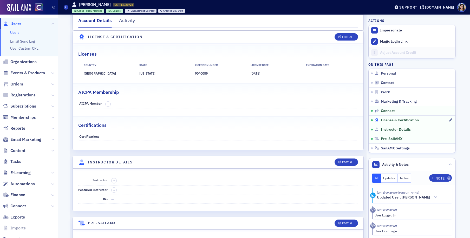
scroll to position [927, 0]
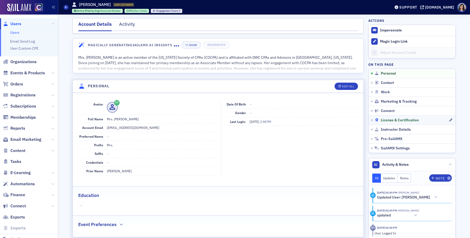
click at [390, 120] on span "License & Certification" at bounding box center [400, 120] width 38 height 5
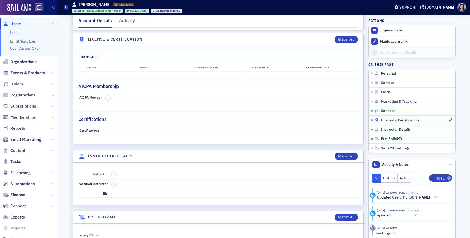
scroll to position [924, 0]
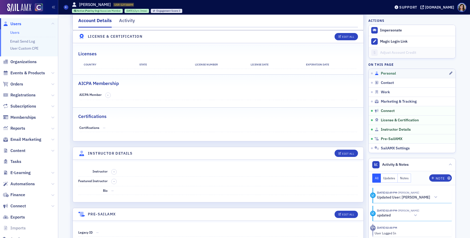
click at [391, 73] on span "Personal" at bounding box center [388, 73] width 15 height 5
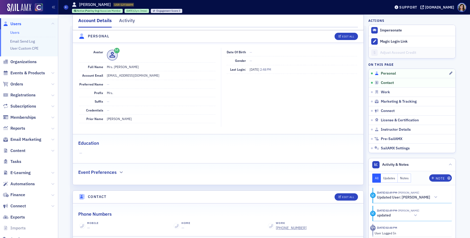
scroll to position [50, 0]
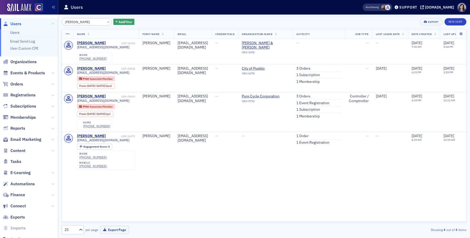
type input "[PERSON_NAME]"
drag, startPoint x: 103, startPoint y: 22, endPoint x: 96, endPoint y: 22, distance: 6.5
click at [106, 22] on button "×" at bounding box center [108, 21] width 5 height 5
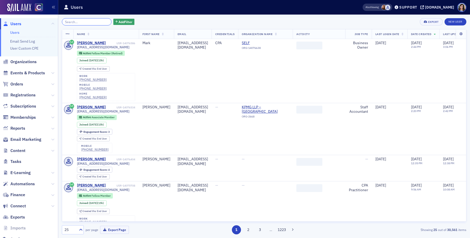
click at [90, 22] on input "search" at bounding box center [87, 21] width 50 height 7
paste input "Timothy Mark Richardson"
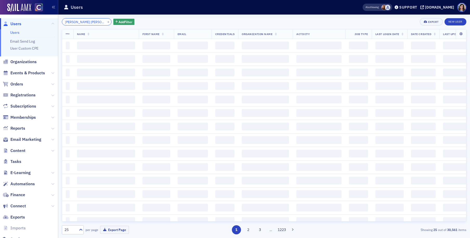
scroll to position [0, 2]
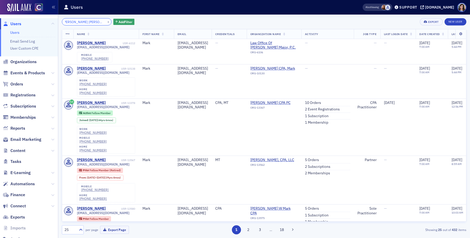
click at [83, 22] on input "Timothy Mark Richardson" at bounding box center [87, 21] width 50 height 7
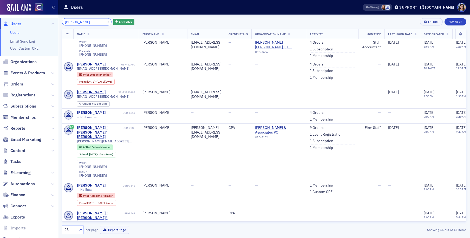
scroll to position [288, 0]
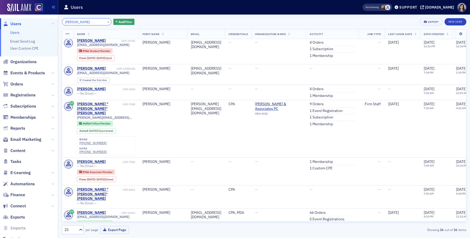
type input "Richardson"
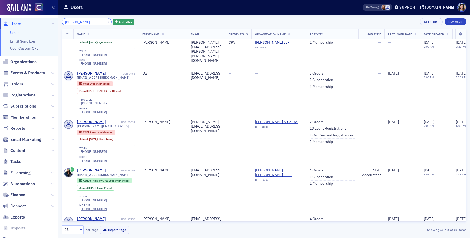
scroll to position [110, 0]
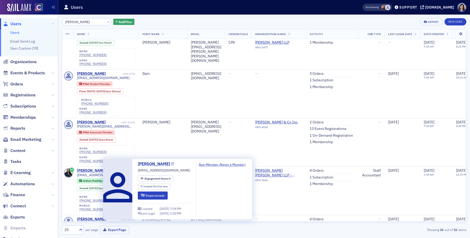
click at [171, 164] on icon at bounding box center [172, 164] width 3 height 3
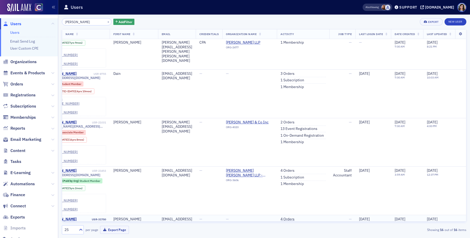
scroll to position [110, 62]
drag, startPoint x: 128, startPoint y: 190, endPoint x: 179, endPoint y: 190, distance: 51.0
copy div "[EMAIL_ADDRESS][DOMAIN_NAME]"
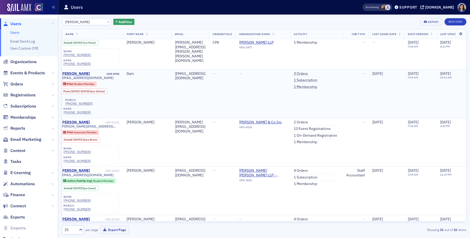
scroll to position [110, 0]
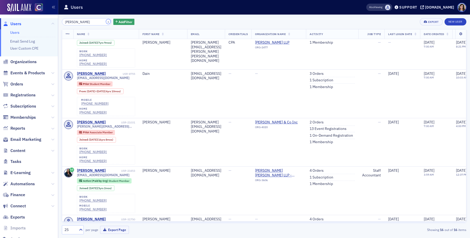
drag, startPoint x: 101, startPoint y: 21, endPoint x: 88, endPoint y: 21, distance: 13.5
click at [106, 21] on button "×" at bounding box center [108, 21] width 5 height 5
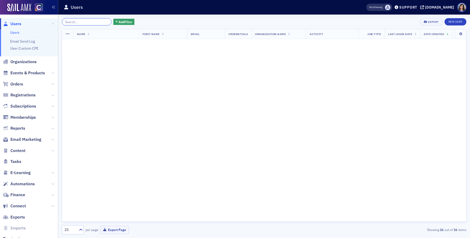
click at [88, 21] on input "search" at bounding box center [87, 21] width 50 height 7
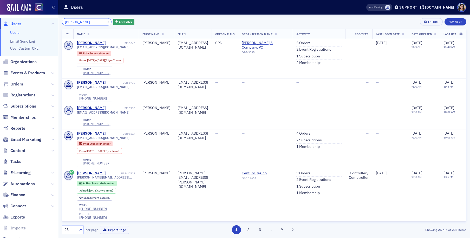
click at [80, 22] on input "Timothy D. Neal" at bounding box center [87, 21] width 50 height 7
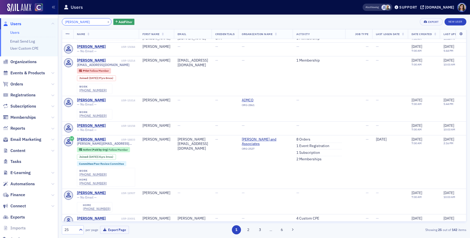
scroll to position [508, 0]
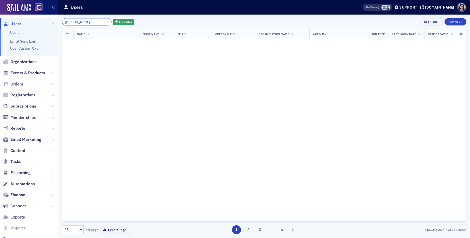
scroll to position [799, 0]
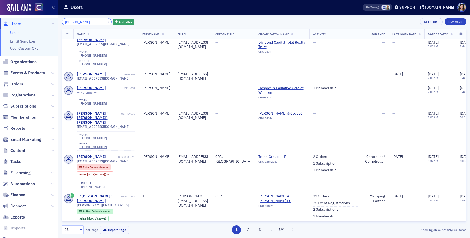
scroll to position [145, 0]
type input "T Neal"
click at [106, 22] on button "×" at bounding box center [108, 21] width 5 height 5
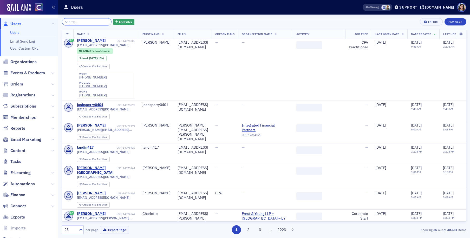
click at [92, 22] on input "search" at bounding box center [87, 21] width 50 height 7
paste input "Bethany Smith"
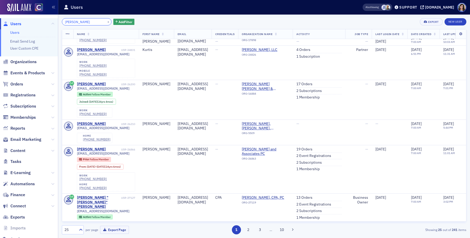
scroll to position [534, 0]
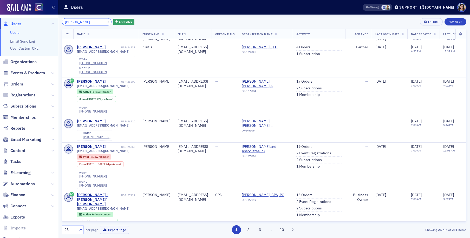
type input "Bethany Smith"
click at [106, 22] on button "×" at bounding box center [108, 21] width 5 height 5
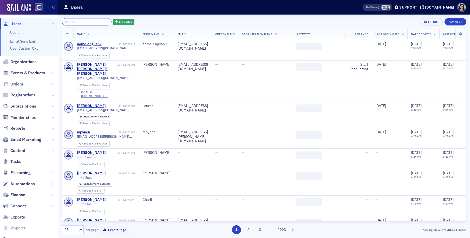
click at [87, 22] on input "search" at bounding box center [87, 21] width 50 height 7
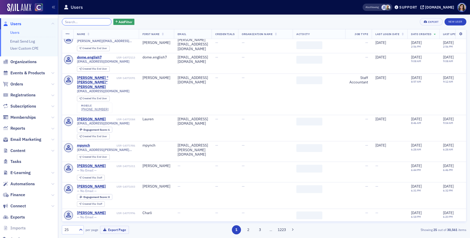
paste input "Robert Keith Ticknor"
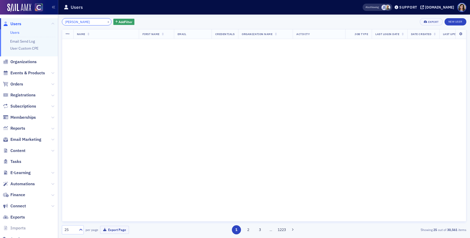
scroll to position [530, 0]
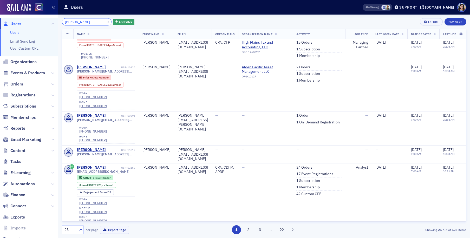
drag, startPoint x: 83, startPoint y: 22, endPoint x: 56, endPoint y: 21, distance: 27.1
click at [56, 21] on div "Users Users Email Send Log User Custom CPE Organizations Events & Products Orde…" at bounding box center [235, 119] width 470 height 238
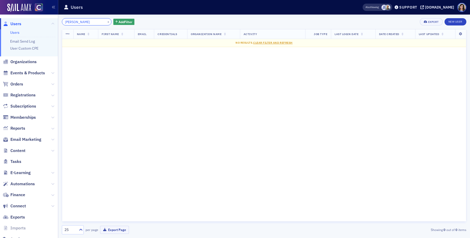
type input "Ticknor"
click at [106, 22] on button "×" at bounding box center [108, 21] width 5 height 5
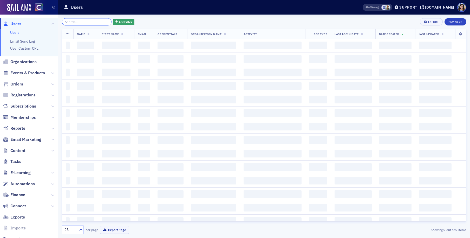
click at [89, 21] on input "search" at bounding box center [87, 21] width 50 height 7
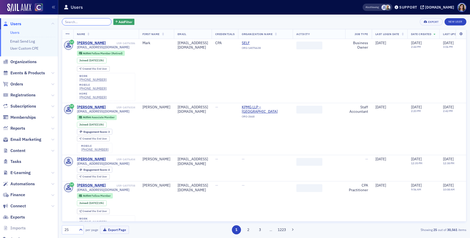
paste input "Rochelle Raykin"
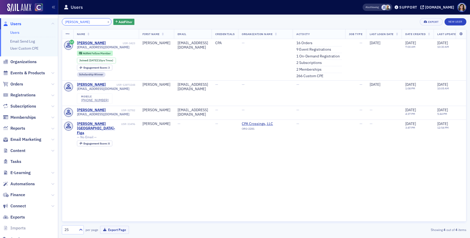
type input "Rochelle Raykin"
drag, startPoint x: 102, startPoint y: 22, endPoint x: 84, endPoint y: 22, distance: 17.7
click at [106, 22] on button "×" at bounding box center [108, 21] width 5 height 5
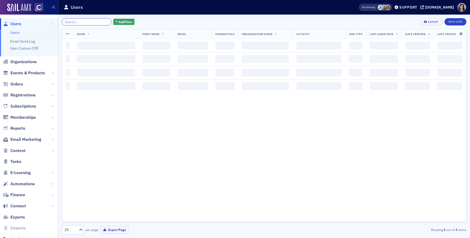
click at [84, 22] on input "search" at bounding box center [87, 21] width 50 height 7
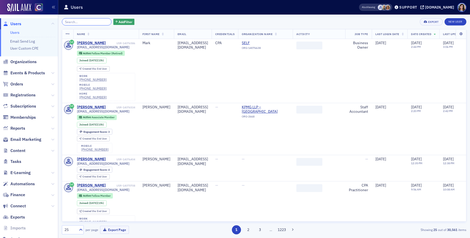
paste input "Beth Backora"
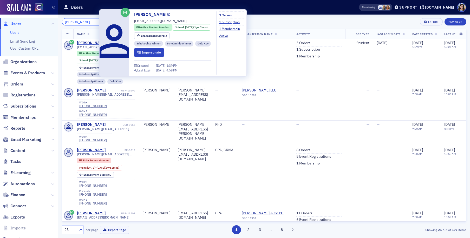
type input "Beth Backora"
click at [167, 15] on icon at bounding box center [168, 14] width 3 height 3
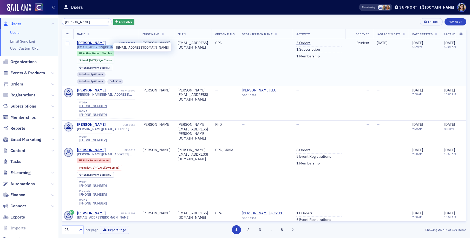
drag, startPoint x: 100, startPoint y: 46, endPoint x: 94, endPoint y: 55, distance: 10.5
click at [77, 48] on div "bethbackora@gmail.com" at bounding box center [106, 47] width 58 height 4
copy span "bethbackora@gmail.com"
drag, startPoint x: 102, startPoint y: 21, endPoint x: 88, endPoint y: 21, distance: 13.5
click at [106, 21] on button "×" at bounding box center [108, 21] width 5 height 5
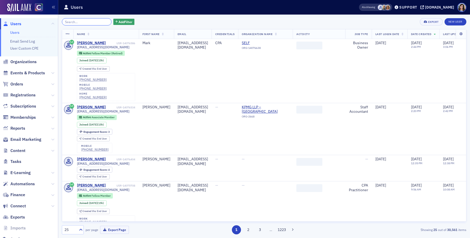
click at [88, 21] on input "search" at bounding box center [87, 21] width 50 height 7
paste input "Tianyue Gu"
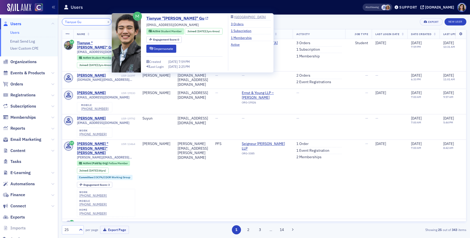
type input "Tianyue Gu"
click at [205, 19] on icon at bounding box center [206, 18] width 3 height 3
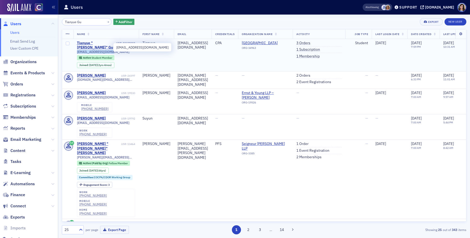
drag, startPoint x: 106, startPoint y: 48, endPoint x: 77, endPoint y: 48, distance: 29.4
click at [77, 50] on div "benqsteven@gmail.com" at bounding box center [106, 52] width 58 height 4
copy span "benqsteven@gmail.com"
click at [106, 21] on button "×" at bounding box center [108, 21] width 5 height 5
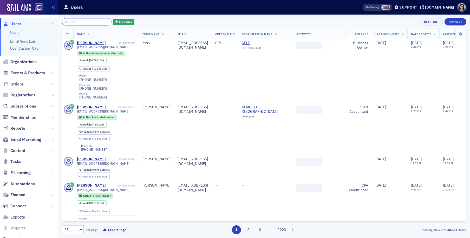
click at [86, 21] on input "search" at bounding box center [87, 21] width 50 height 7
paste input "Jadyn Lee Mullikin"
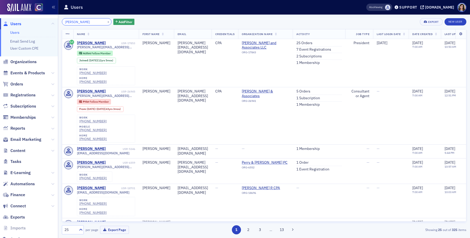
drag, startPoint x: 81, startPoint y: 22, endPoint x: 42, endPoint y: 20, distance: 39.1
click at [42, 20] on div "Users Users Email Send Log User Custom CPE Organizations Events & Products Orde…" at bounding box center [235, 119] width 470 height 238
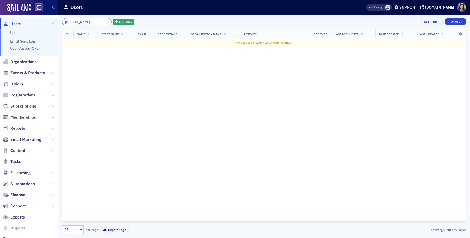
type input "Mullikin"
drag, startPoint x: 102, startPoint y: 22, endPoint x: 93, endPoint y: 22, distance: 8.6
click at [106, 22] on button "×" at bounding box center [108, 21] width 5 height 5
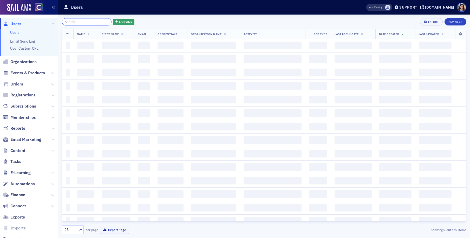
click at [91, 22] on input "search" at bounding box center [87, 21] width 50 height 7
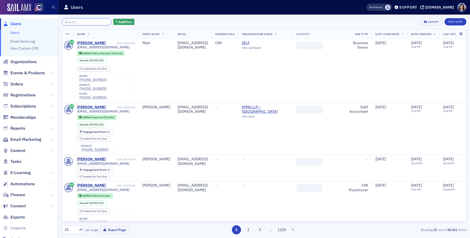
paste input "Scott Joseph Pearson"
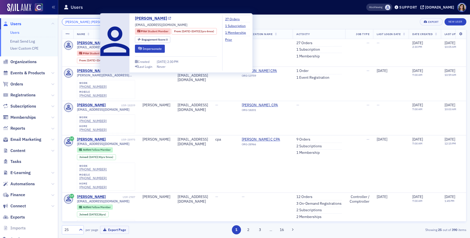
type input "Scott Joseph Pearson"
click at [168, 18] on icon at bounding box center [169, 18] width 3 height 3
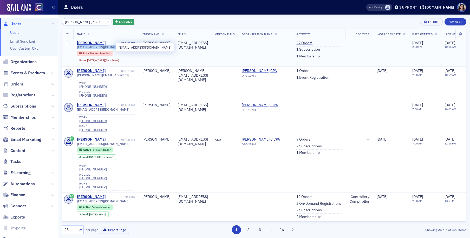
drag, startPoint x: 117, startPoint y: 47, endPoint x: 77, endPoint y: 48, distance: 40.3
click at [77, 48] on div "spears13@msudenver.edu" at bounding box center [106, 47] width 58 height 4
copy span "spears13@msudenver.edu"
drag, startPoint x: 101, startPoint y: 21, endPoint x: 95, endPoint y: 22, distance: 6.3
click at [106, 21] on button "×" at bounding box center [108, 21] width 5 height 5
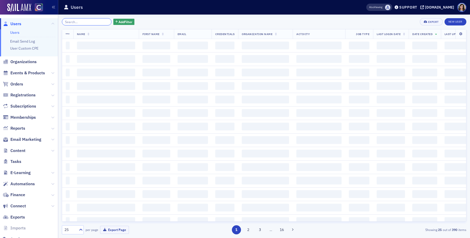
click at [95, 22] on input "search" at bounding box center [87, 21] width 50 height 7
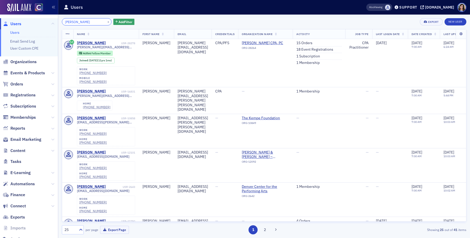
drag, startPoint x: 84, startPoint y: 23, endPoint x: 46, endPoint y: 22, distance: 38.0
click at [46, 21] on div "Users Users Email Send Log User Custom CPE Organizations Events & Products Orde…" at bounding box center [235, 119] width 470 height 238
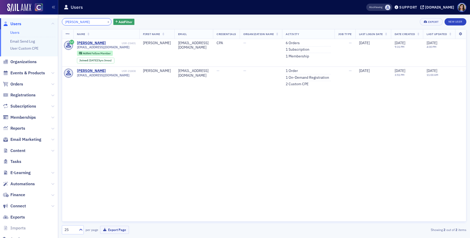
type input "Secor"
click at [106, 23] on button "×" at bounding box center [108, 21] width 5 height 5
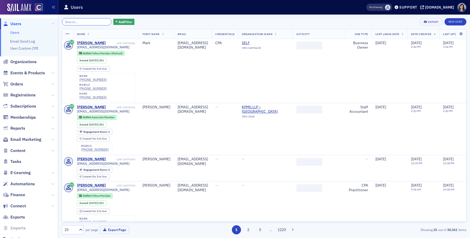
click at [93, 23] on input "search" at bounding box center [87, 21] width 50 height 7
paste input "Sydney Sauching Gjorvad"
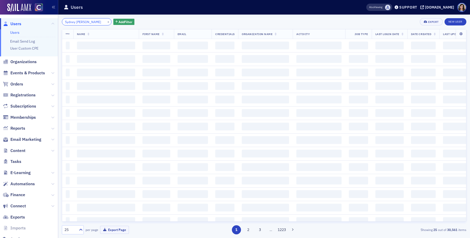
scroll to position [0, 2]
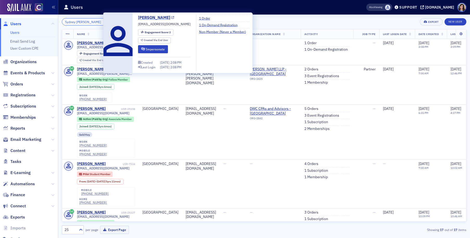
type input "Sydney Sauching Gjorvad"
click at [171, 18] on icon at bounding box center [172, 17] width 3 height 3
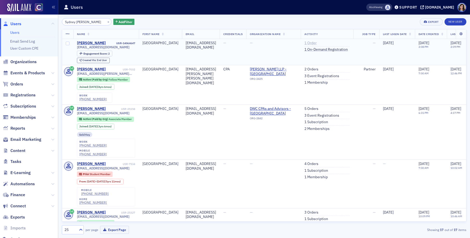
click at [317, 43] on link "1 Order" at bounding box center [311, 43] width 12 height 5
drag, startPoint x: 128, startPoint y: 47, endPoint x: 76, endPoint y: 48, distance: 51.8
click at [77, 48] on div "sydney.gjorvad@plantemoran.com" at bounding box center [106, 47] width 58 height 4
copy span "sydney.gjorvad@plantemoran.com"
drag, startPoint x: 103, startPoint y: 22, endPoint x: 89, endPoint y: 22, distance: 14.0
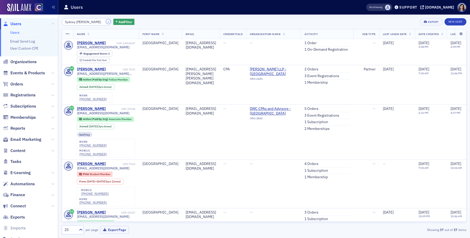
click at [106, 22] on button "×" at bounding box center [108, 21] width 5 height 5
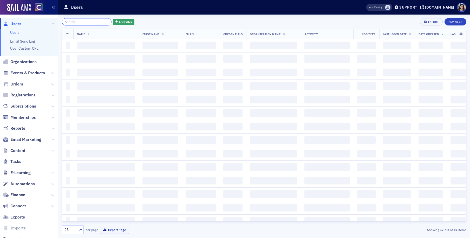
click at [89, 21] on input "search" at bounding box center [87, 21] width 50 height 7
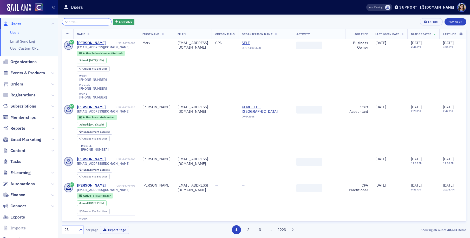
paste input "Sakar Pudasaini"
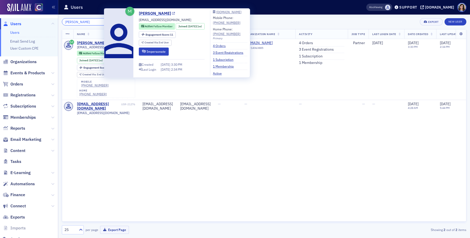
type input "Sakar Pudasaini"
click at [172, 14] on icon at bounding box center [173, 13] width 3 height 3
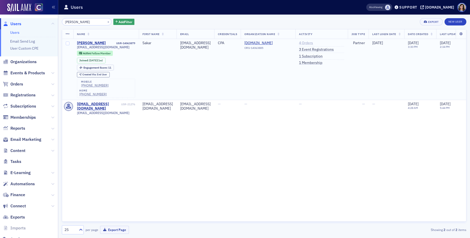
click at [313, 43] on link "4 Orders" at bounding box center [306, 43] width 14 height 5
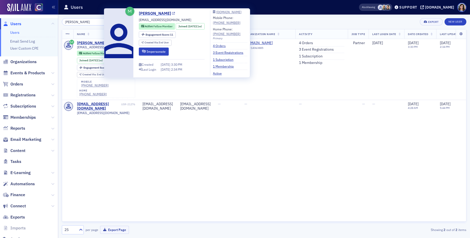
click at [172, 14] on icon at bounding box center [173, 13] width 3 height 3
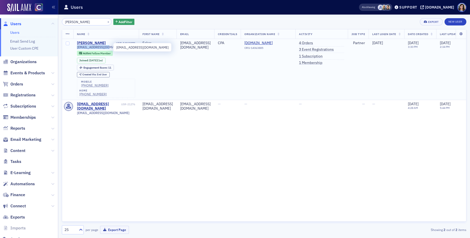
drag, startPoint x: 109, startPoint y: 48, endPoint x: 77, endPoint y: 48, distance: 31.7
click at [77, 48] on span "sakar@beancount.co" at bounding box center [103, 47] width 53 height 4
copy span "sakar@beancount.co"
drag, startPoint x: 103, startPoint y: 85, endPoint x: 82, endPoint y: 86, distance: 20.5
click at [82, 86] on div "mobile (779) 804-5136 home (443) 621-9011" at bounding box center [106, 88] width 58 height 19
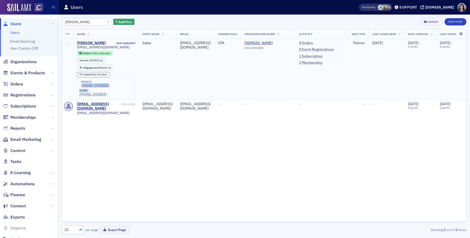
click at [82, 86] on div "(779) 804-5136" at bounding box center [95, 85] width 28 height 4
click at [177, 83] on td "Sakar" at bounding box center [158, 69] width 38 height 61
drag, startPoint x: 81, startPoint y: 85, endPoint x: 104, endPoint y: 87, distance: 23.2
click at [104, 87] on div "mobile (779) 804-5136" at bounding box center [94, 83] width 29 height 7
copy div "(779) 804-5136"
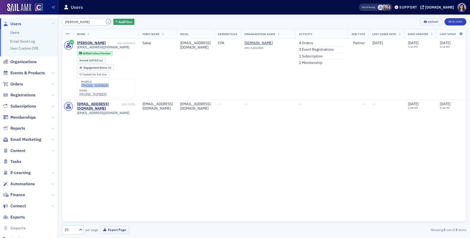
drag, startPoint x: 101, startPoint y: 21, endPoint x: 94, endPoint y: 21, distance: 7.3
click at [106, 21] on button "×" at bounding box center [108, 21] width 5 height 5
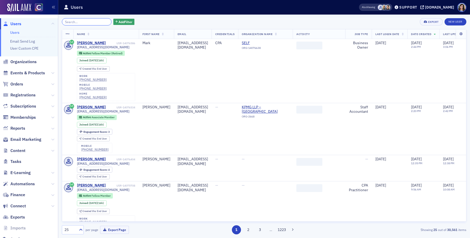
click at [87, 21] on input "search" at bounding box center [87, 21] width 50 height 7
paste input "Christian Gregory Sapakoff"
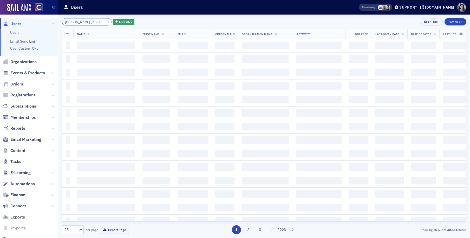
scroll to position [0, 4]
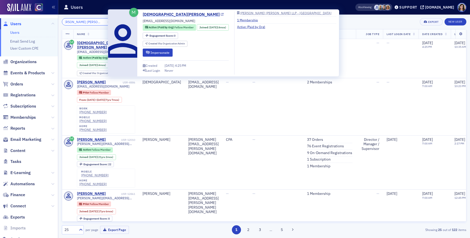
type input "Christian Gregory Sapakoff"
click at [221, 15] on icon at bounding box center [222, 14] width 3 height 3
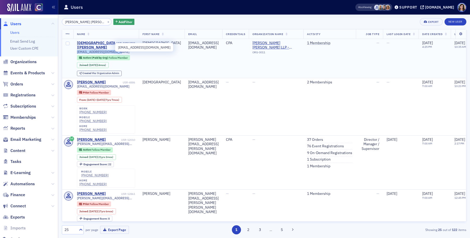
drag, startPoint x: 117, startPoint y: 47, endPoint x: 76, endPoint y: 48, distance: 40.3
click at [76, 48] on td "Christian Sapakoff USR-13714500 csapakoff@eidebailly.com Active (Paid by Org) F…" at bounding box center [106, 58] width 66 height 39
copy span "csapakoff@eidebailly.com"
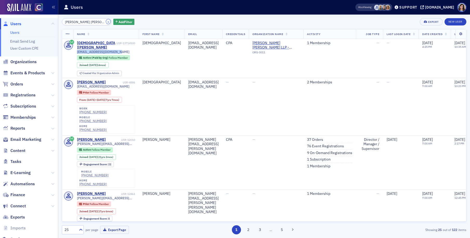
click at [106, 22] on button "×" at bounding box center [108, 21] width 5 height 5
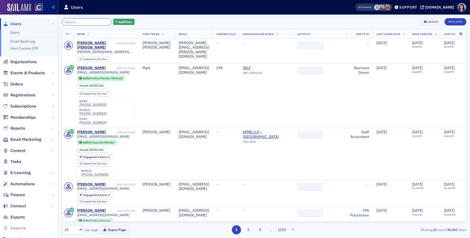
click at [89, 23] on input "search" at bounding box center [87, 21] width 50 height 7
paste input "Preston Joseph Buscher"
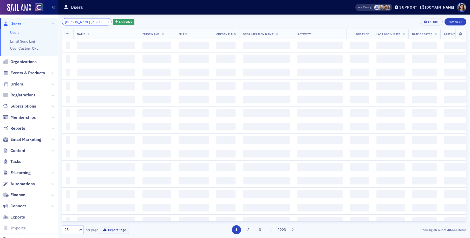
scroll to position [0, 0]
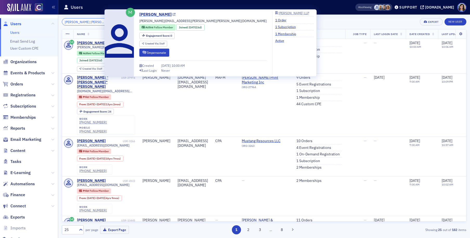
type input "Preston Joseph Buscher"
click at [173, 15] on icon at bounding box center [174, 14] width 3 height 3
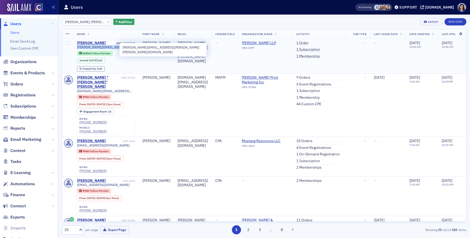
drag, startPoint x: 121, startPoint y: 47, endPoint x: 76, endPoint y: 49, distance: 45.0
click at [76, 49] on td "Preston Buscher USR-14067480 preston.buscher@crowe.com Active Fellow Member Joi…" at bounding box center [106, 56] width 66 height 35
copy span "preston.buscher@crowe.com"
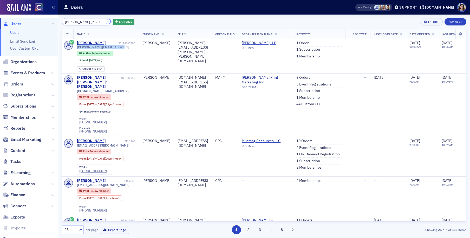
click at [106, 22] on button "×" at bounding box center [108, 21] width 5 height 5
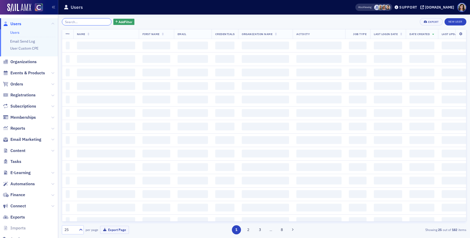
click at [88, 21] on input "search" at bounding box center [87, 21] width 50 height 7
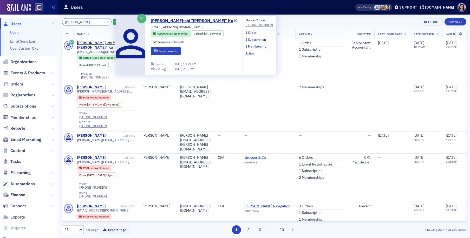
type input "Cheng-chi Ku"
click at [234, 21] on icon at bounding box center [235, 21] width 3 height 3
click at [234, 20] on icon at bounding box center [235, 21] width 3 height 3
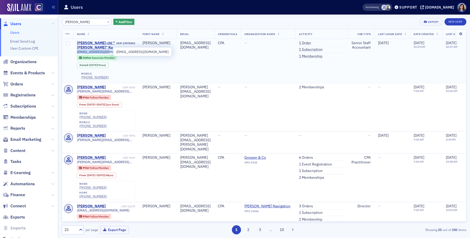
drag, startPoint x: 110, startPoint y: 52, endPoint x: 77, endPoint y: 53, distance: 33.0
click at [77, 53] on span "rebku@deloitte.com" at bounding box center [103, 52] width 53 height 4
copy span "rebku@deloitte.com"
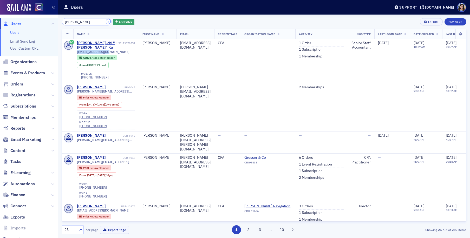
click at [106, 21] on button "×" at bounding box center [108, 21] width 5 height 5
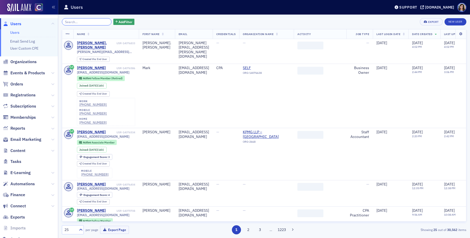
click at [70, 21] on input "search" at bounding box center [87, 21] width 50 height 7
paste input "Sprinkle Jacob"
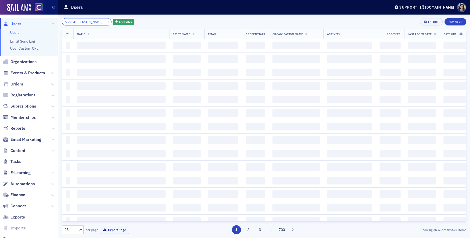
scroll to position [0, 2]
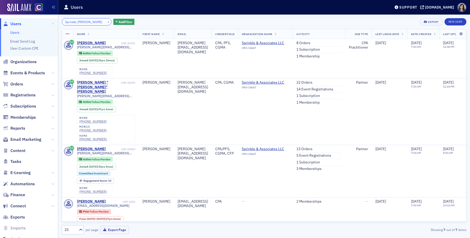
drag, startPoint x: 72, startPoint y: 22, endPoint x: 37, endPoint y: 22, distance: 34.6
click at [38, 22] on div "Users Users Email Send Log User Custom CPE Organizations Events & Products Orde…" at bounding box center [235, 119] width 470 height 238
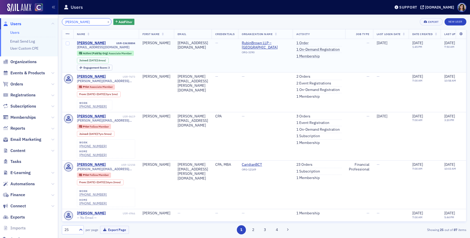
type input "jacob sprinkle"
drag, startPoint x: 117, startPoint y: 48, endPoint x: 77, endPoint y: 48, distance: 40.3
click at [77, 48] on div "jsprinkle113@gmail.com" at bounding box center [106, 47] width 58 height 4
drag, startPoint x: 102, startPoint y: 21, endPoint x: 91, endPoint y: 22, distance: 11.3
click at [106, 21] on button "×" at bounding box center [108, 21] width 5 height 5
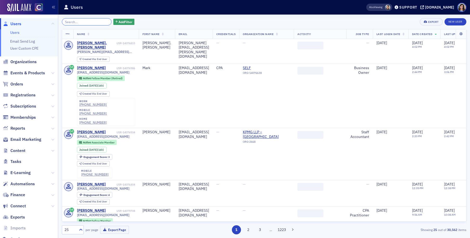
click at [90, 21] on input "search" at bounding box center [87, 21] width 50 height 7
paste input "Gavan Archibald"
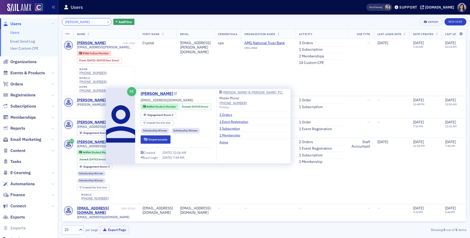
type input "Gavan Archibald"
click at [177, 94] on icon at bounding box center [175, 94] width 3 height 3
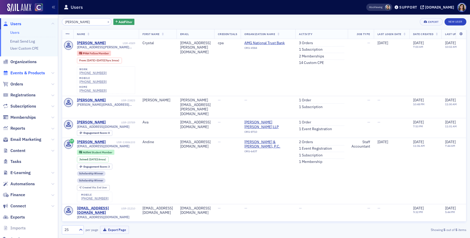
click at [20, 72] on span "Events & Products" at bounding box center [27, 73] width 35 height 6
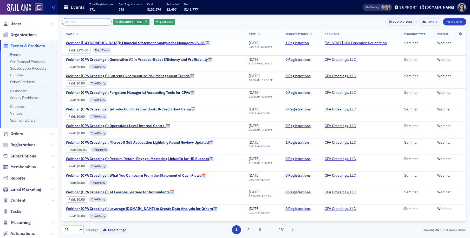
click at [76, 23] on input "search" at bounding box center [87, 21] width 50 height 7
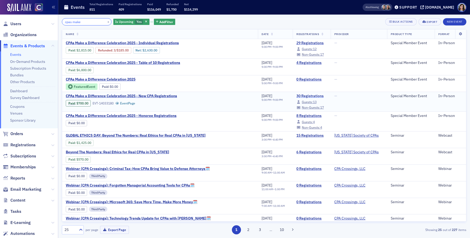
type input "cpas make"
click at [303, 95] on link "30 Registrations" at bounding box center [311, 96] width 31 height 5
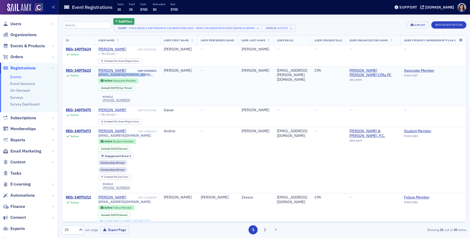
drag, startPoint x: 141, startPoint y: 74, endPoint x: 99, endPoint y: 74, distance: 42.4
click at [99, 74] on td "Ashley Slade USR-12925421 ashley.t.wilcox@gmail.com Active Associate Member Joi…" at bounding box center [128, 86] width 66 height 40
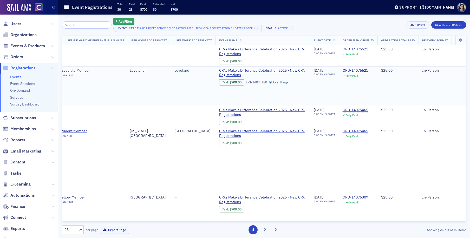
scroll to position [0, 348]
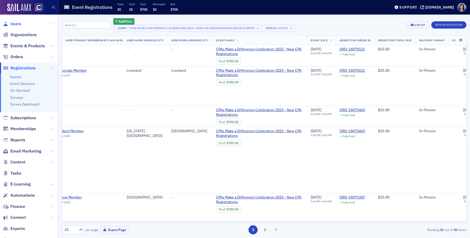
click at [15, 23] on span "Users" at bounding box center [15, 24] width 11 height 6
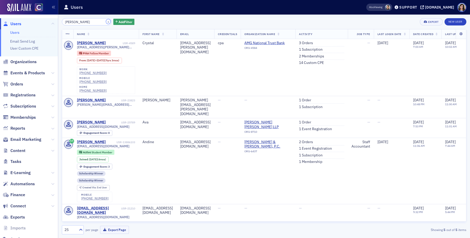
drag, startPoint x: 102, startPoint y: 22, endPoint x: 94, endPoint y: 22, distance: 8.1
click at [106, 22] on button "×" at bounding box center [108, 21] width 5 height 5
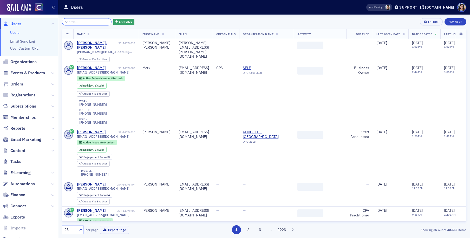
click at [93, 22] on input "search" at bounding box center [87, 21] width 50 height 7
paste input "kyle.cope@ucdenver.edu"
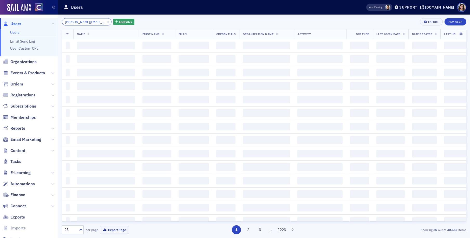
scroll to position [0, 1]
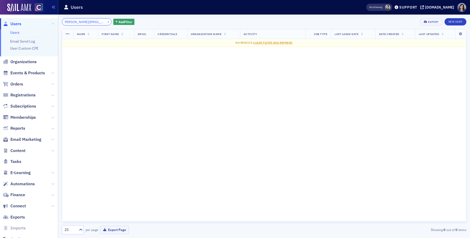
type input "kyle.cope@ucdenver.edu"
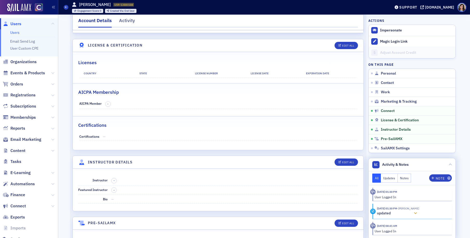
click at [417, 214] on icon at bounding box center [415, 214] width 3 height 4
click at [417, 210] on icon at bounding box center [415, 209] width 3 height 4
click at [417, 196] on icon at bounding box center [415, 195] width 3 height 4
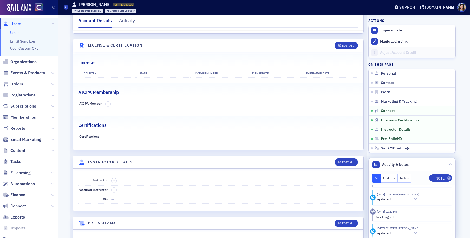
scroll to position [200, 0]
click at [417, 194] on icon at bounding box center [415, 195] width 3 height 4
click at [434, 203] on icon at bounding box center [435, 202] width 3 height 4
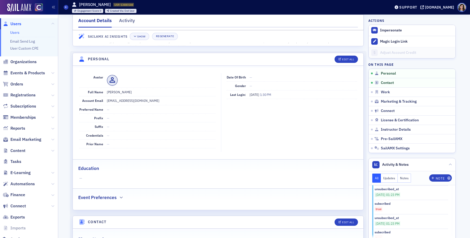
scroll to position [0, 0]
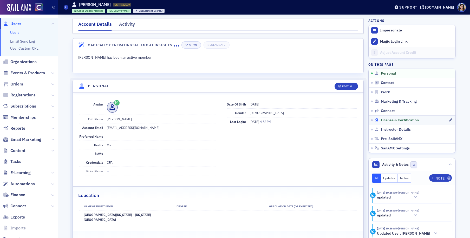
click at [395, 120] on span "License & Certification" at bounding box center [400, 120] width 38 height 5
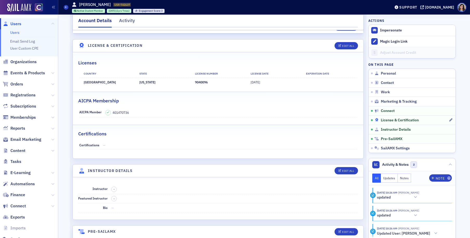
scroll to position [921, 0]
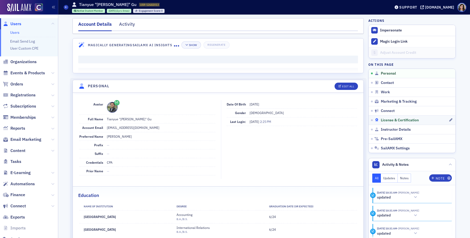
click at [393, 120] on span "License & Certification" at bounding box center [400, 120] width 38 height 5
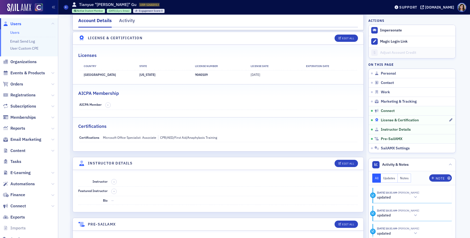
scroll to position [938, 0]
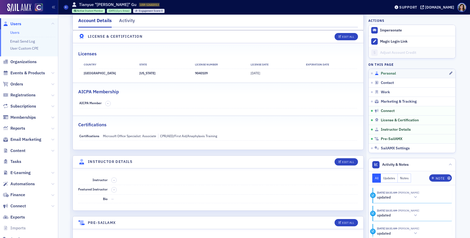
click at [395, 75] on span "Personal" at bounding box center [388, 73] width 15 height 5
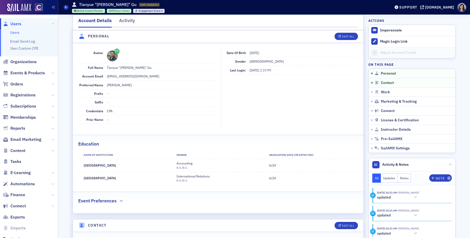
scroll to position [50, 0]
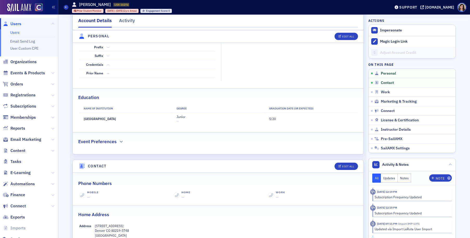
scroll to position [99, 0]
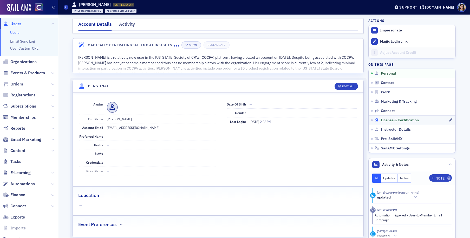
click at [395, 118] on span "License & Certification" at bounding box center [400, 120] width 38 height 5
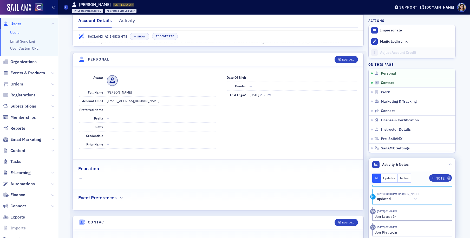
scroll to position [74, 0]
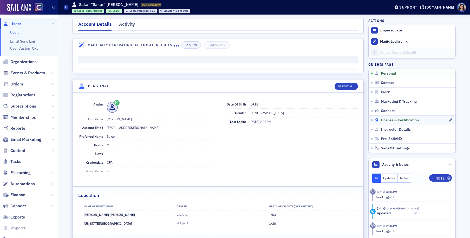
click at [397, 120] on span "License & Certification" at bounding box center [400, 120] width 38 height 5
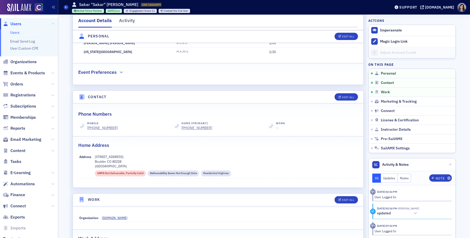
scroll to position [172, 0]
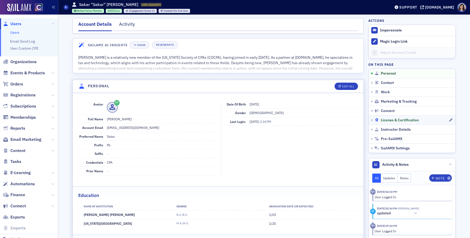
click at [398, 121] on span "License & Certification" at bounding box center [400, 120] width 38 height 5
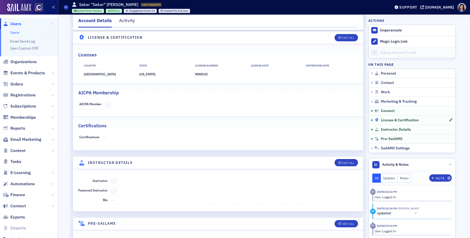
scroll to position [961, 0]
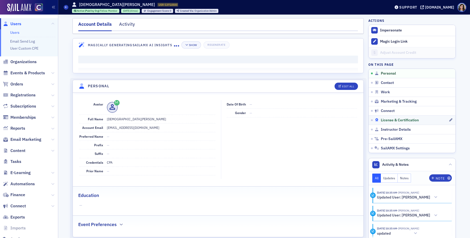
click at [389, 120] on span "License & Certification" at bounding box center [400, 120] width 38 height 5
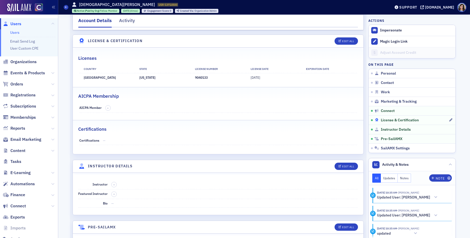
scroll to position [924, 0]
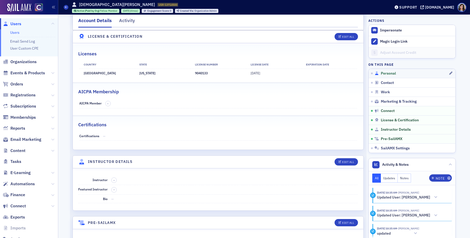
click at [393, 72] on span "Personal" at bounding box center [388, 73] width 15 height 5
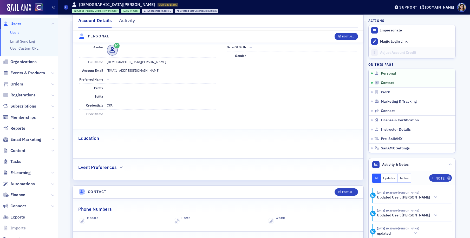
scroll to position [50, 0]
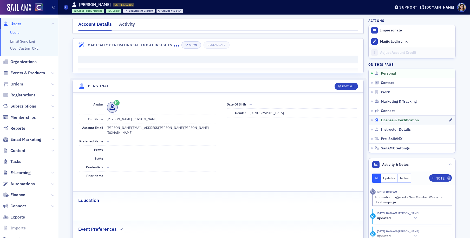
click at [390, 121] on span "License & Certification" at bounding box center [400, 120] width 38 height 5
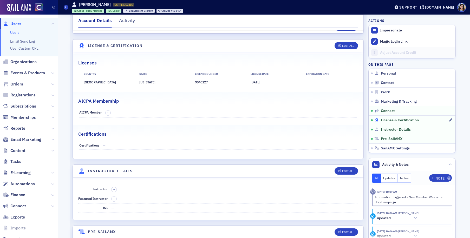
scroll to position [924, 0]
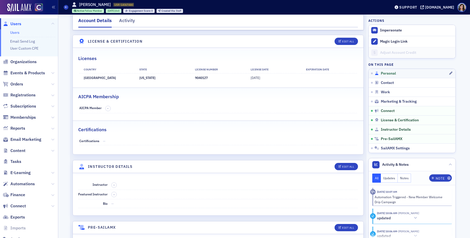
click at [388, 75] on span "Personal" at bounding box center [388, 73] width 15 height 5
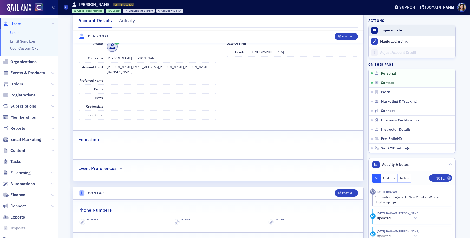
scroll to position [50, 0]
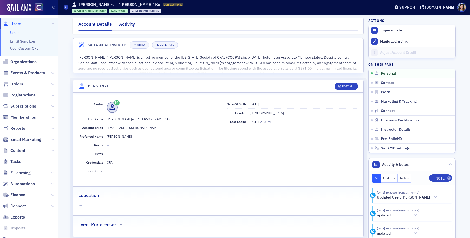
click at [131, 25] on div "Activity" at bounding box center [127, 26] width 16 height 10
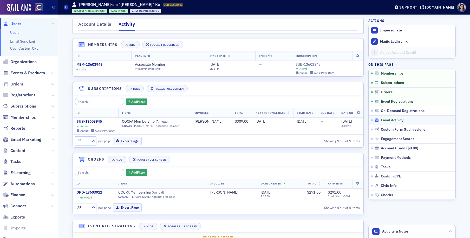
click at [384, 121] on span "Email Activity" at bounding box center [392, 120] width 23 height 5
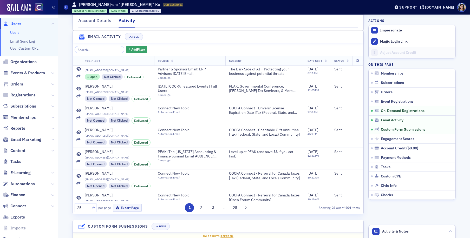
scroll to position [410, 0]
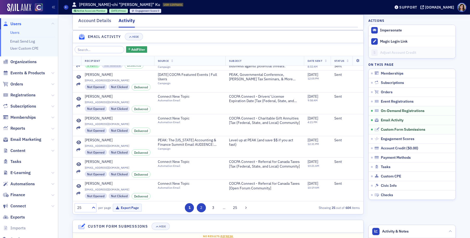
click at [201, 207] on button "2" at bounding box center [201, 207] width 9 height 9
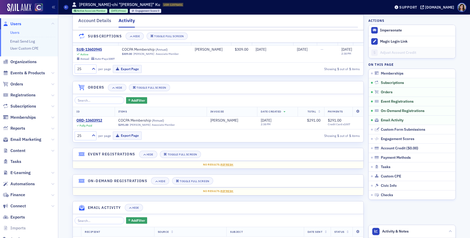
scroll to position [69, 0]
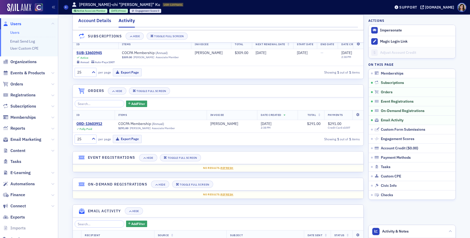
click at [101, 22] on div "Account Details" at bounding box center [94, 22] width 33 height 10
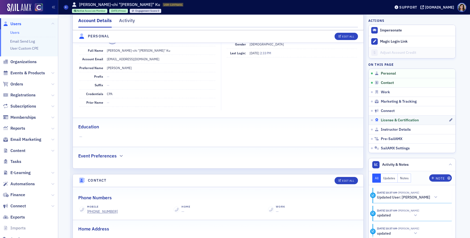
click at [392, 121] on span "License & Certification" at bounding box center [400, 120] width 38 height 5
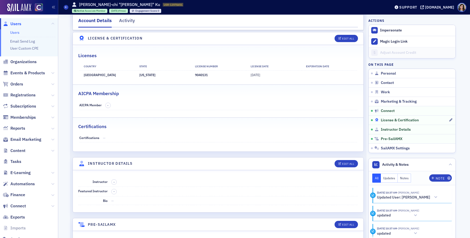
scroll to position [954, 0]
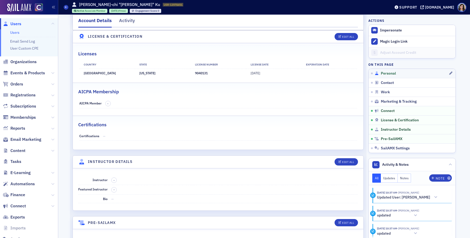
click at [387, 73] on span "Personal" at bounding box center [388, 73] width 15 height 5
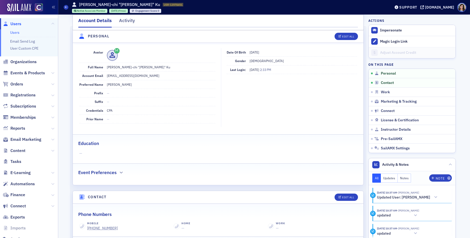
scroll to position [50, 0]
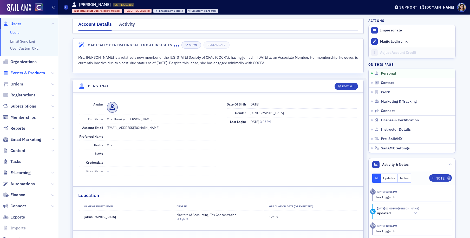
click at [23, 73] on span "Events & Products" at bounding box center [27, 73] width 35 height 6
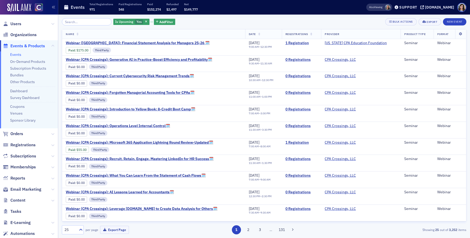
click at [77, 21] on input "search" at bounding box center [87, 21] width 50 height 7
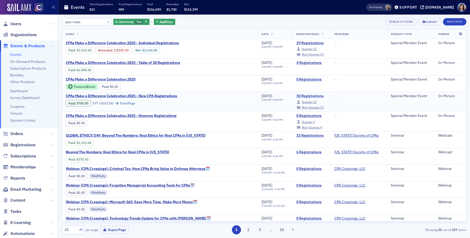
type input "cpas make"
click at [296, 94] on link "30 Registrations" at bounding box center [311, 96] width 31 height 5
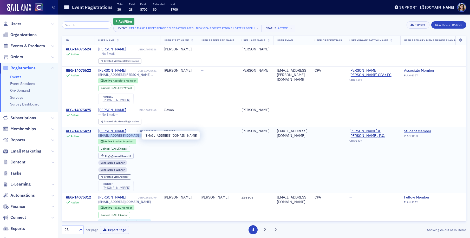
drag, startPoint x: 142, startPoint y: 136, endPoint x: 100, endPoint y: 137, distance: 42.7
click at [100, 137] on div "[EMAIL_ADDRESS][DOMAIN_NAME]" at bounding box center [127, 136] width 58 height 4
copy span "[EMAIL_ADDRESS][DOMAIN_NAME]"
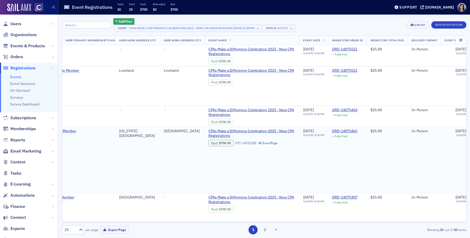
scroll to position [0, 358]
click at [355, 130] on div "ORD-14075465" at bounding box center [342, 131] width 25 height 5
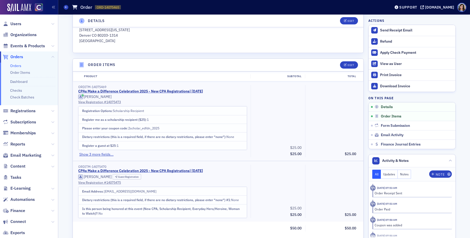
scroll to position [143, 0]
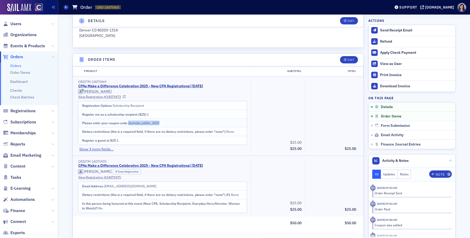
drag, startPoint x: 128, startPoint y: 124, endPoint x: 161, endPoint y: 123, distance: 33.0
click at [161, 123] on td "Please enter your coupon code : 2scholar_edfdn_2025" at bounding box center [163, 123] width 169 height 9
copy td "2scholar_edfdn_2025"
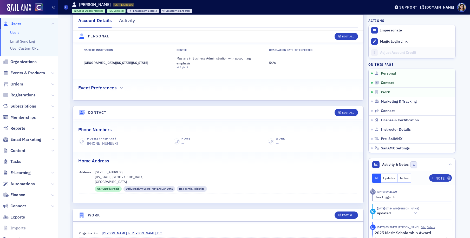
scroll to position [157, 0]
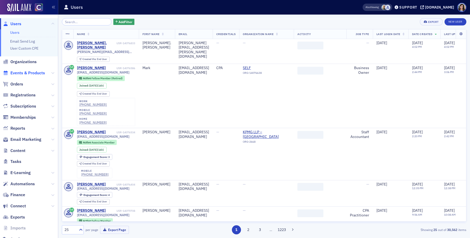
click at [27, 72] on span "Events & Products" at bounding box center [27, 73] width 35 height 6
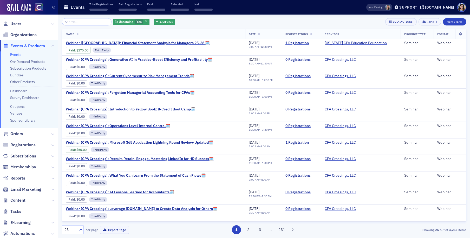
click at [86, 22] on input "search" at bounding box center [87, 21] width 50 height 7
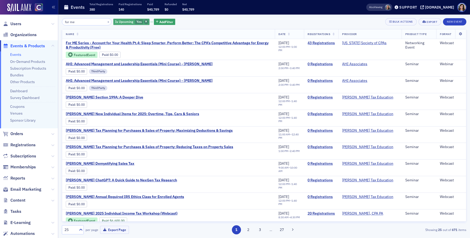
click at [145, 21] on icon "button" at bounding box center [146, 22] width 2 height 3
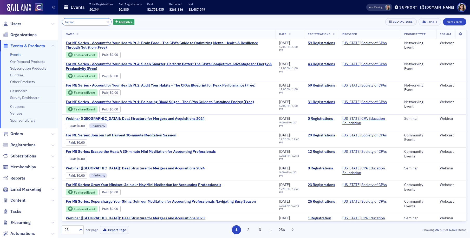
drag, startPoint x: 89, startPoint y: 23, endPoint x: 50, endPoint y: 21, distance: 38.8
click at [50, 21] on div "Users Organizations Events & Products Events On-Demand Products Subscription Pr…" at bounding box center [235, 119] width 470 height 238
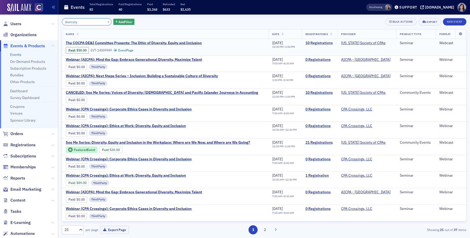
type input "diversity"
click at [315, 43] on link "10 Registrations" at bounding box center [320, 43] width 29 height 5
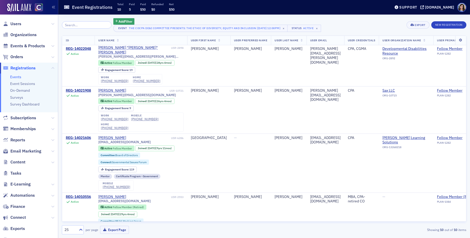
scroll to position [368, 0]
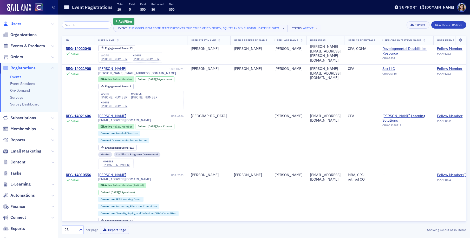
click at [14, 23] on span "Users" at bounding box center [15, 24] width 11 height 6
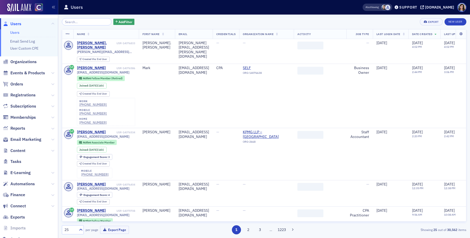
click at [77, 21] on input "search" at bounding box center [87, 21] width 50 height 7
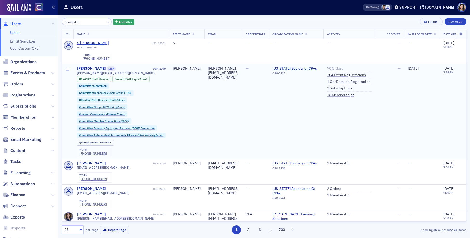
type input "s svenden"
click at [343, 68] on link "70 Orders" at bounding box center [335, 68] width 16 height 5
click at [362, 75] on link "204 Event Registrations" at bounding box center [346, 75] width 39 height 5
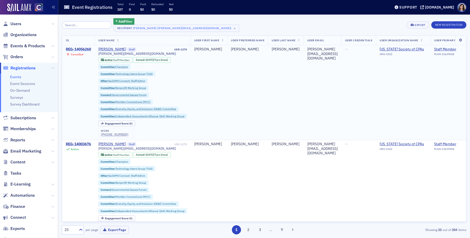
click at [75, 48] on div "REG-14056260" at bounding box center [78, 49] width 25 height 5
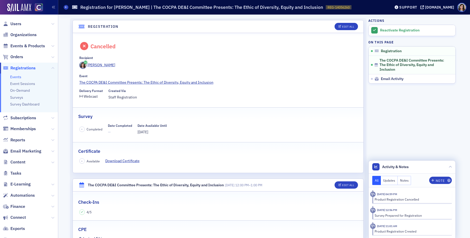
click at [404, 179] on button "Notes" at bounding box center [405, 180] width 14 height 9
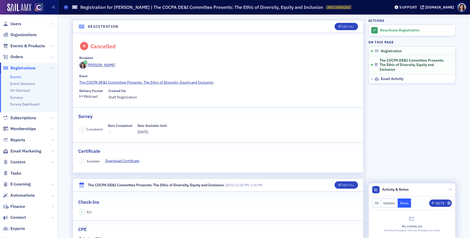
click at [393, 203] on button "Updates" at bounding box center [389, 203] width 17 height 9
